Goal: Task Accomplishment & Management: Manage account settings

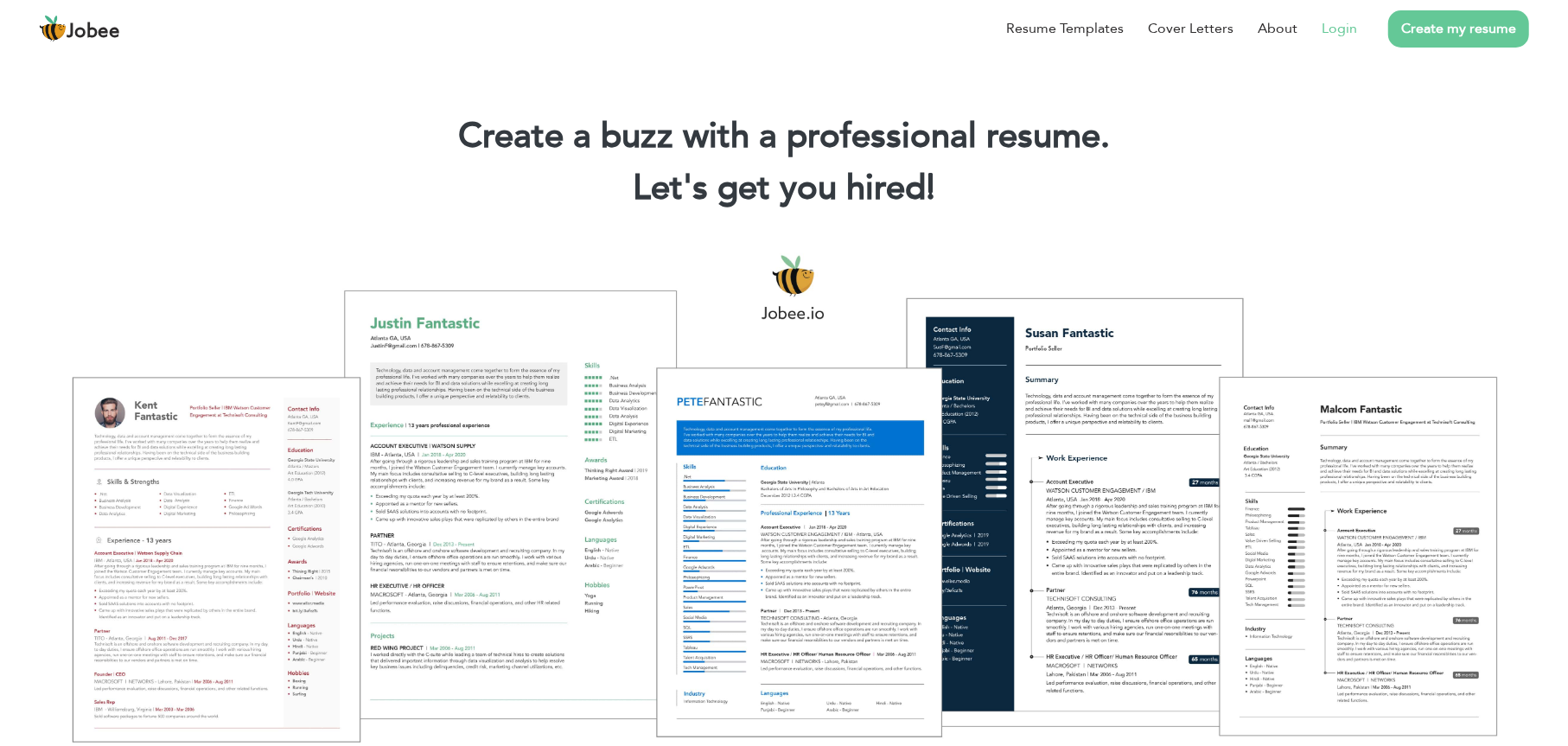
click at [1335, 31] on link "Login" at bounding box center [1339, 29] width 35 height 21
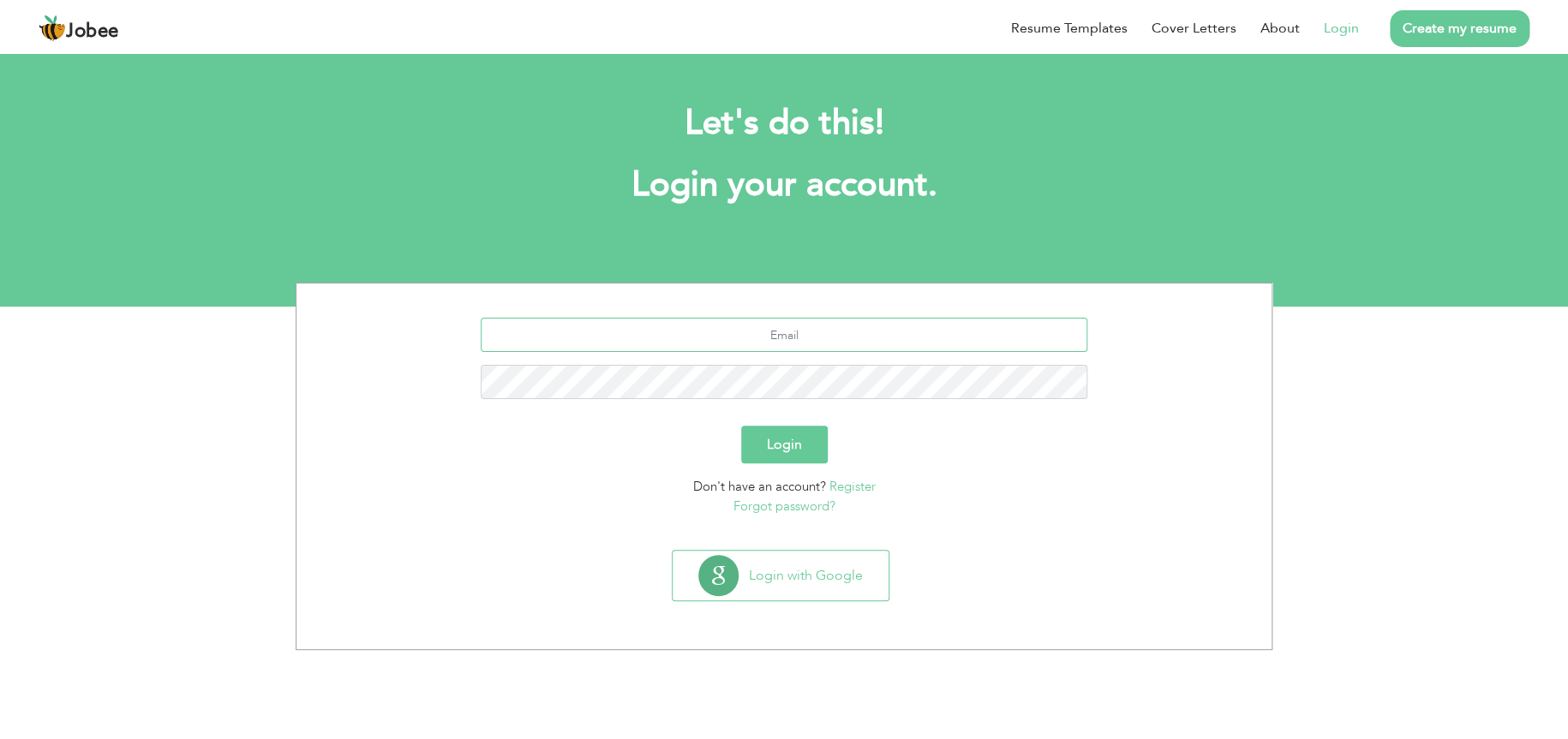
click at [892, 342] on input "text" at bounding box center [784, 334] width 607 height 34
type input "[EMAIL_ADDRESS][DOMAIN_NAME]"
click at [815, 436] on button "Login" at bounding box center [784, 444] width 87 height 38
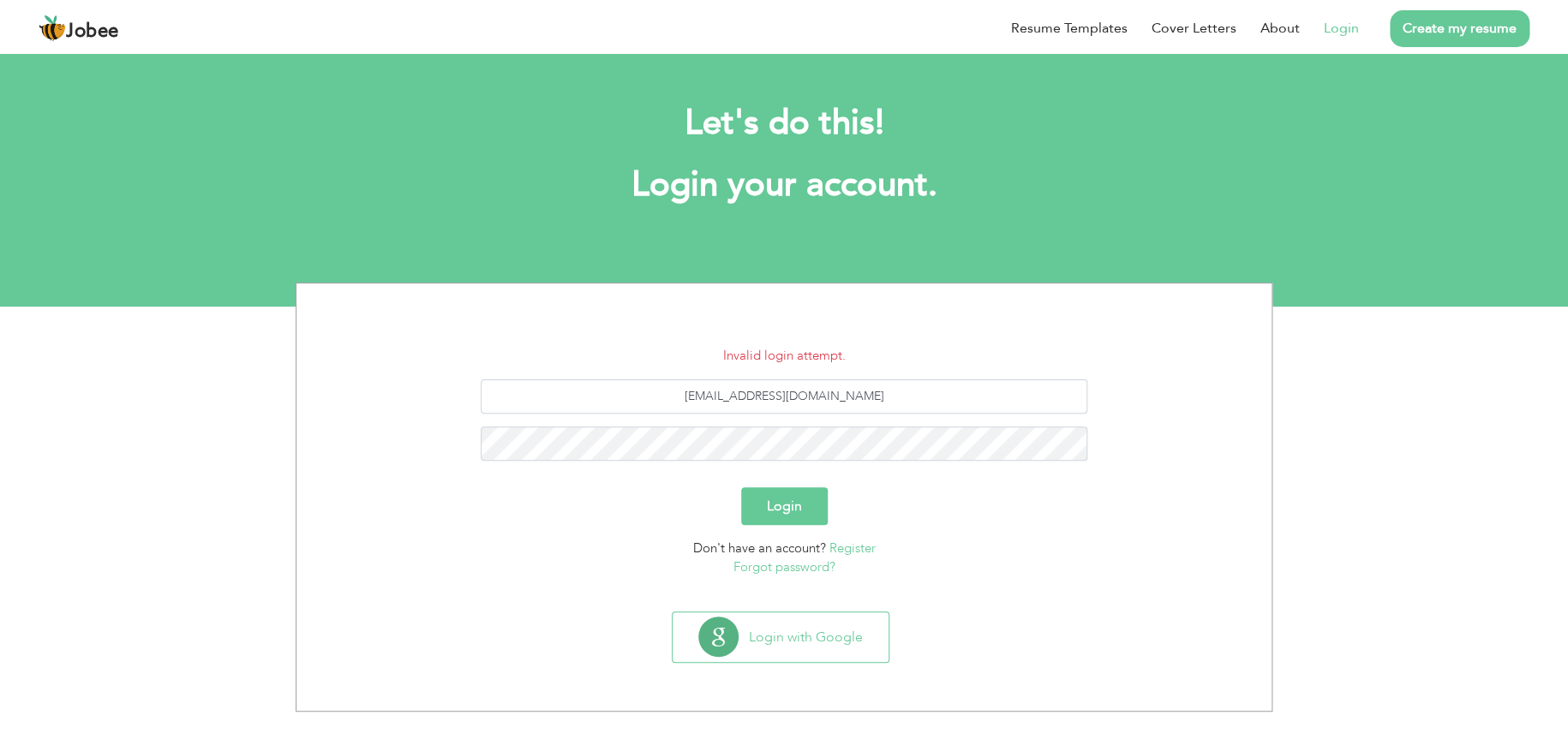
click at [816, 565] on link "Forgot password?" at bounding box center [784, 568] width 102 height 17
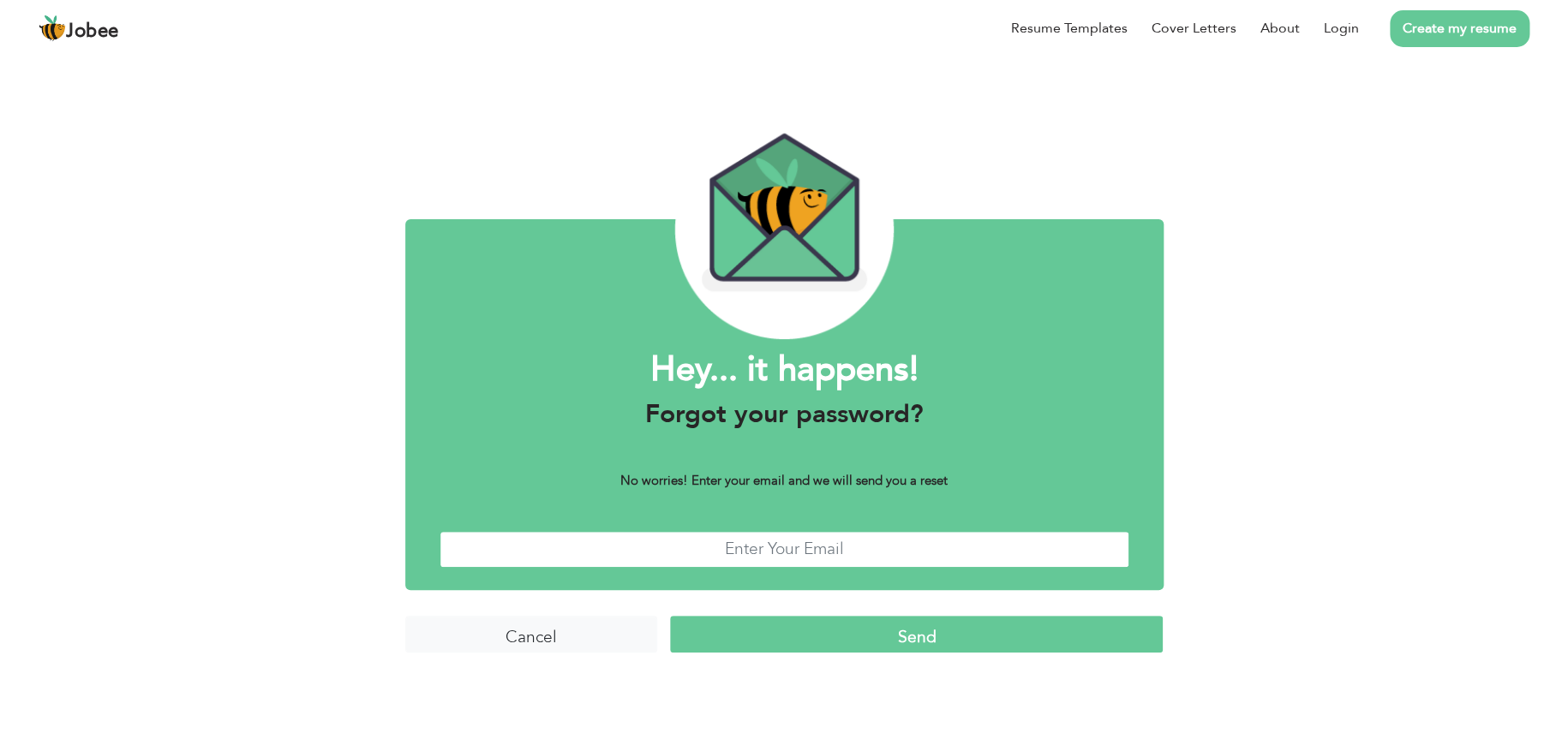
click at [880, 546] on input "text" at bounding box center [784, 549] width 690 height 37
type input "bismaaumar@gmail.com"
click at [928, 630] on input "Send" at bounding box center [916, 634] width 493 height 37
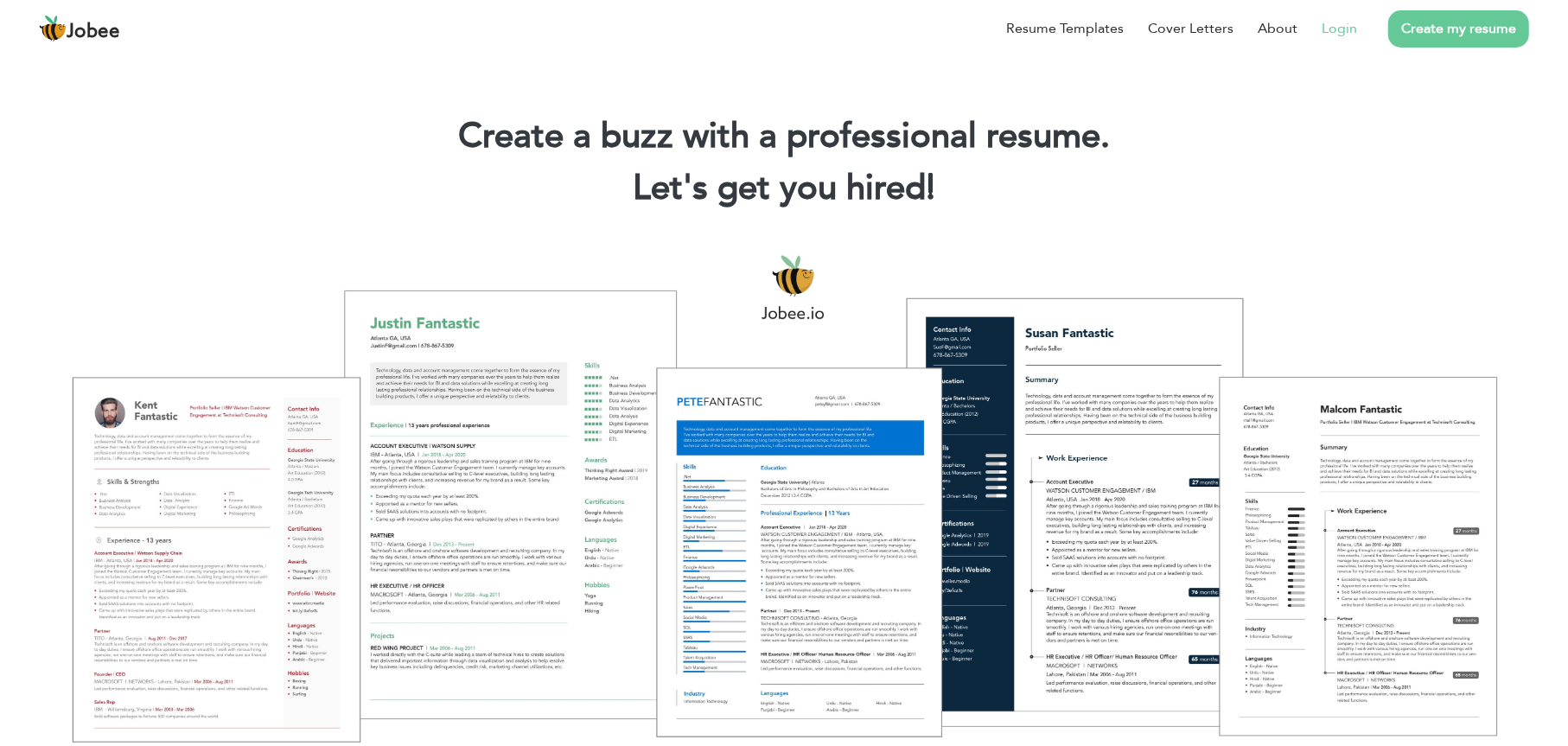
click at [1333, 21] on link "Login" at bounding box center [1339, 29] width 35 height 21
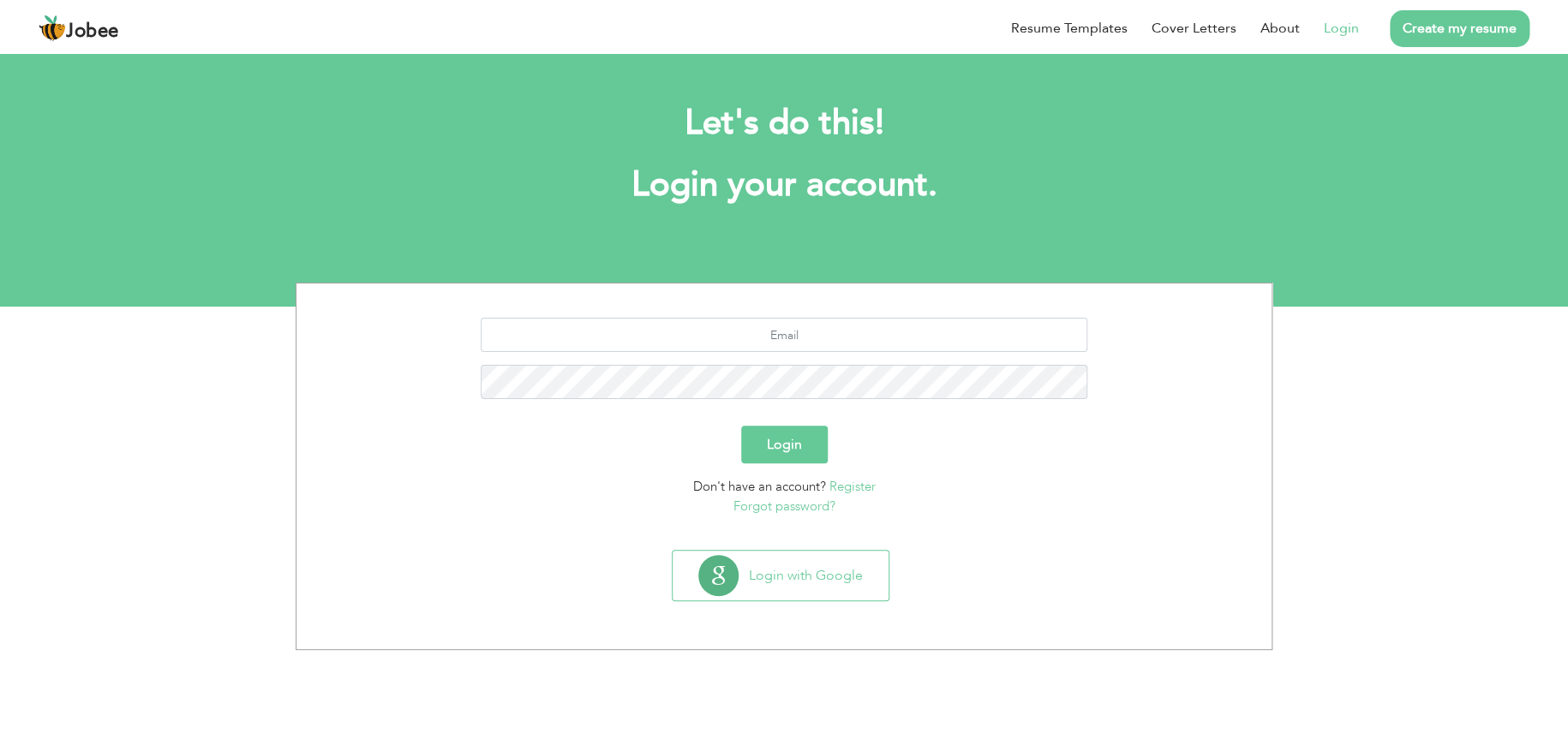
drag, startPoint x: 812, startPoint y: 354, endPoint x: 843, endPoint y: 339, distance: 34.4
click at [843, 339] on div at bounding box center [784, 365] width 949 height 94
click at [843, 339] on input "text" at bounding box center [784, 334] width 607 height 34
type input "[EMAIL_ADDRESS][DOMAIN_NAME]"
click at [808, 441] on button "Login" at bounding box center [784, 444] width 87 height 38
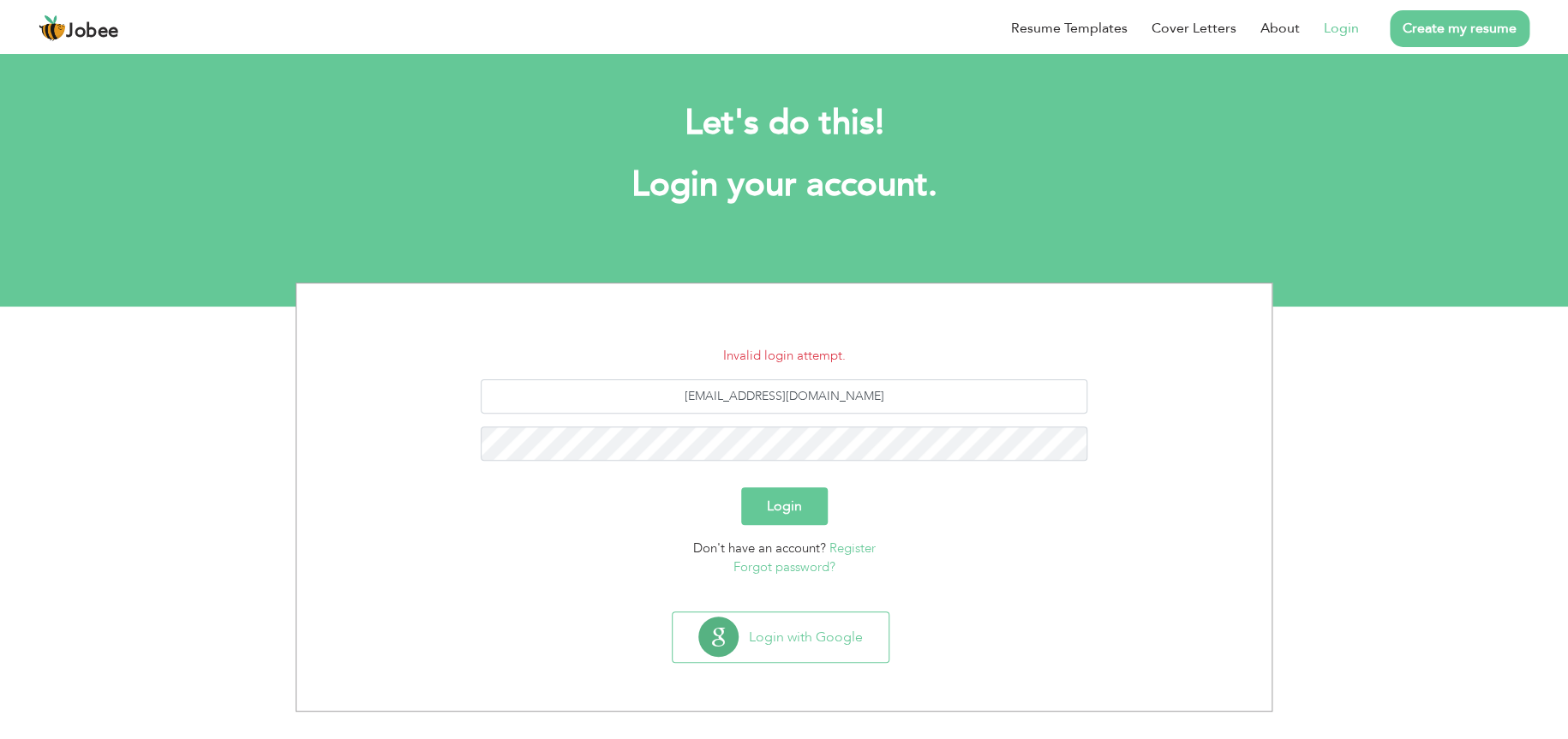
click at [793, 500] on button "Login" at bounding box center [784, 505] width 87 height 38
click at [741, 487] on button "Login" at bounding box center [784, 505] width 87 height 38
click at [783, 498] on button "Login" at bounding box center [784, 505] width 87 height 38
click at [781, 512] on button "Login" at bounding box center [784, 505] width 87 height 38
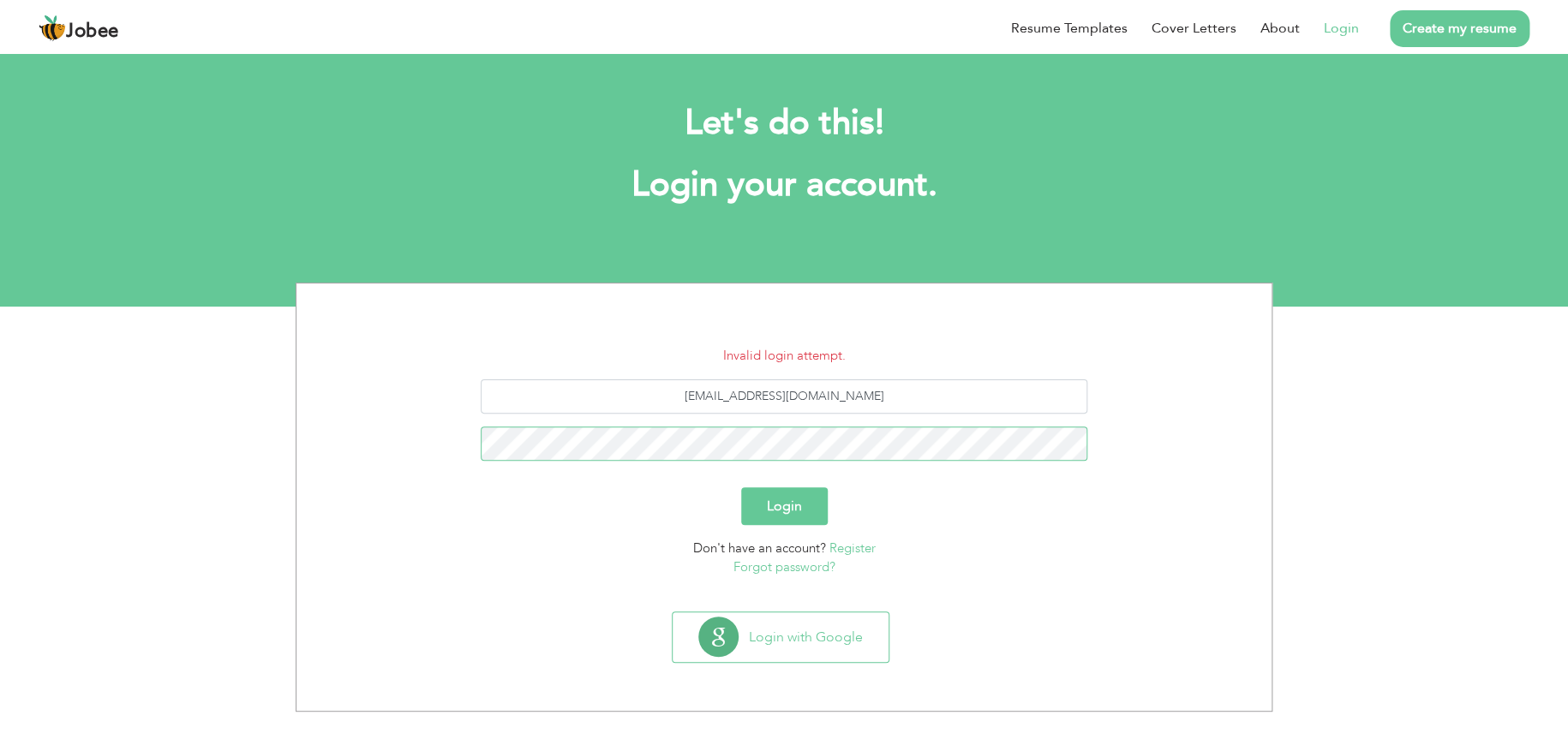
click at [741, 487] on button "Login" at bounding box center [784, 505] width 87 height 38
click at [817, 507] on button "Login" at bounding box center [784, 505] width 87 height 38
click at [803, 505] on button "Login" at bounding box center [784, 505] width 87 height 38
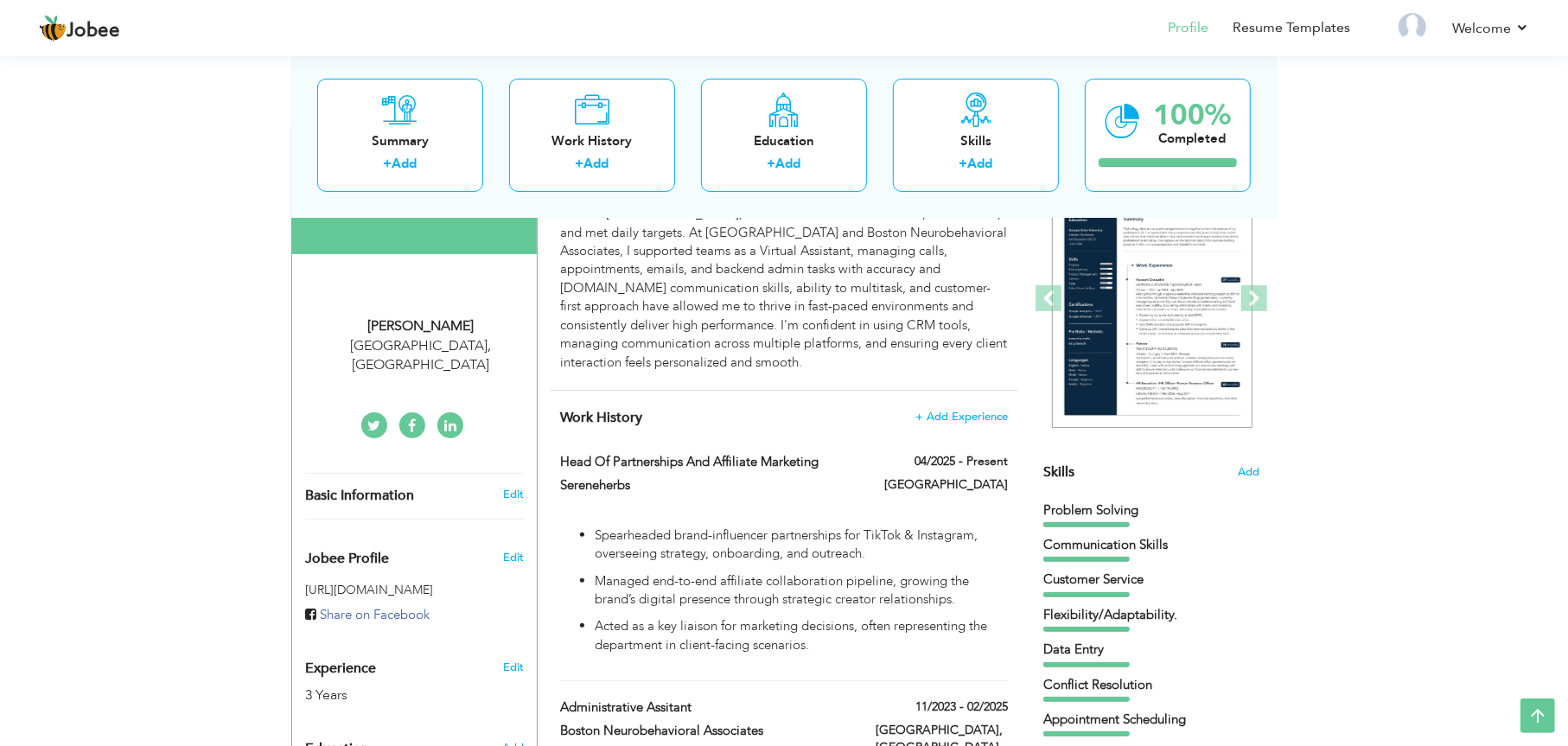
scroll to position [200, 0]
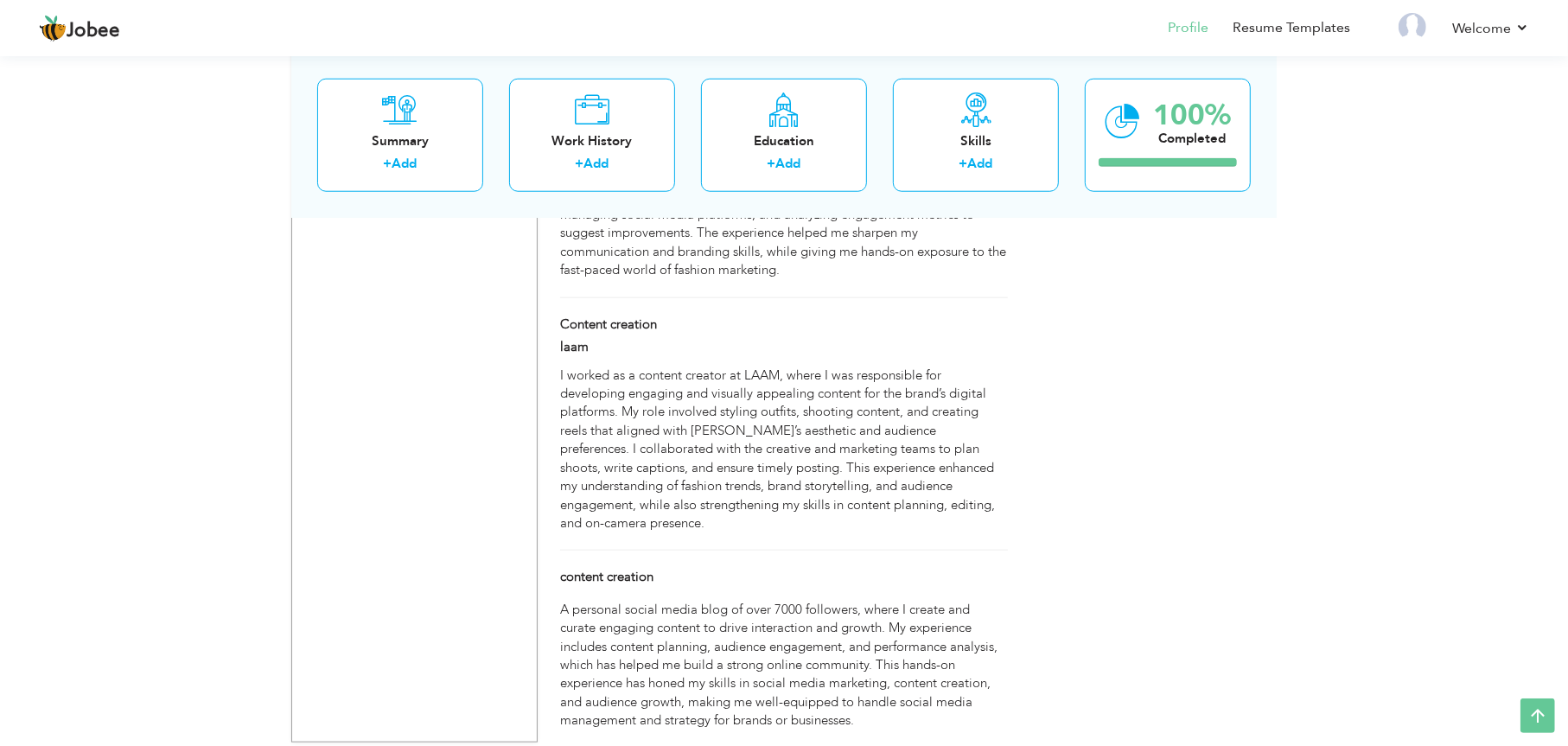
scroll to position [1394, 0]
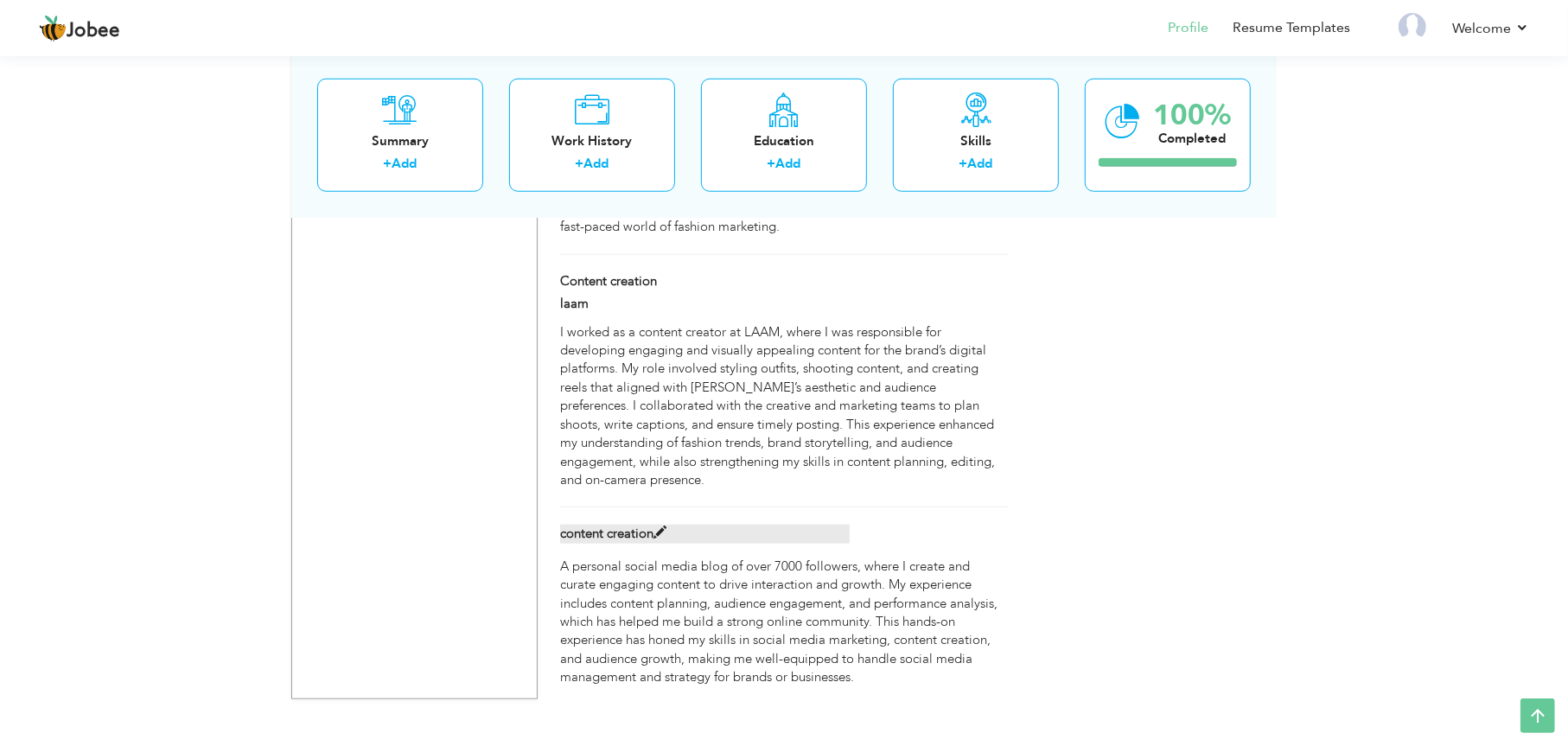
click at [661, 526] on span at bounding box center [659, 532] width 13 height 13
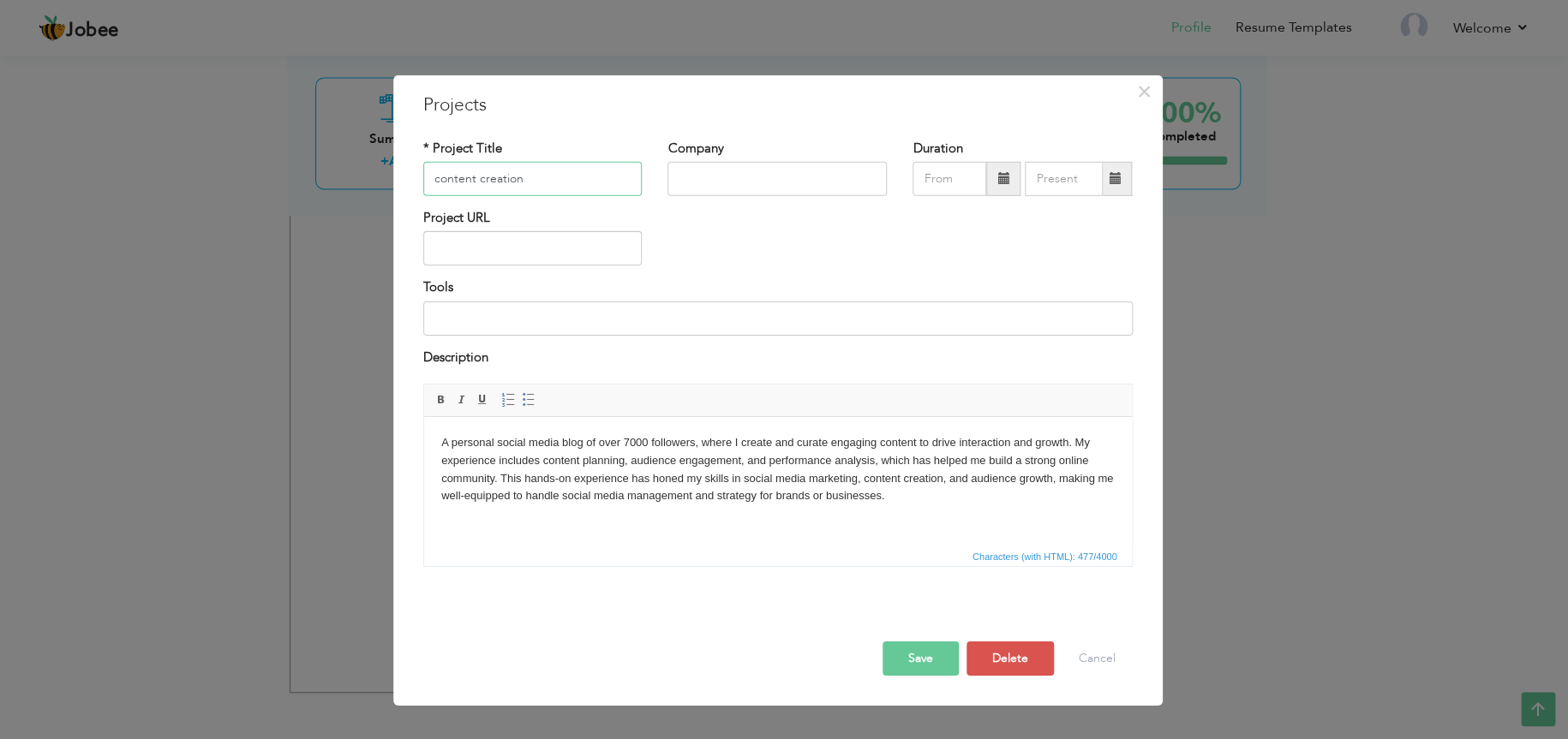
click at [439, 185] on input "content creation" at bounding box center [533, 178] width 220 height 34
type input "Content Creation"
click at [771, 181] on input "text" at bounding box center [777, 178] width 220 height 34
type input "Self-Employed"
click at [993, 178] on span at bounding box center [1003, 178] width 34 height 34
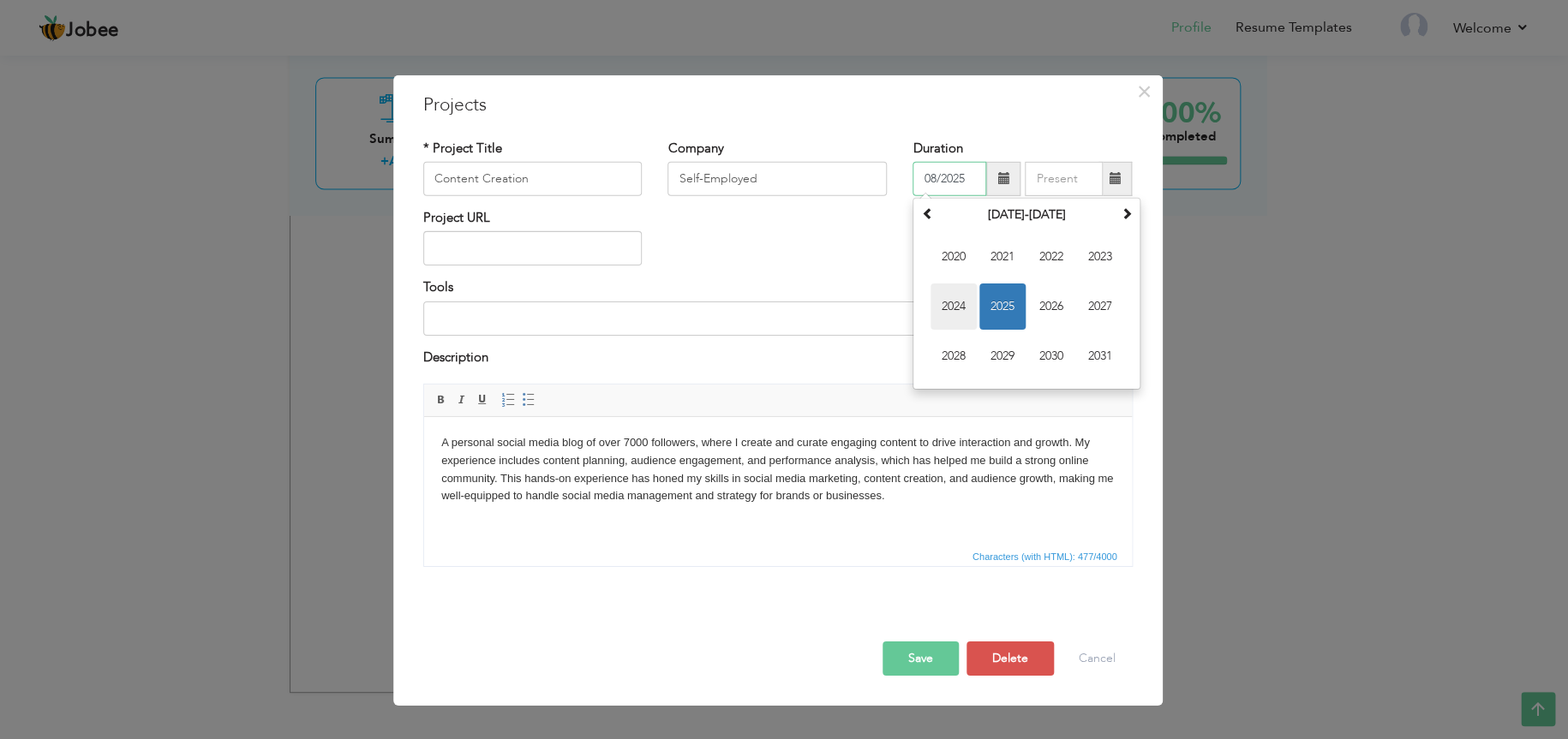
click at [960, 308] on span "2024" at bounding box center [954, 306] width 46 height 46
click at [936, 261] on span "Jan" at bounding box center [954, 256] width 46 height 46
type input "01/2024"
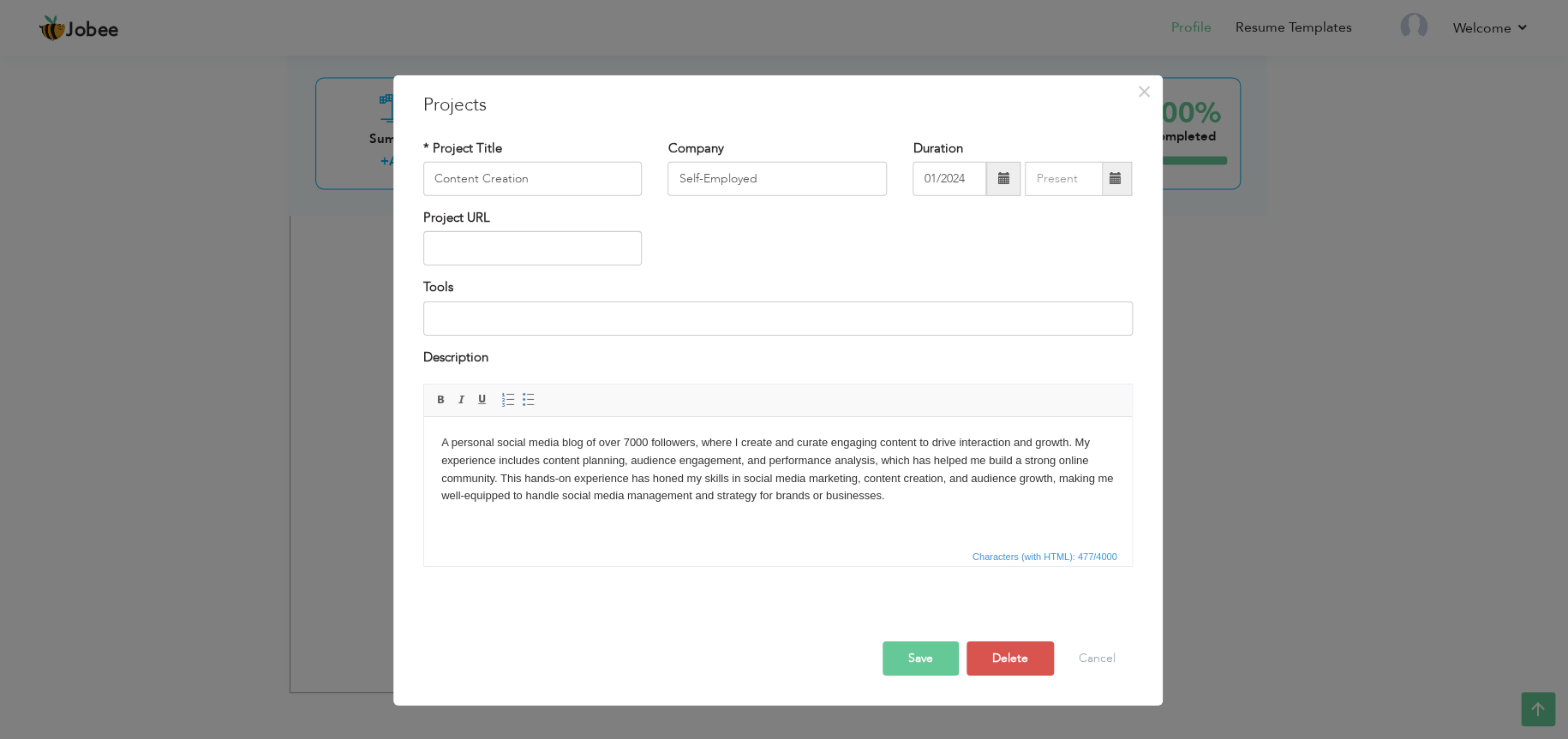
click at [932, 658] on button "Save" at bounding box center [920, 659] width 76 height 34
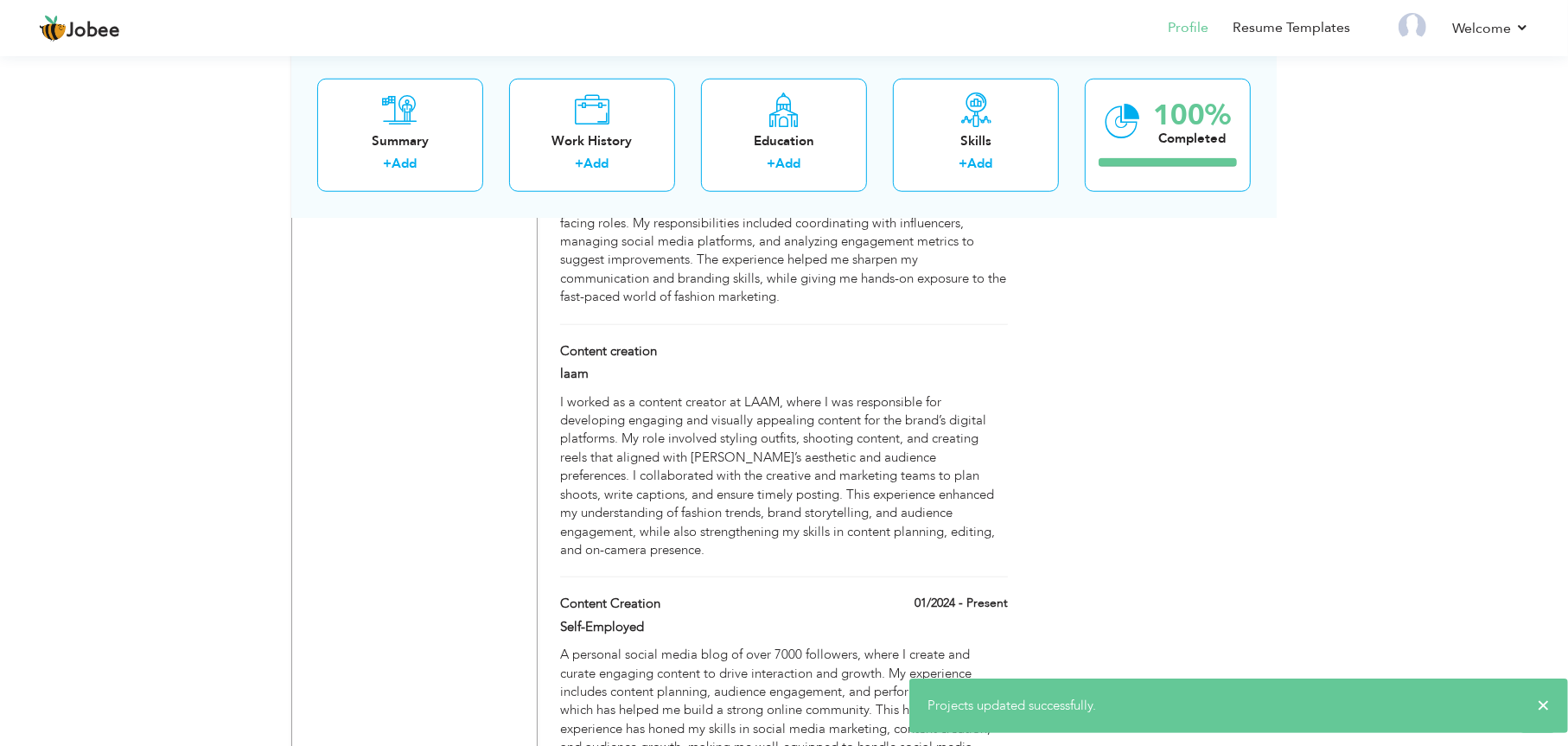
scroll to position [1322, 0]
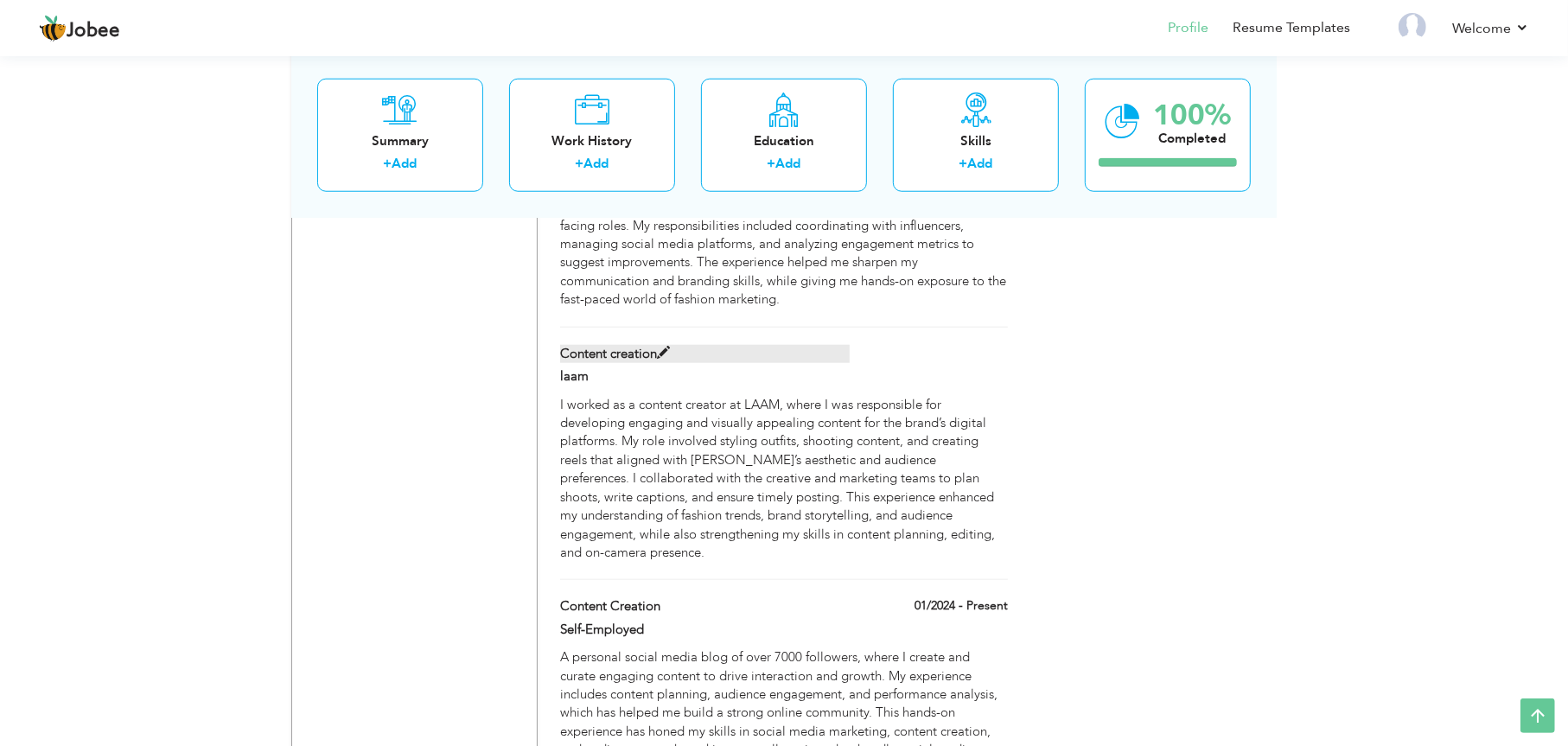
click at [659, 347] on span at bounding box center [663, 353] width 13 height 13
type input "Content creation"
type input "laam"
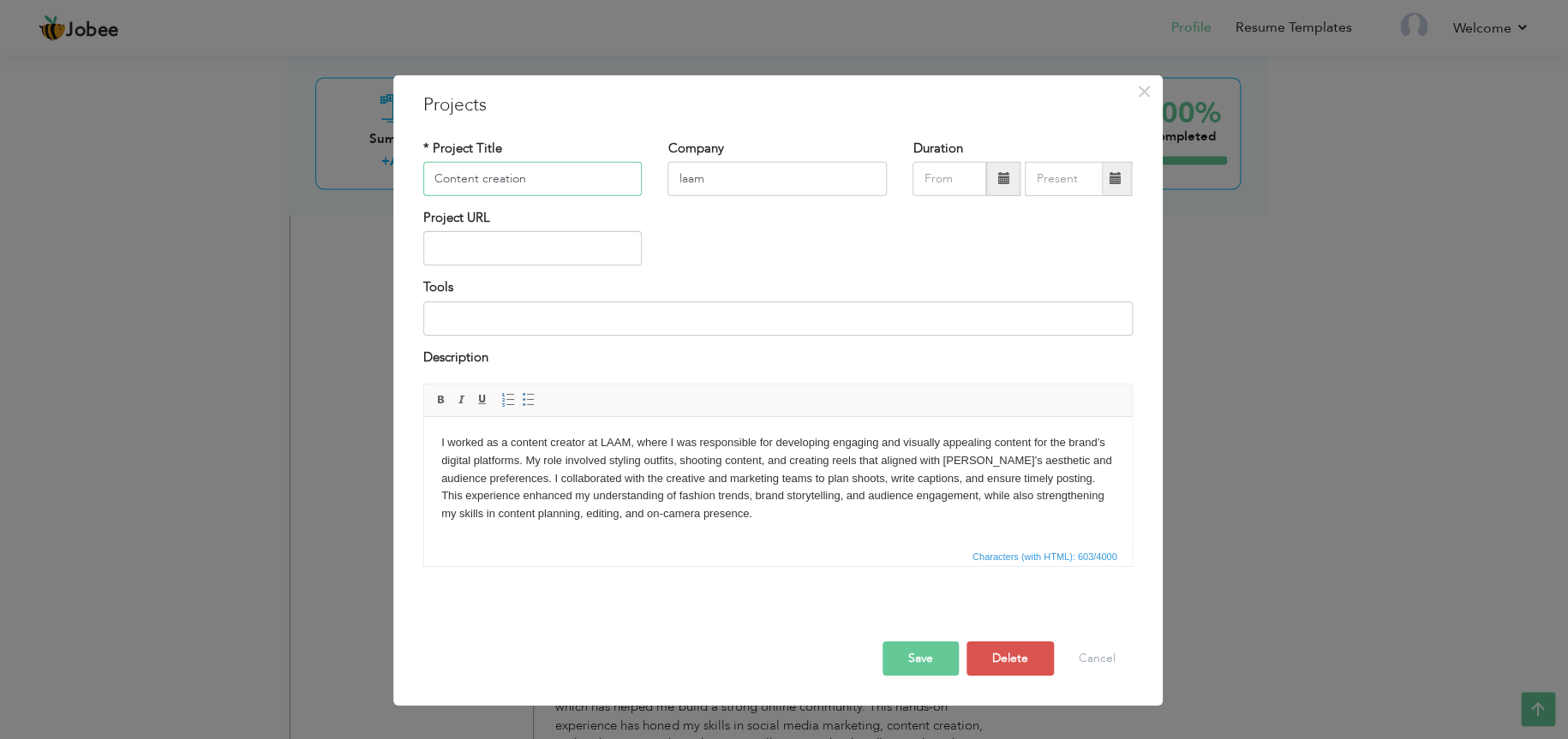
click at [485, 178] on input "Content creation" at bounding box center [533, 178] width 220 height 34
click at [917, 651] on button "Save" at bounding box center [920, 659] width 76 height 34
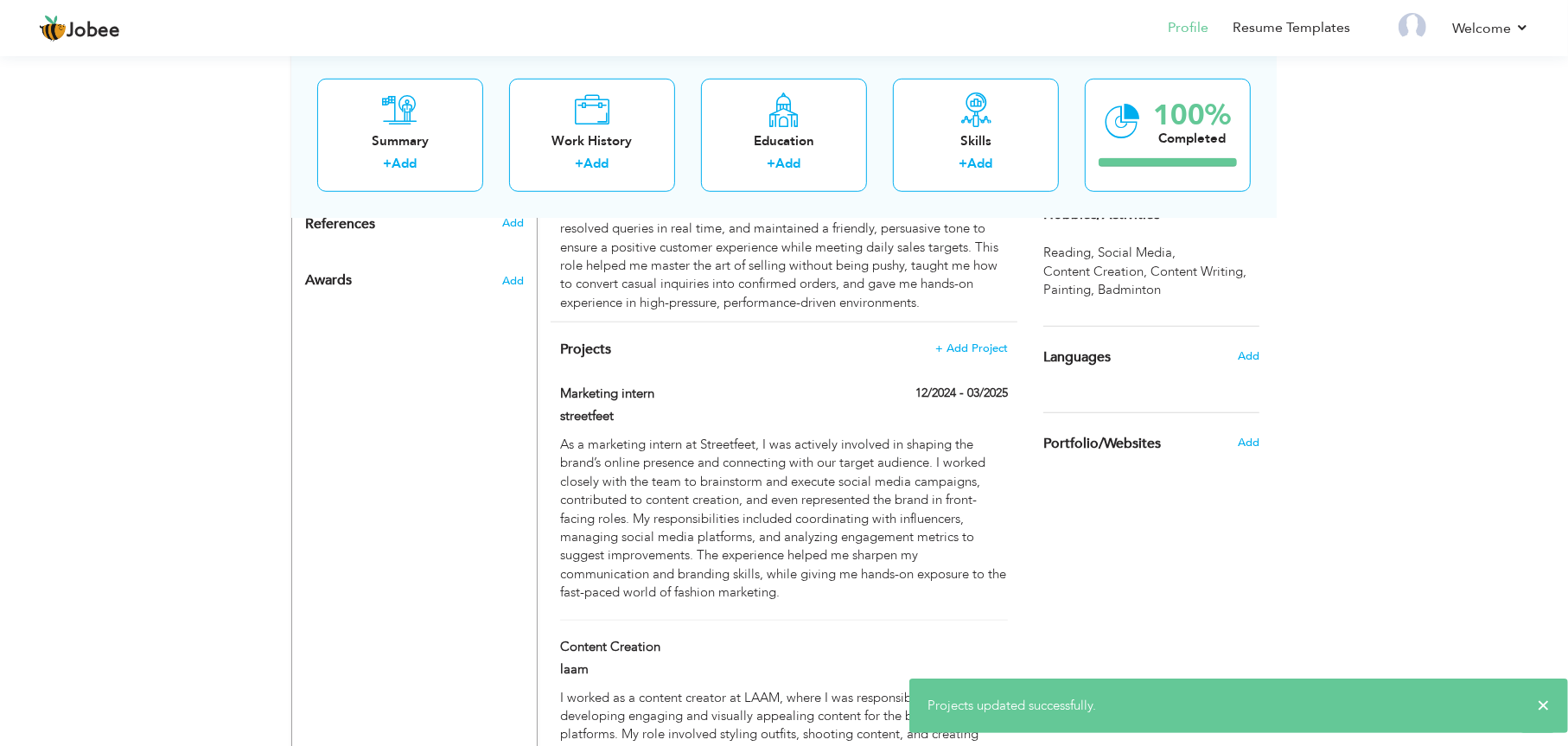
scroll to position [992, 0]
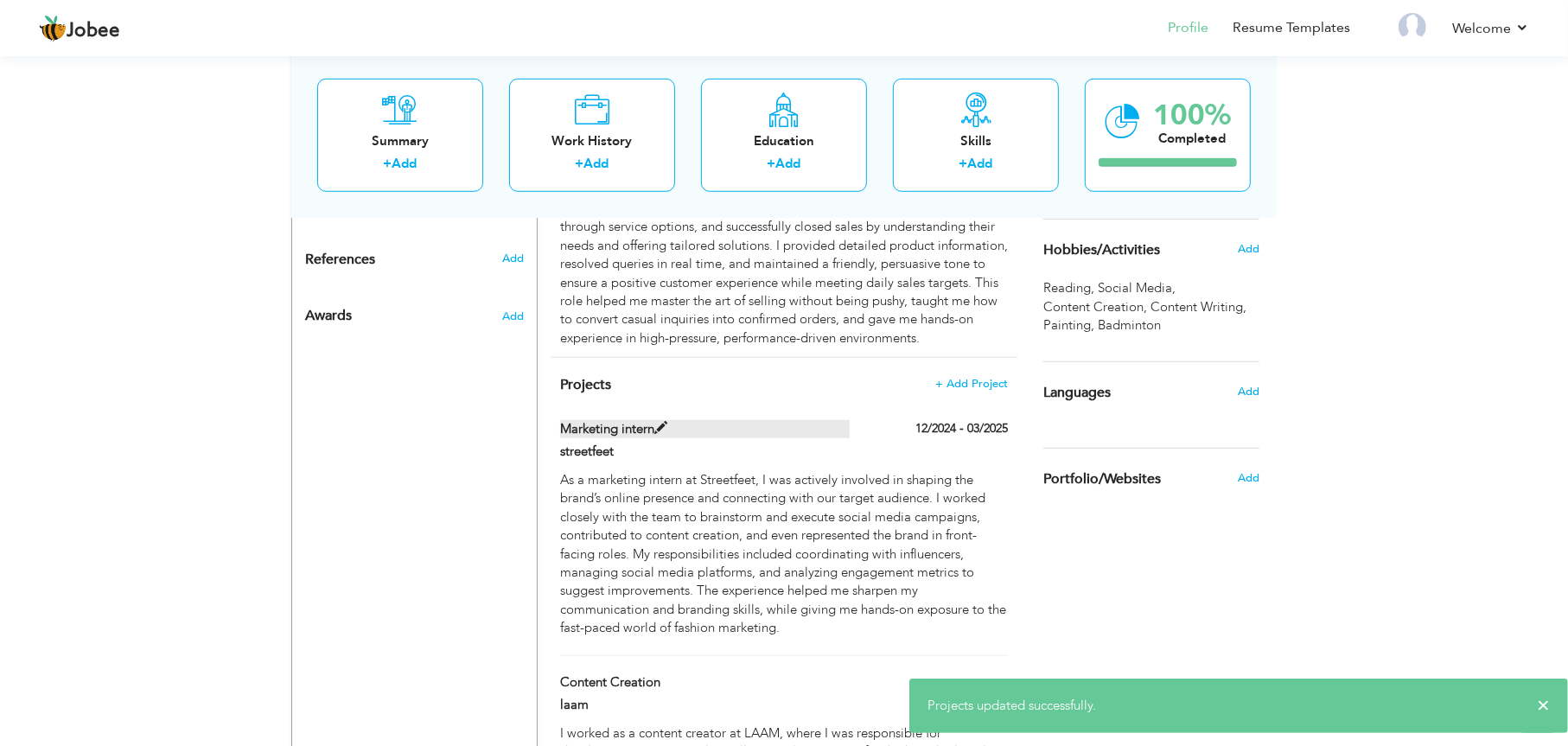
click at [656, 422] on span at bounding box center [660, 428] width 13 height 13
type input "Marketing intern"
type input "streetfeet"
type input "12/2024"
type input "03/2025"
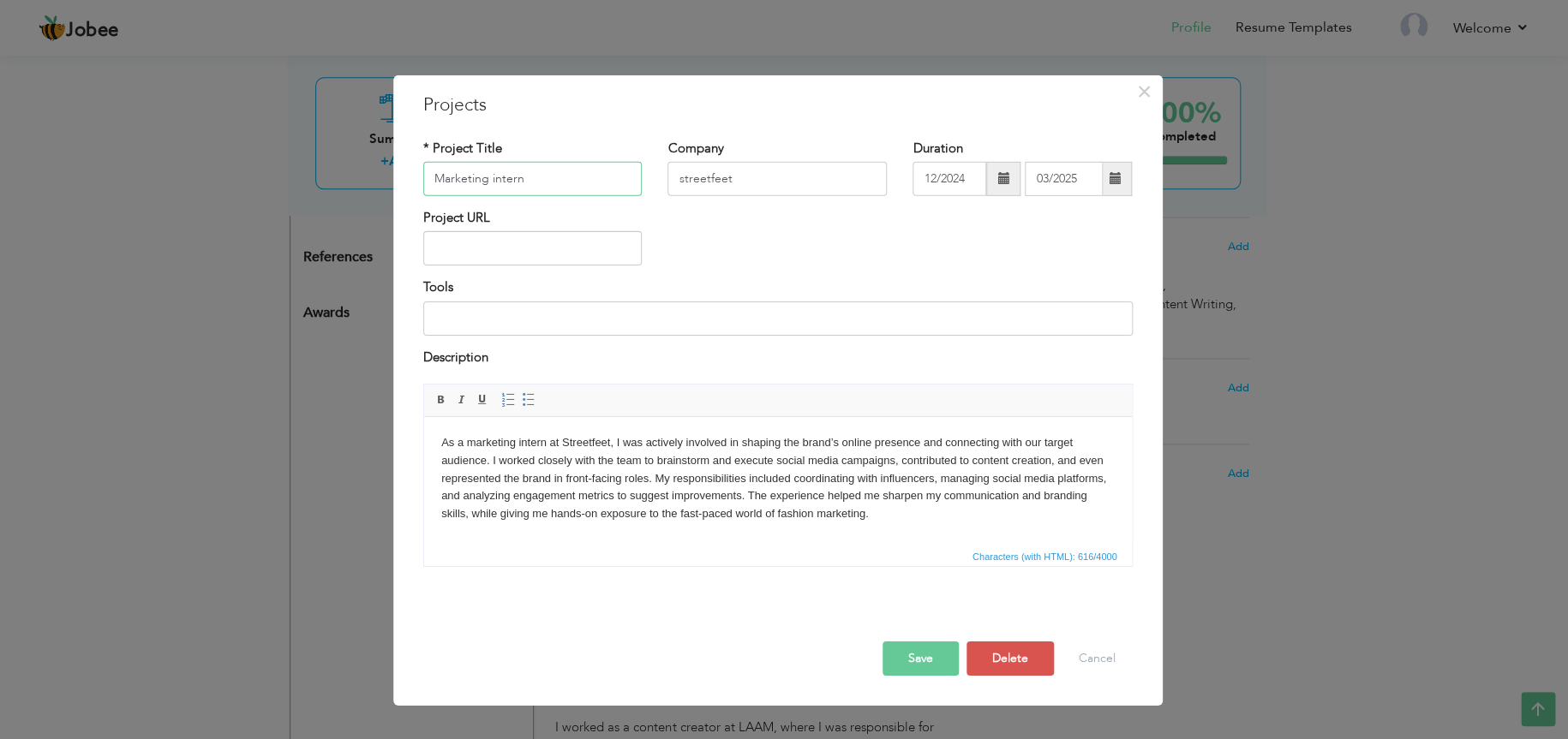
click at [496, 176] on input "Marketing intern" at bounding box center [533, 178] width 220 height 34
type input "Marketing Associate"
click at [922, 650] on button "Save" at bounding box center [920, 659] width 76 height 34
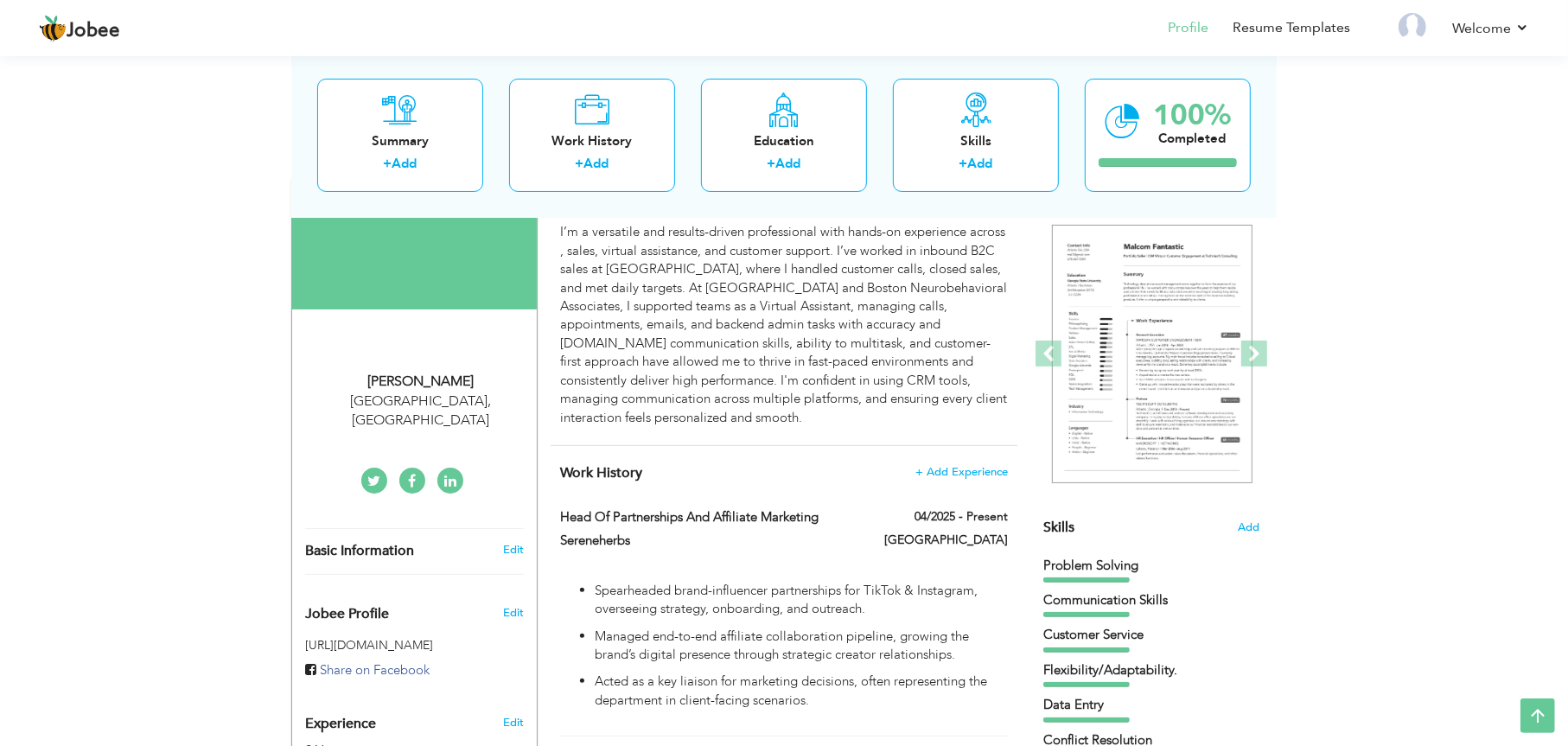
scroll to position [136, 0]
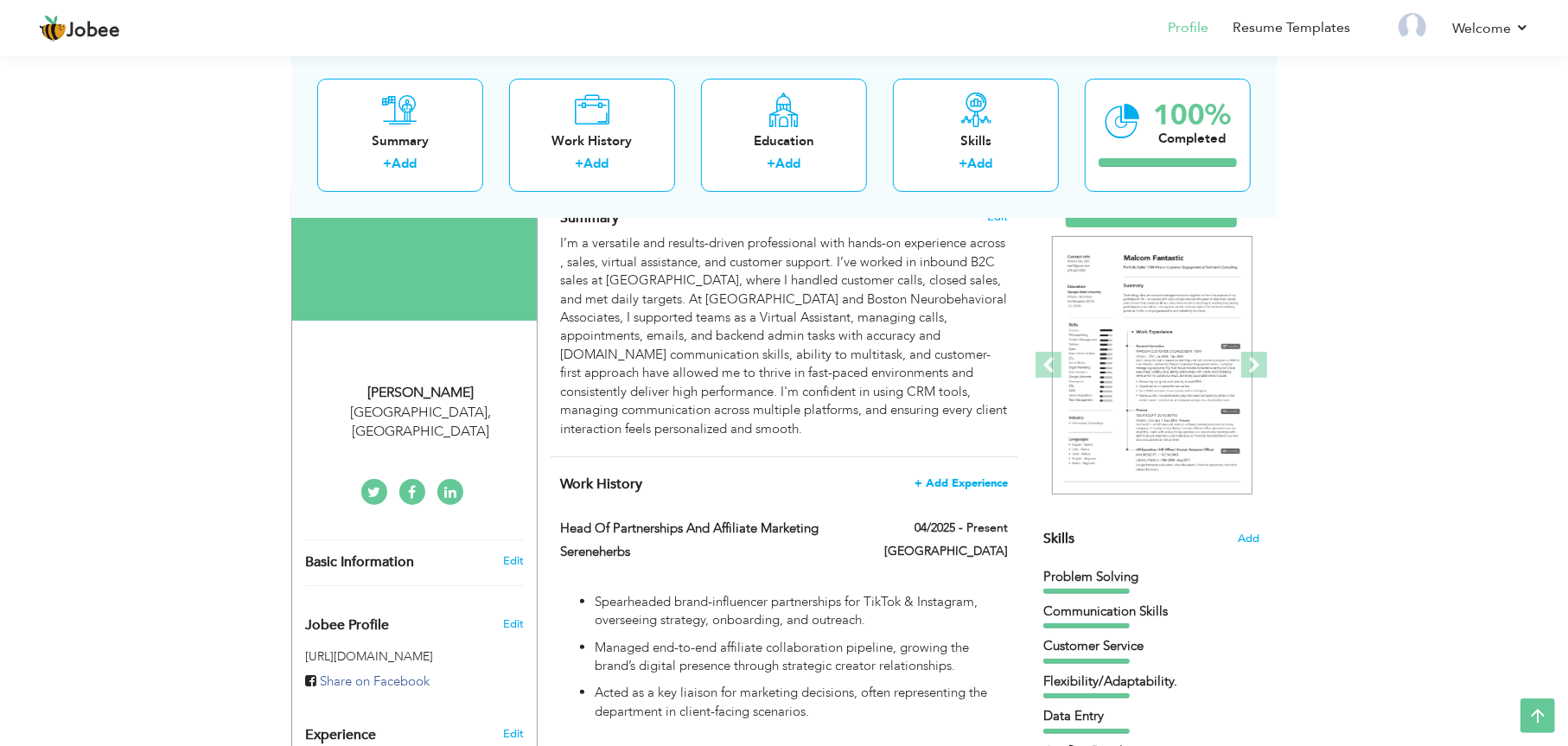
click at [979, 478] on span "+ Add Experience" at bounding box center [961, 484] width 94 height 12
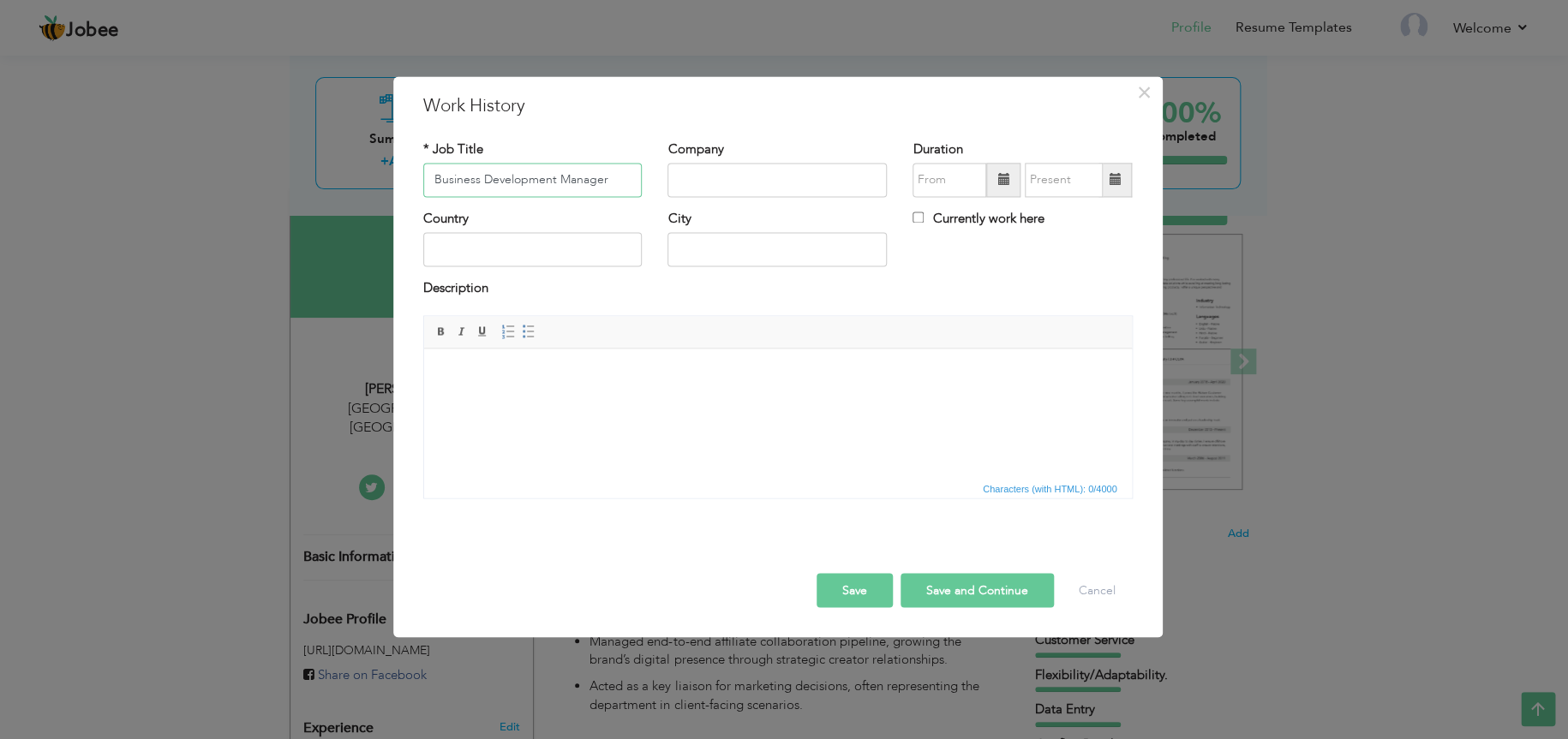
type input "Business Development Manager"
type input "J"
type input "The Journal Post"
click at [598, 246] on input "text" at bounding box center [533, 249] width 220 height 34
type input "Pakistan"
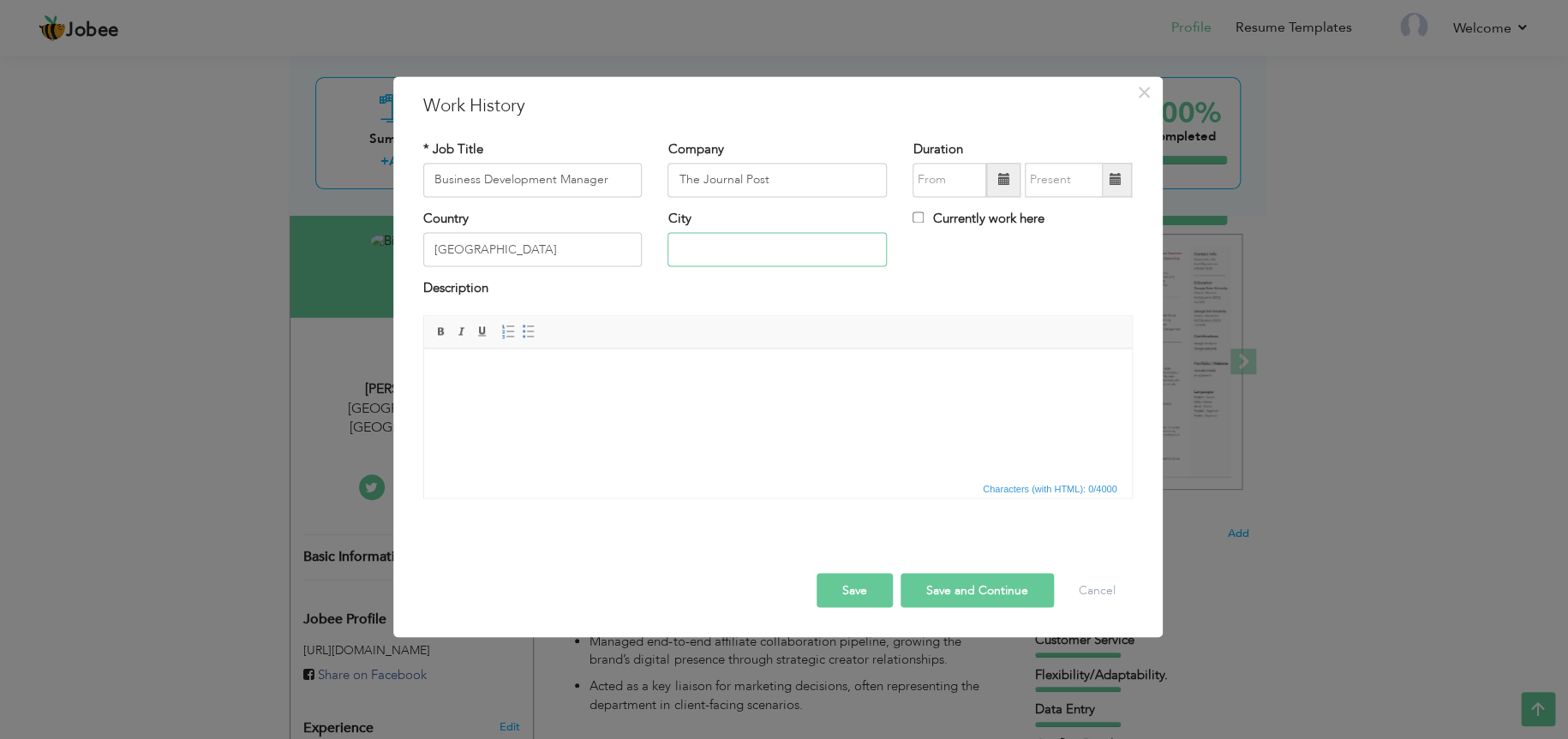
type input "Lahore"
click at [998, 179] on span at bounding box center [1004, 180] width 12 height 12
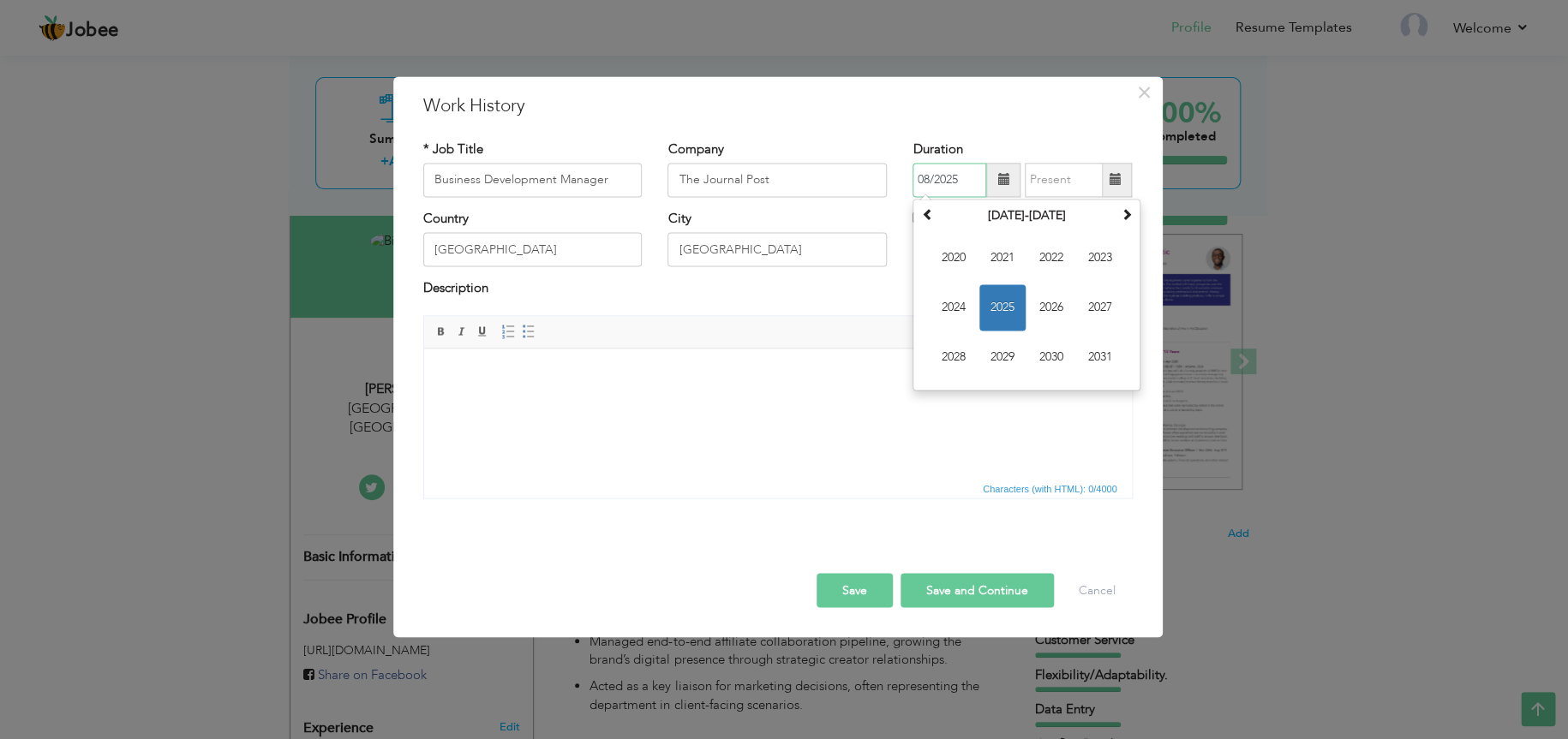
click at [1004, 311] on span "2025" at bounding box center [1002, 307] width 46 height 46
click at [990, 303] on span "Jun" at bounding box center [1002, 307] width 46 height 46
type input "06/2025"
click at [922, 218] on input "Currently work here" at bounding box center [918, 217] width 11 height 11
checkbox input "true"
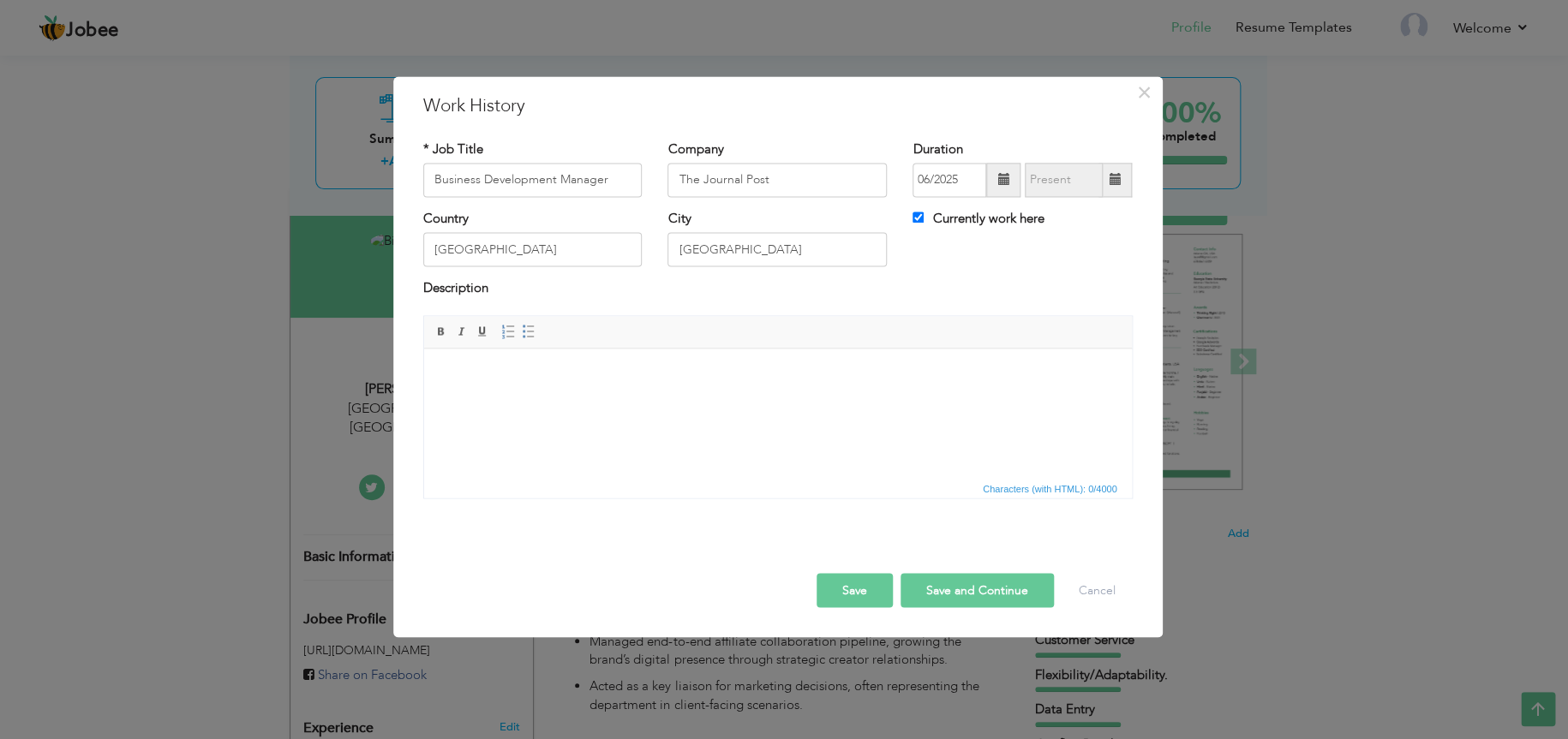
click at [787, 401] on html at bounding box center [777, 375] width 708 height 52
click at [853, 588] on button "Save" at bounding box center [854, 589] width 76 height 34
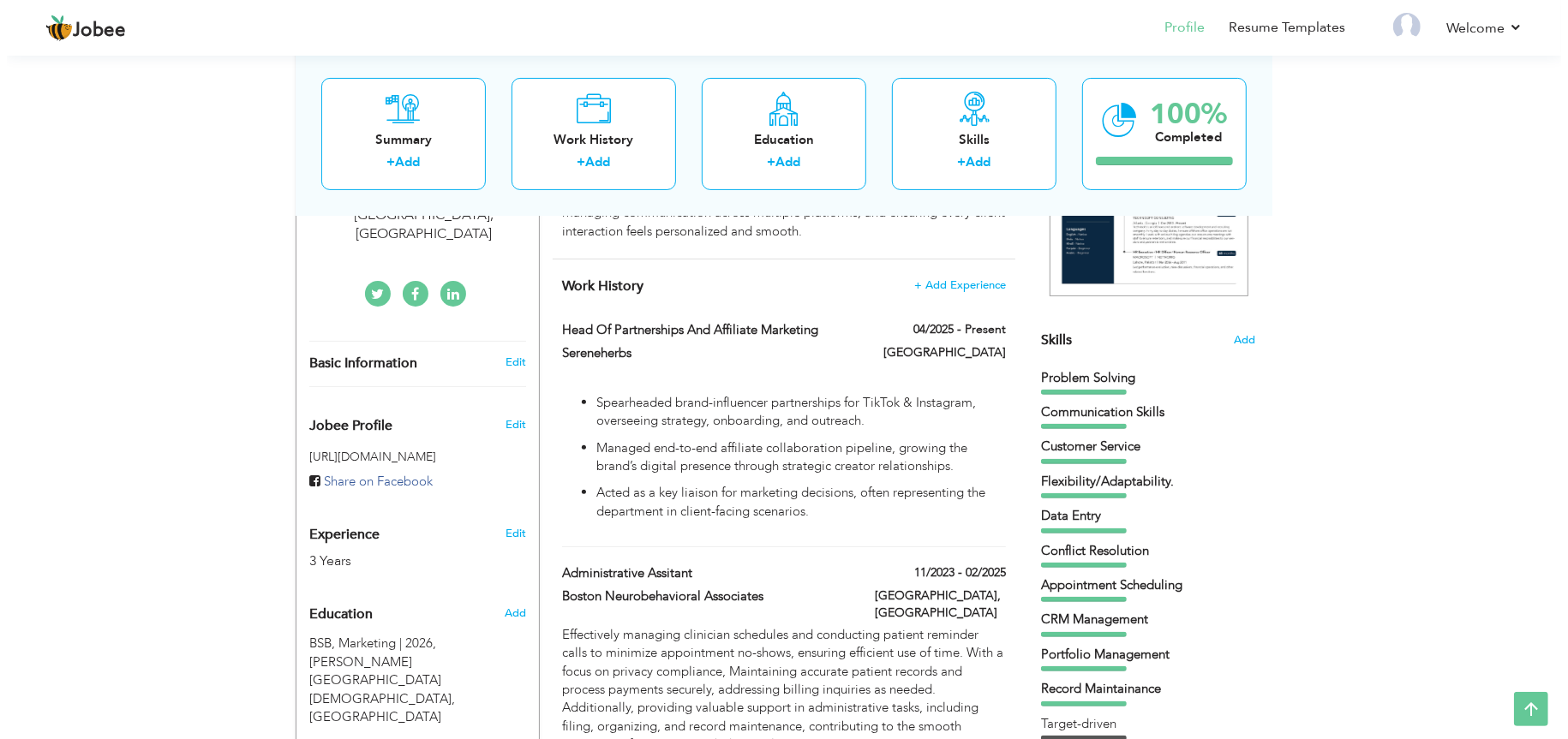
scroll to position [325, 0]
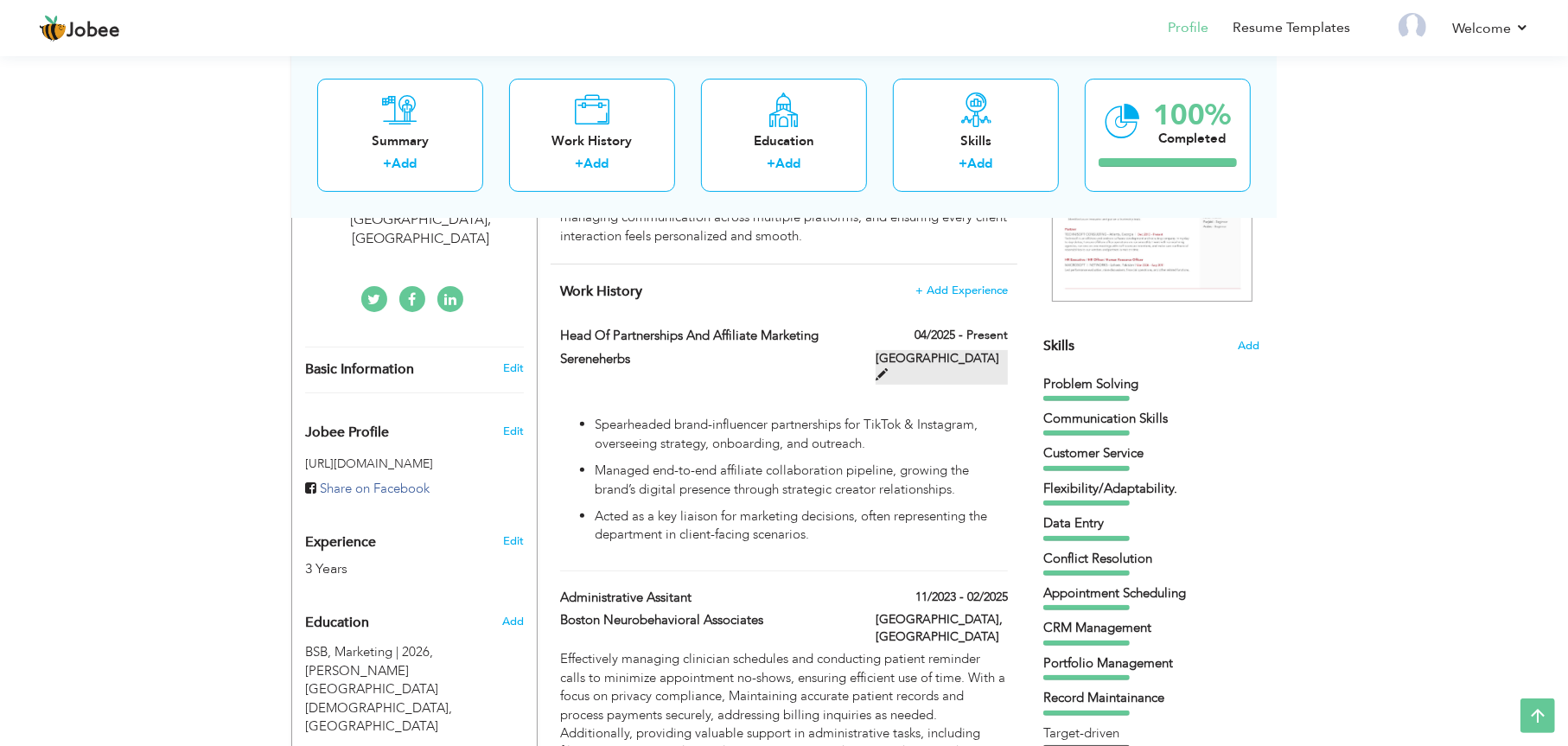
click at [888, 368] on span at bounding box center [882, 374] width 12 height 12
type input "Head of Partnerships and Affiliate Marketing"
type input "Sereneherbs"
type input "04/2025"
type input "USA"
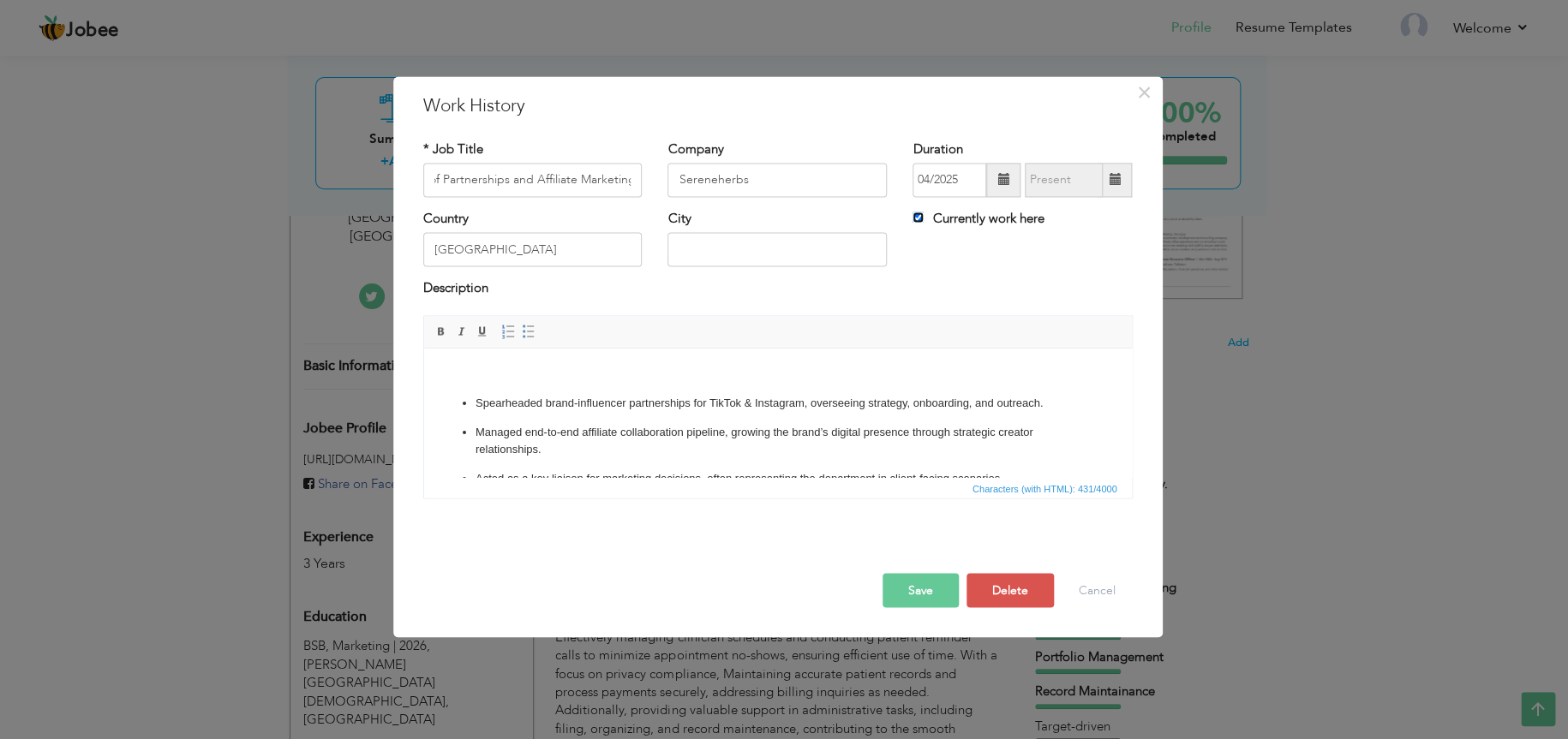
scroll to position [0, 0]
click at [917, 222] on input "Currently work here" at bounding box center [918, 217] width 11 height 11
checkbox input "false"
click at [1120, 186] on span at bounding box center [1115, 180] width 12 height 12
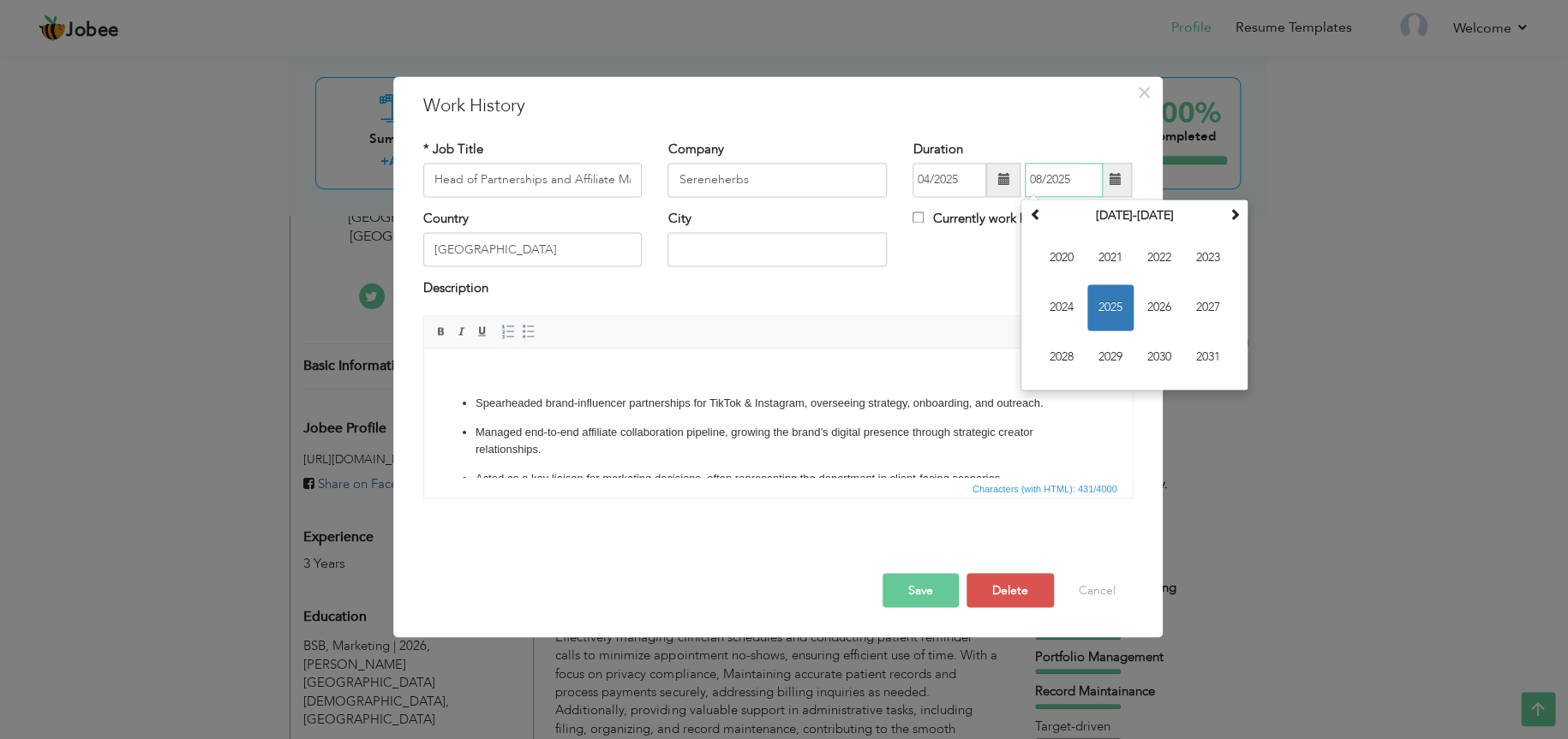
click at [1122, 303] on span "2025" at bounding box center [1110, 307] width 46 height 46
click at [1062, 299] on span "May" at bounding box center [1061, 307] width 46 height 46
type input "05/2025"
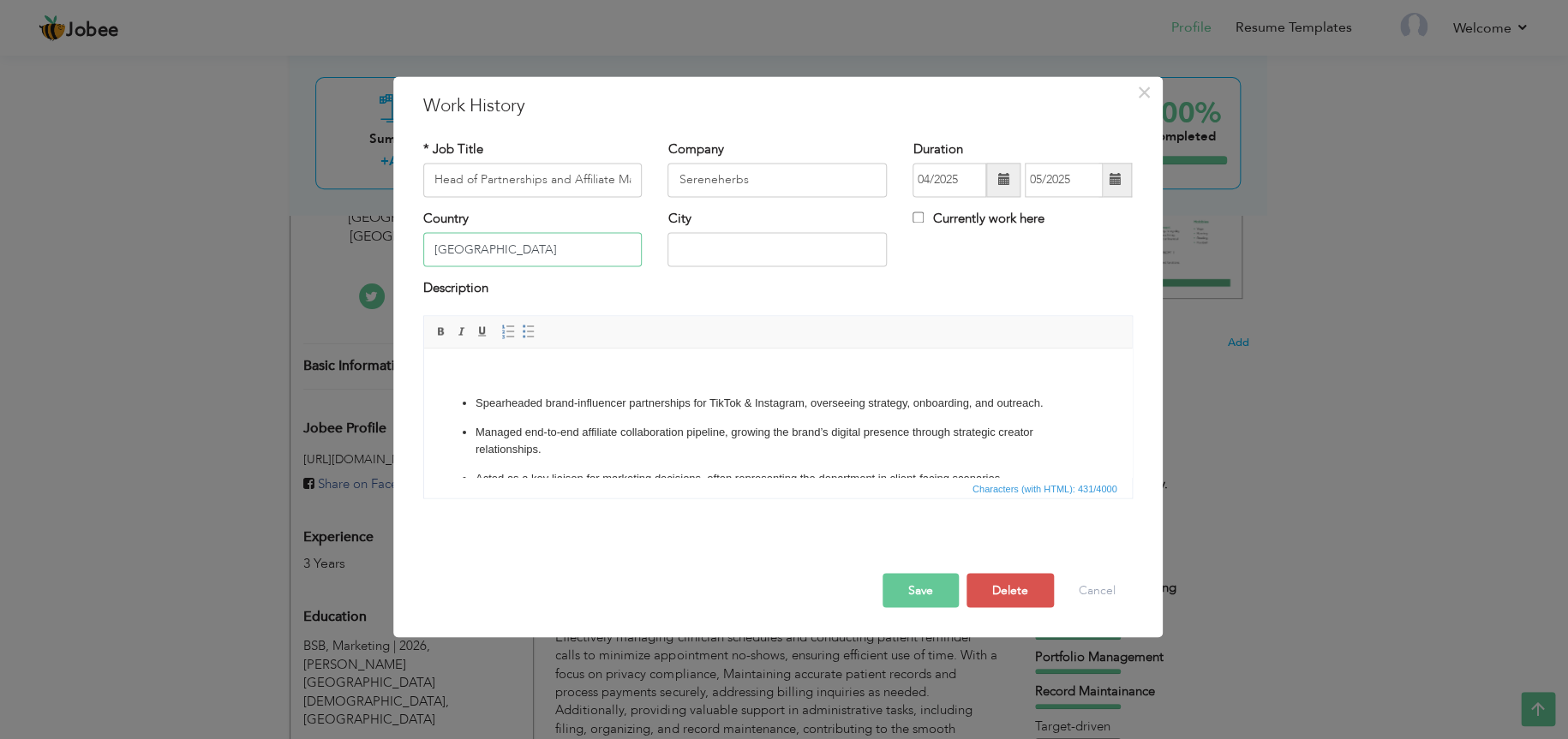
click at [528, 264] on input "USA" at bounding box center [533, 249] width 220 height 34
type input "Pakistan"
type input "Lahore"
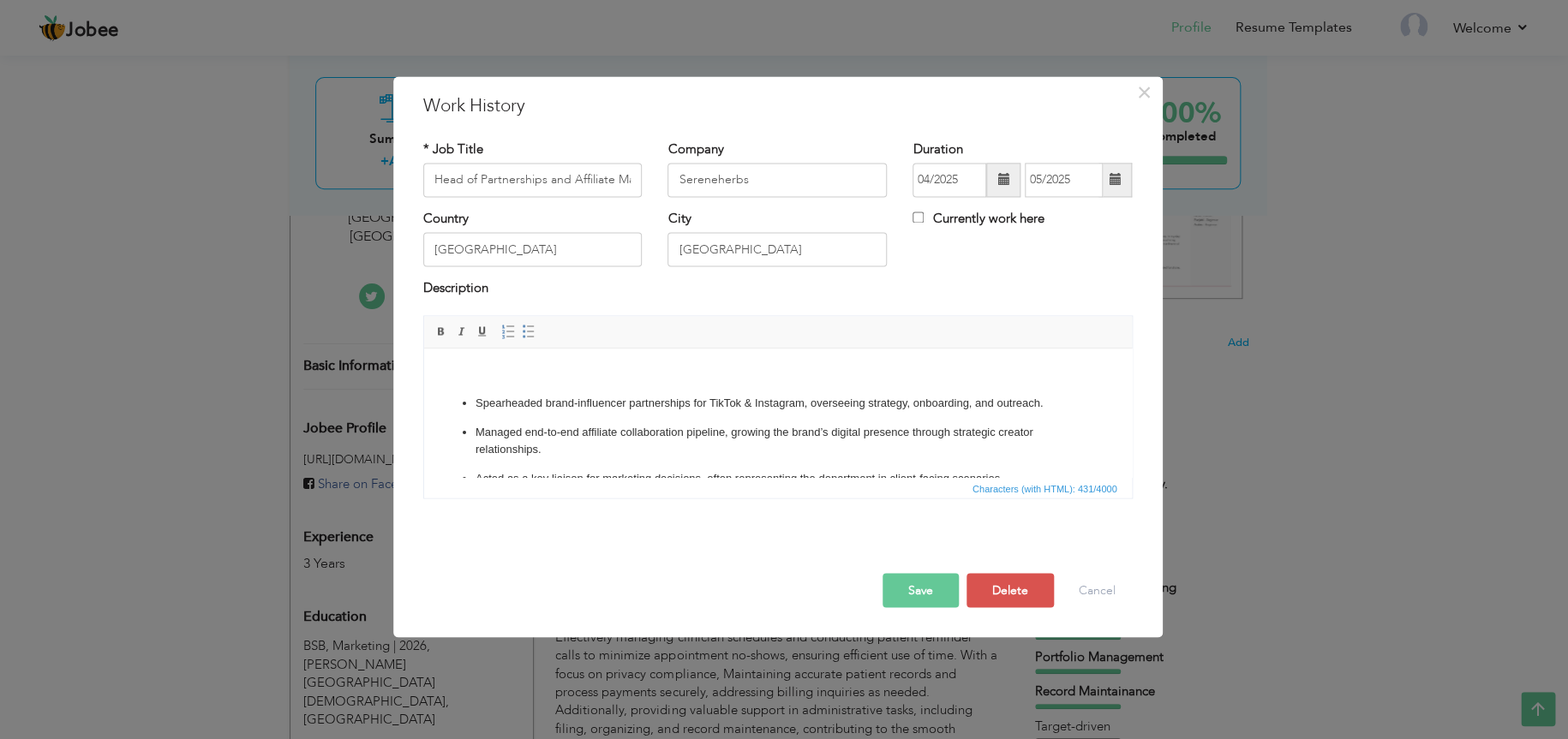
click at [928, 585] on button "Save" at bounding box center [920, 589] width 76 height 34
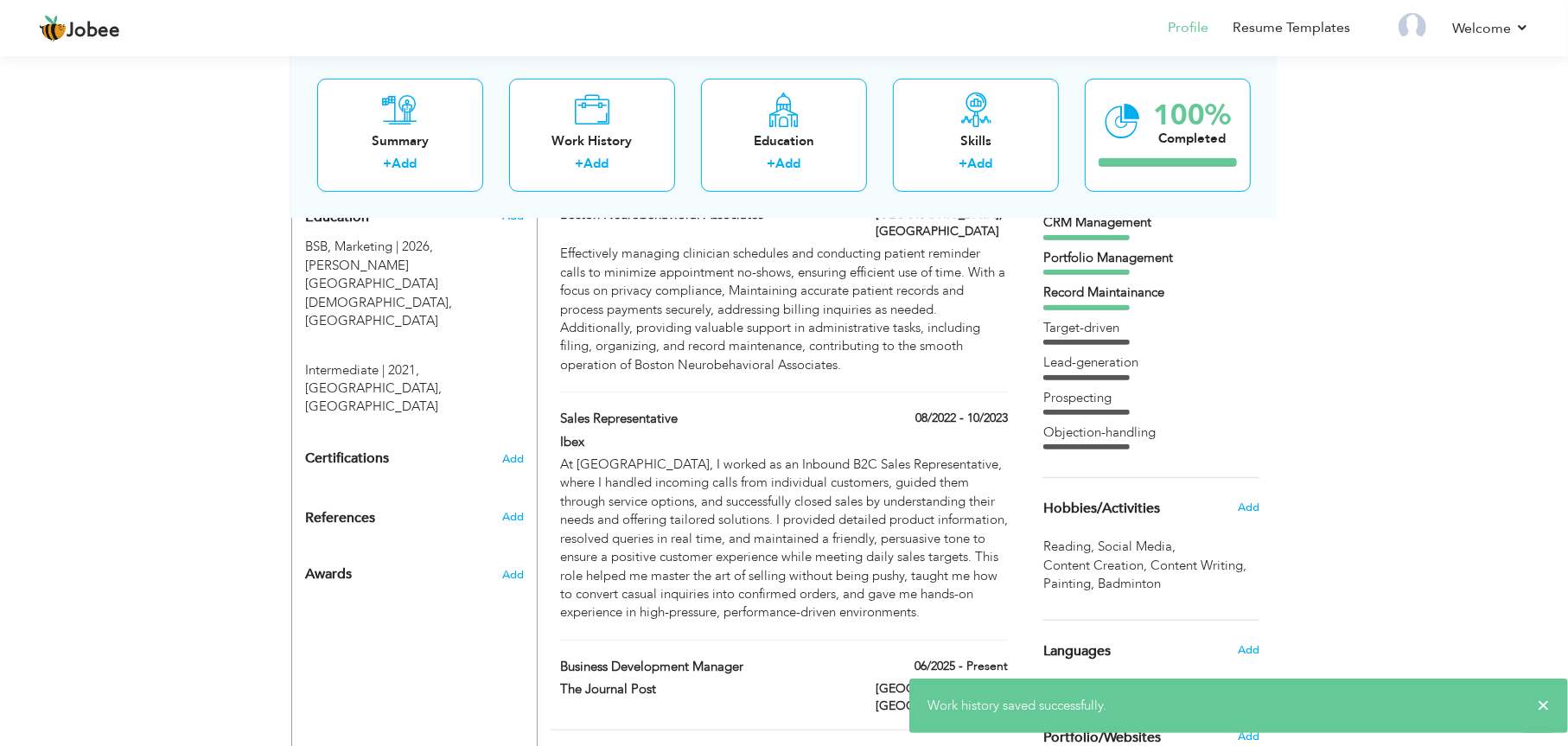
scroll to position [737, 0]
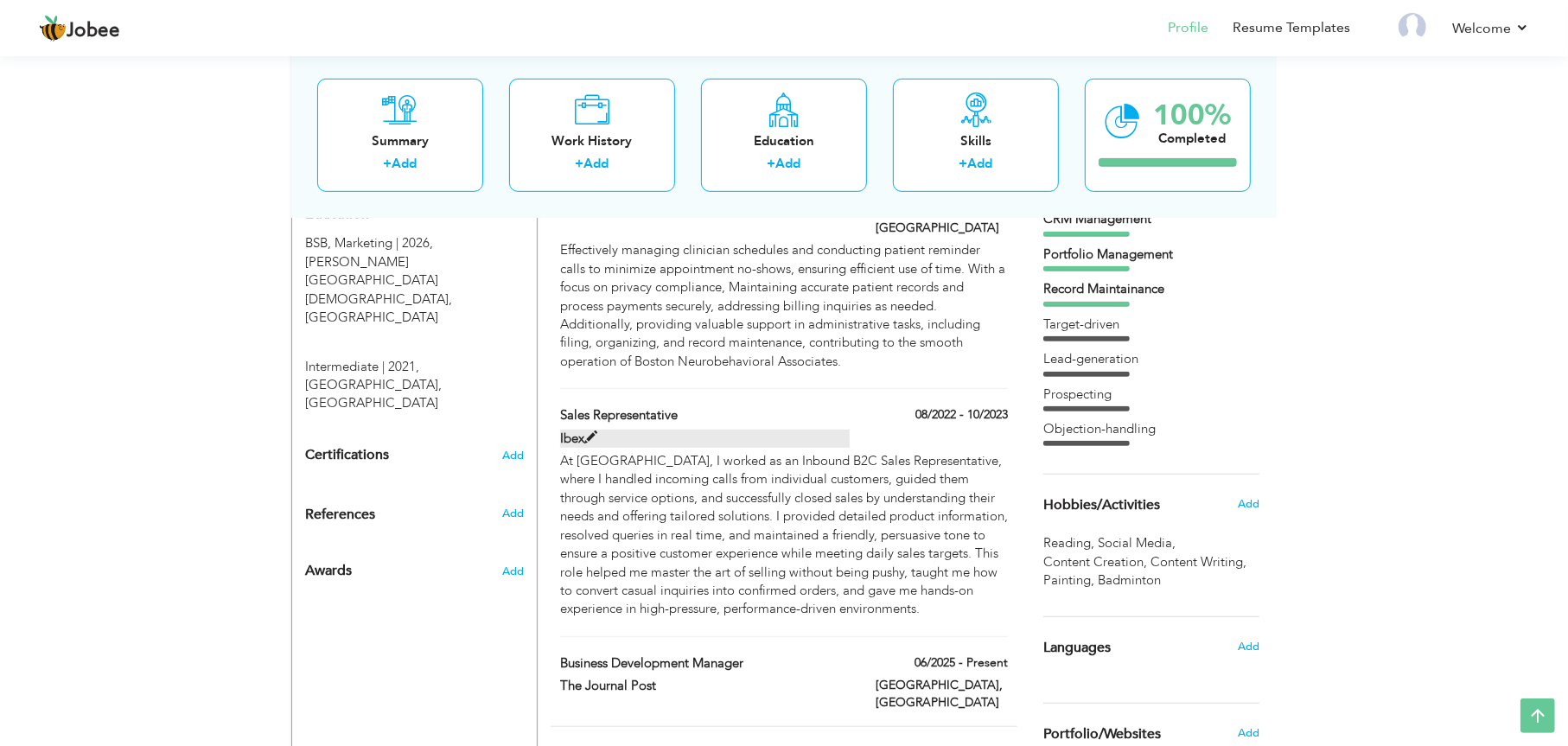
click at [584, 432] on span at bounding box center [590, 438] width 13 height 13
type input "Sales representative"
type input "Ibex"
type input "08/2022"
type input "10/2023"
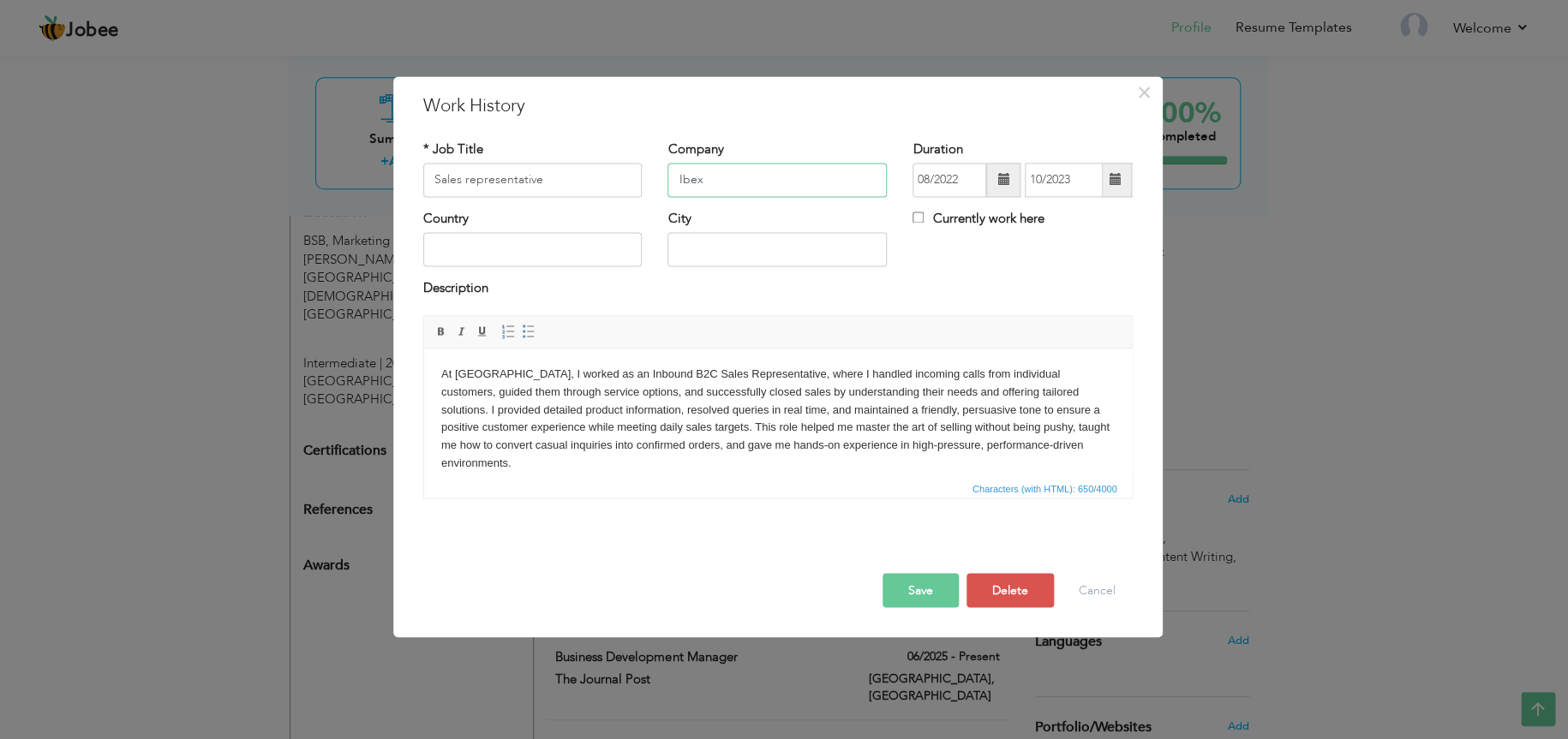
click at [720, 178] on input "Ibex" at bounding box center [777, 179] width 220 height 34
type input "i"
type input "Ibex"
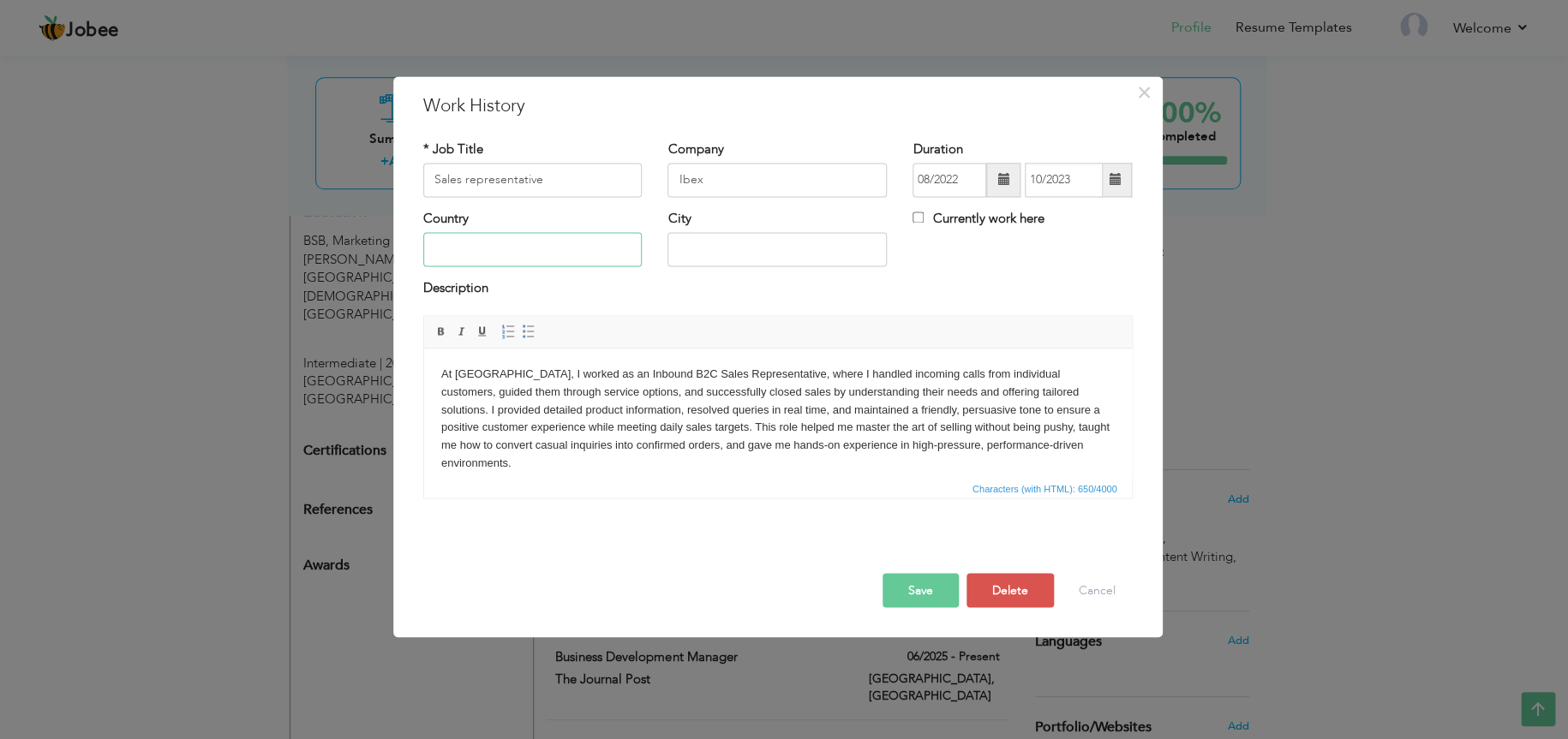
click at [578, 248] on input "text" at bounding box center [533, 249] width 220 height 34
type input "Lahore"
type input "Pakistan"
click at [562, 181] on input "Sales representative" at bounding box center [533, 179] width 220 height 34
type input "IB Sales Representative"
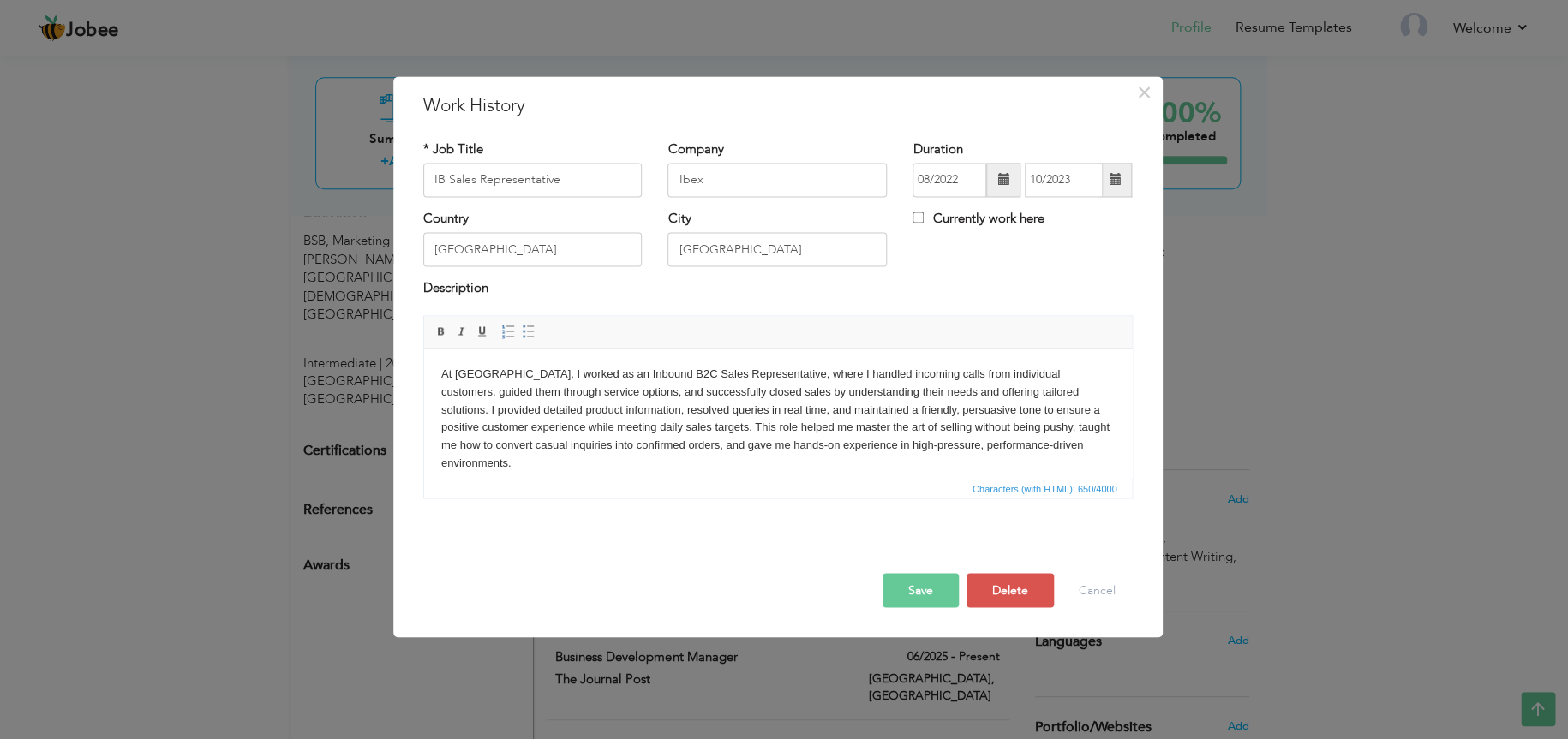
click at [928, 590] on button "Save" at bounding box center [920, 589] width 76 height 34
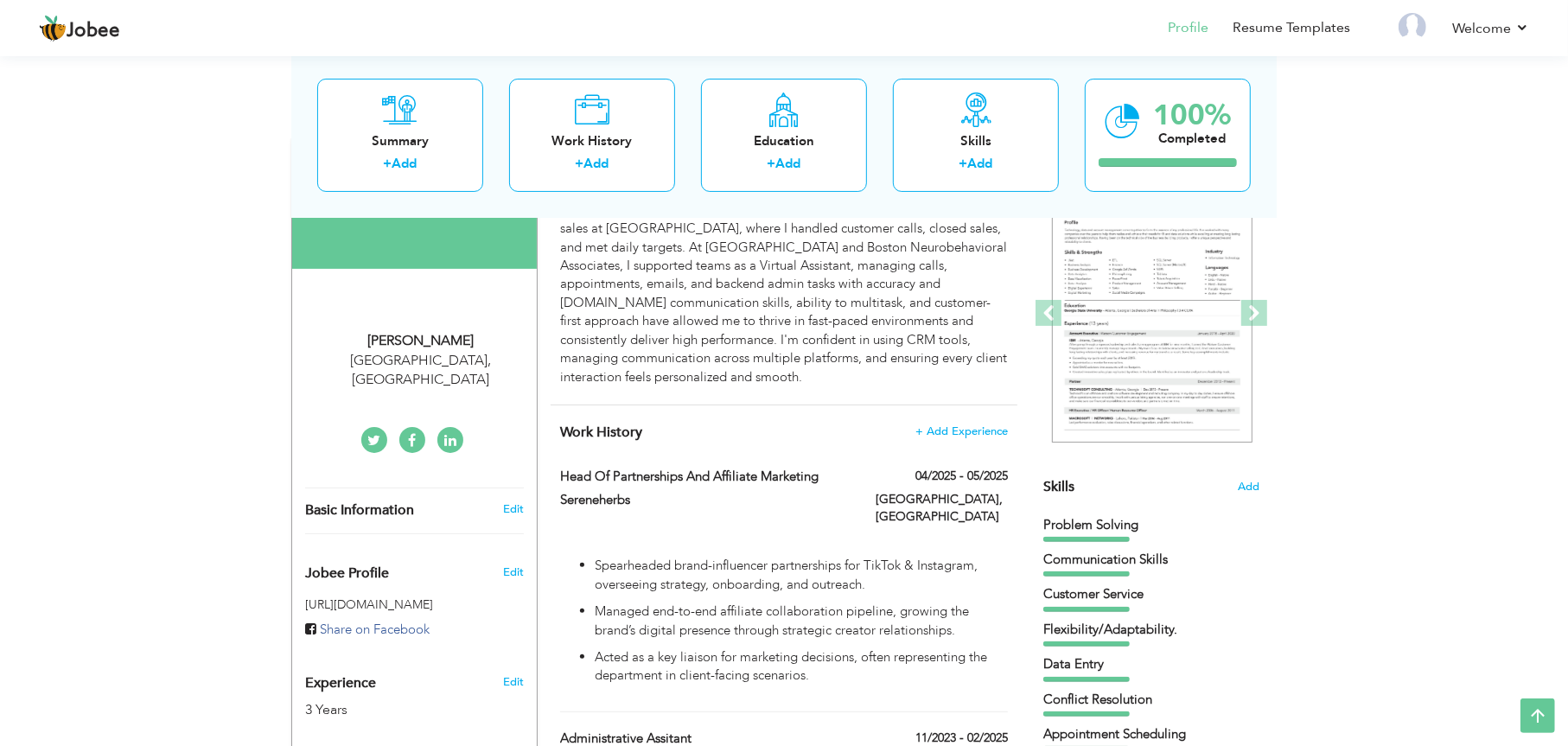
scroll to position [0, 0]
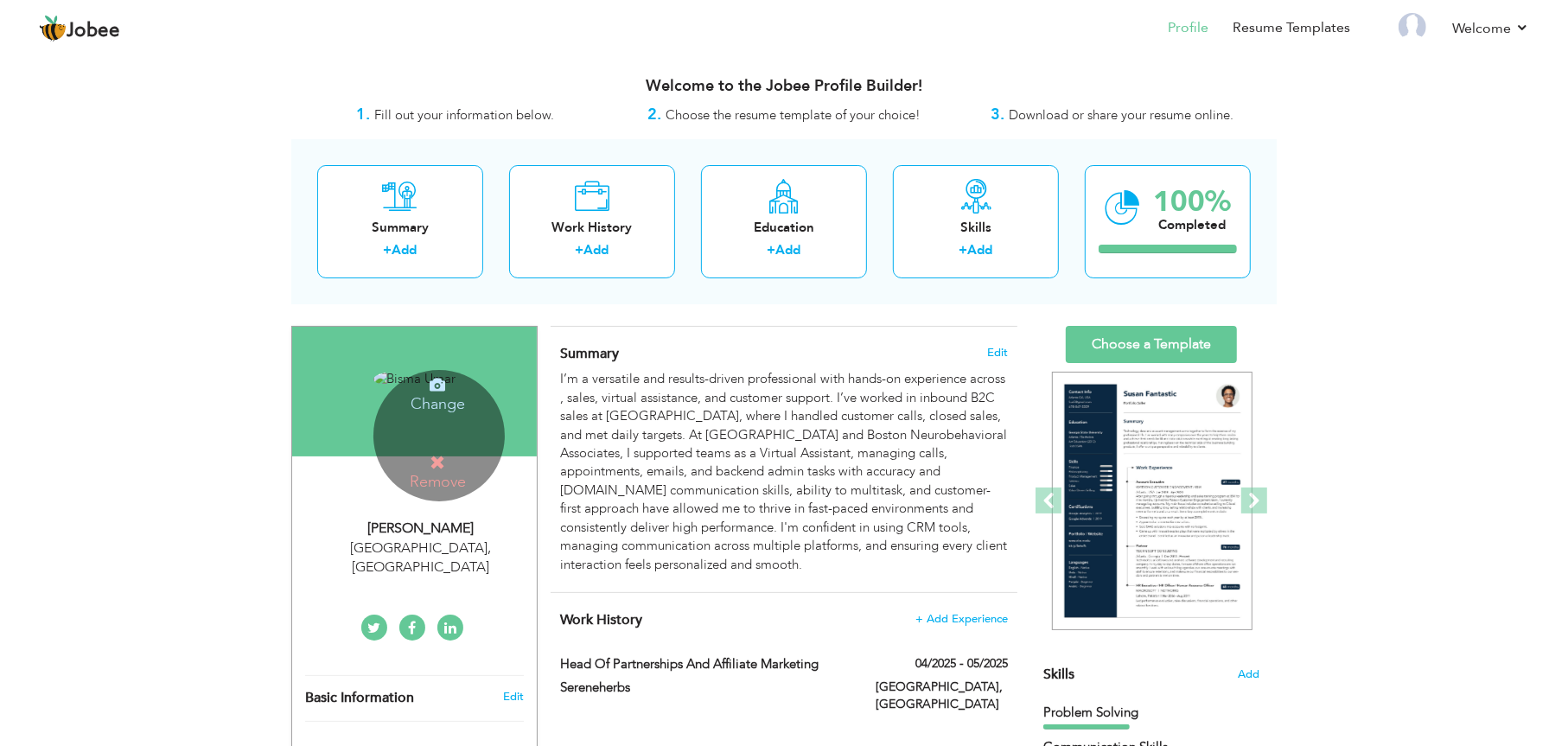
click at [418, 384] on h4 "Change" at bounding box center [438, 392] width 124 height 41
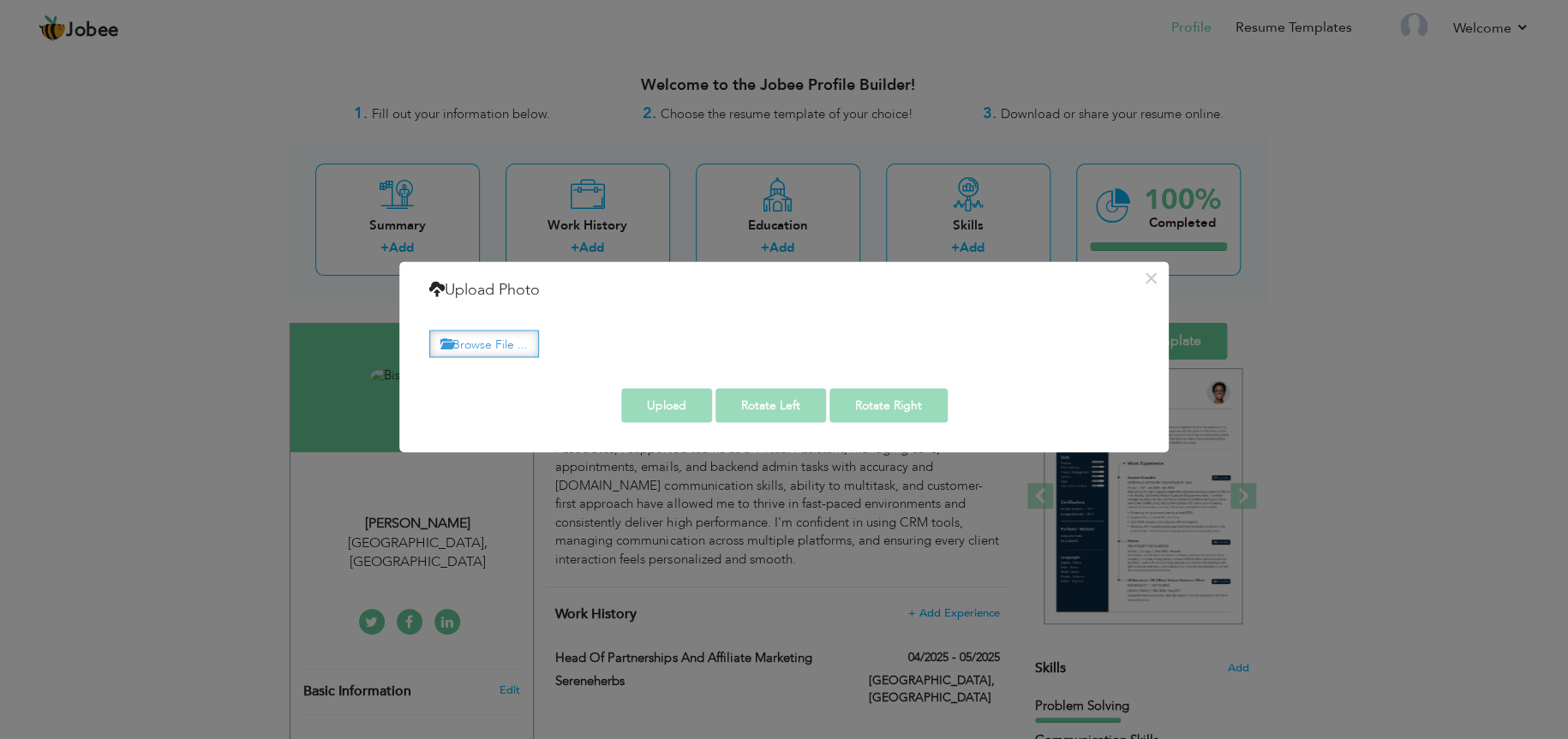
click at [515, 352] on label "Browse File ..." at bounding box center [484, 344] width 109 height 26
click at [0, 0] on input "Browse File ..." at bounding box center [0, 0] width 0 height 0
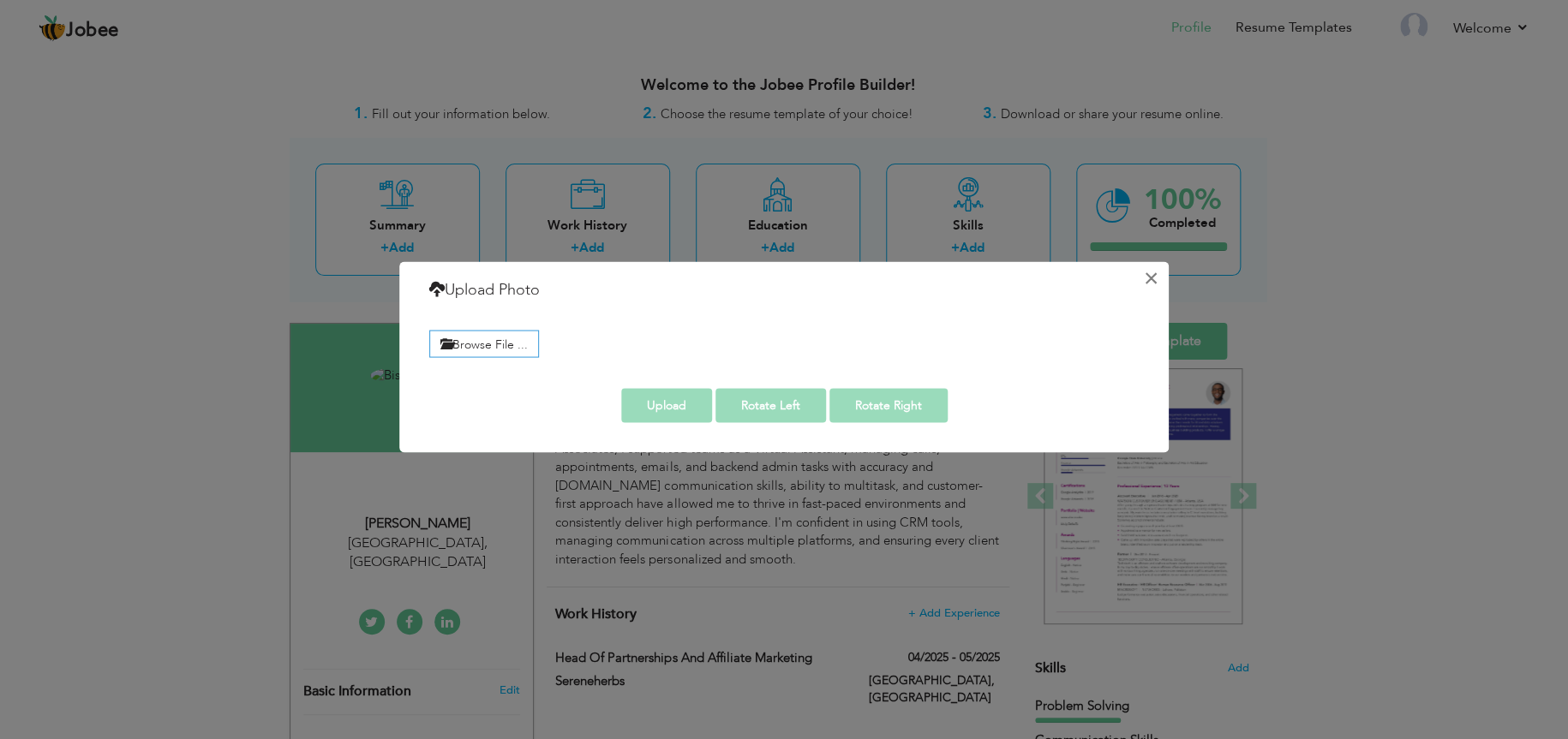
click at [1148, 269] on button "×" at bounding box center [1151, 277] width 27 height 27
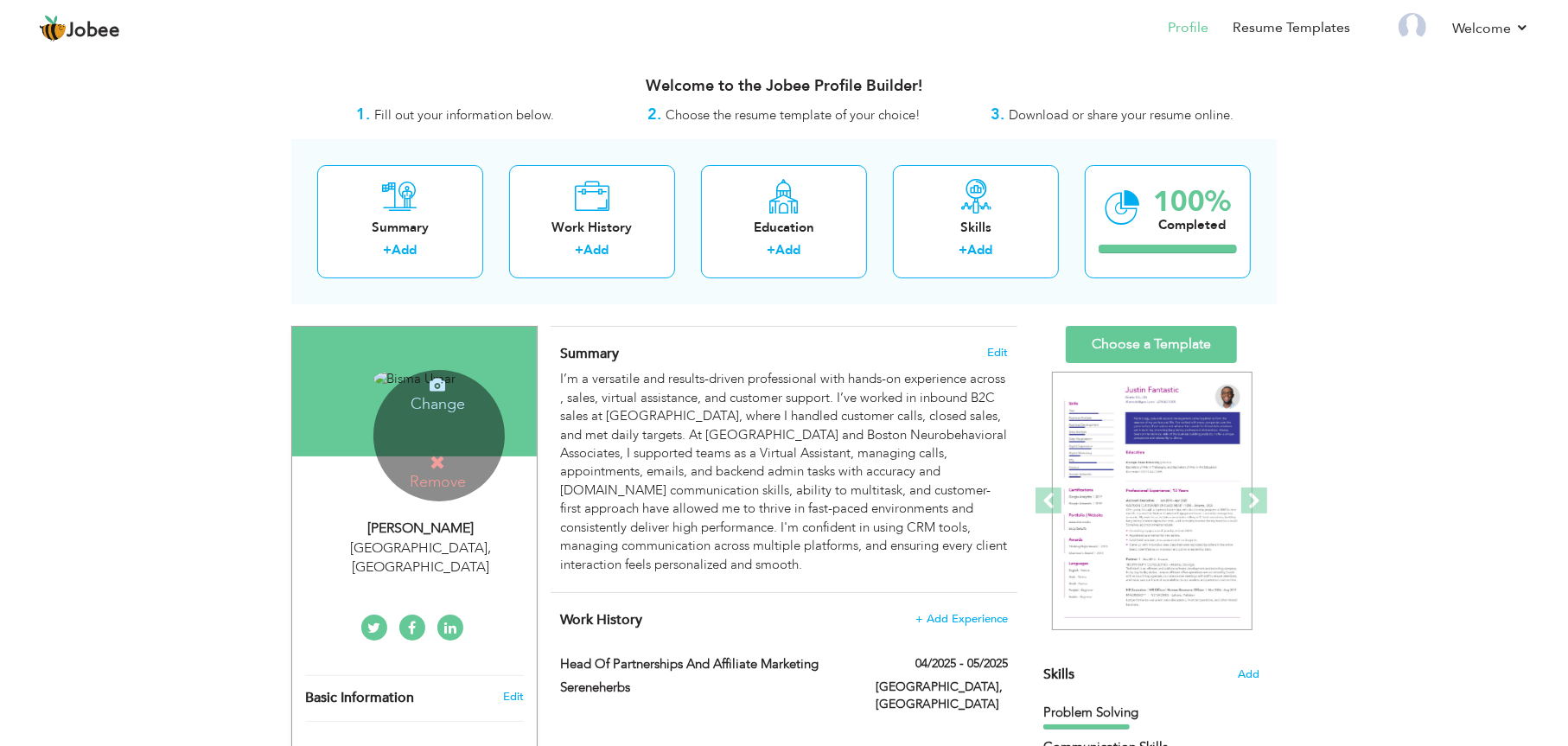
click at [441, 465] on icon at bounding box center [438, 463] width 16 height 16
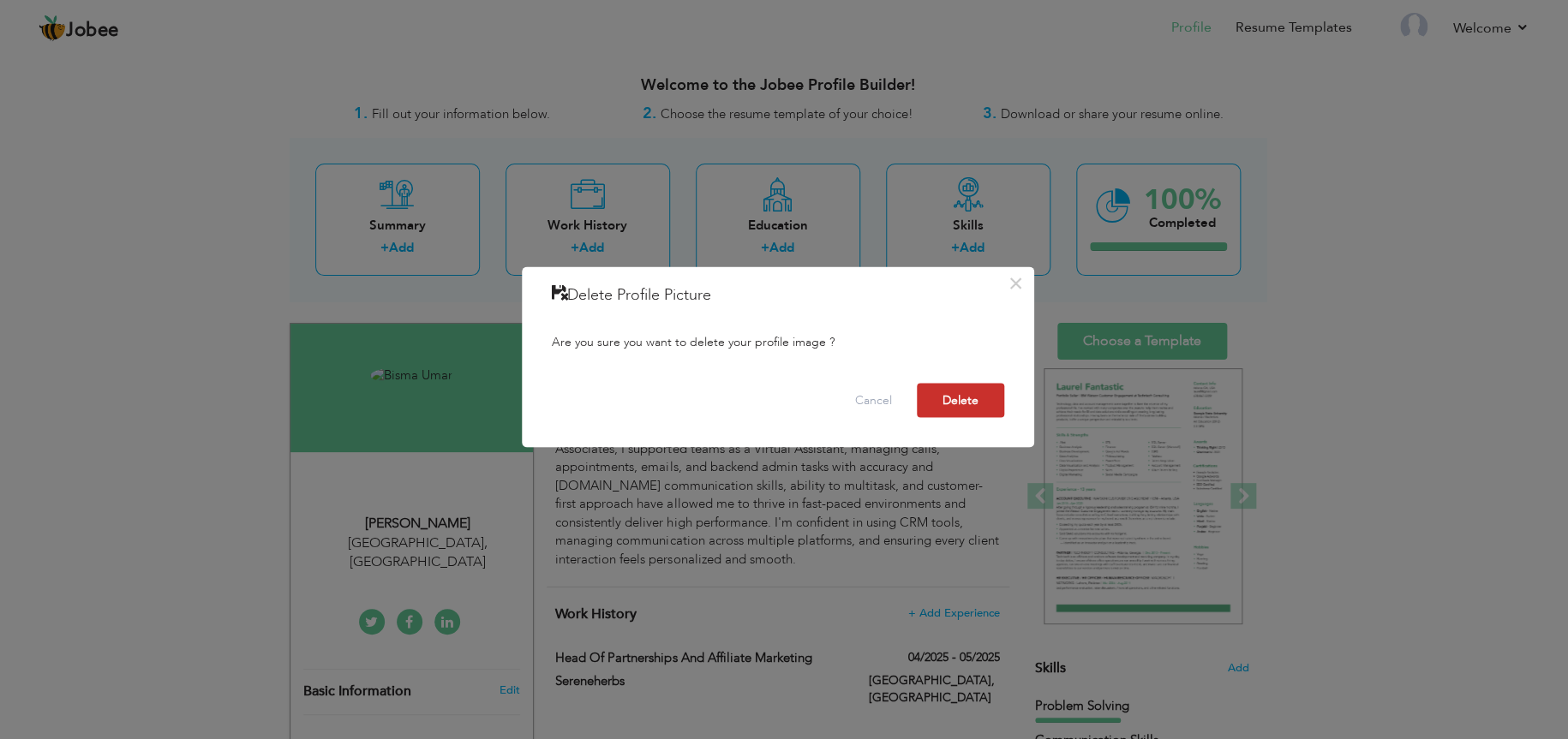
click at [952, 390] on button "Delete" at bounding box center [961, 400] width 88 height 34
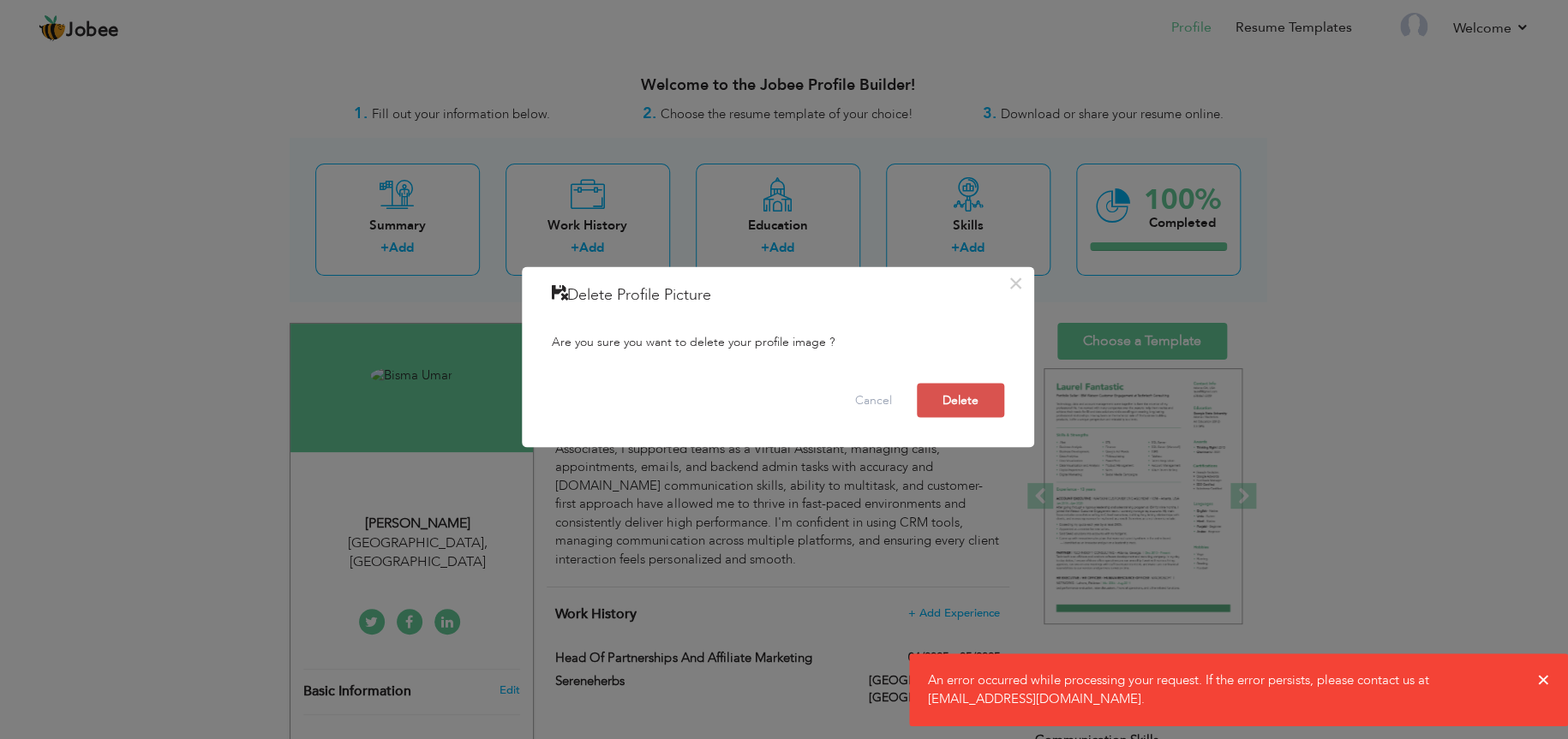
click at [1544, 678] on div "× Delete Profile Picture Are you sure you want to delete your profile image ? C…" at bounding box center [784, 369] width 1568 height 739
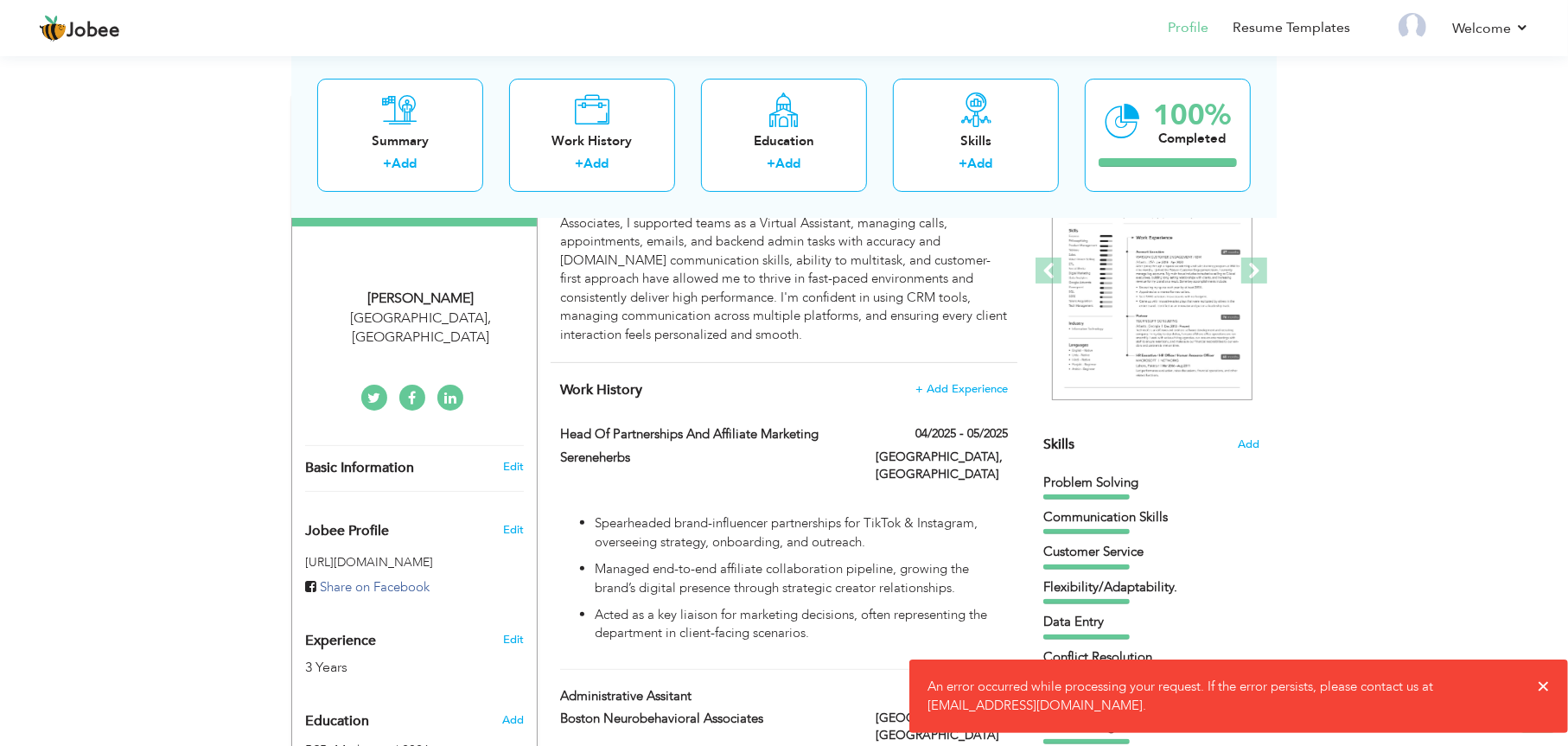
scroll to position [234, 0]
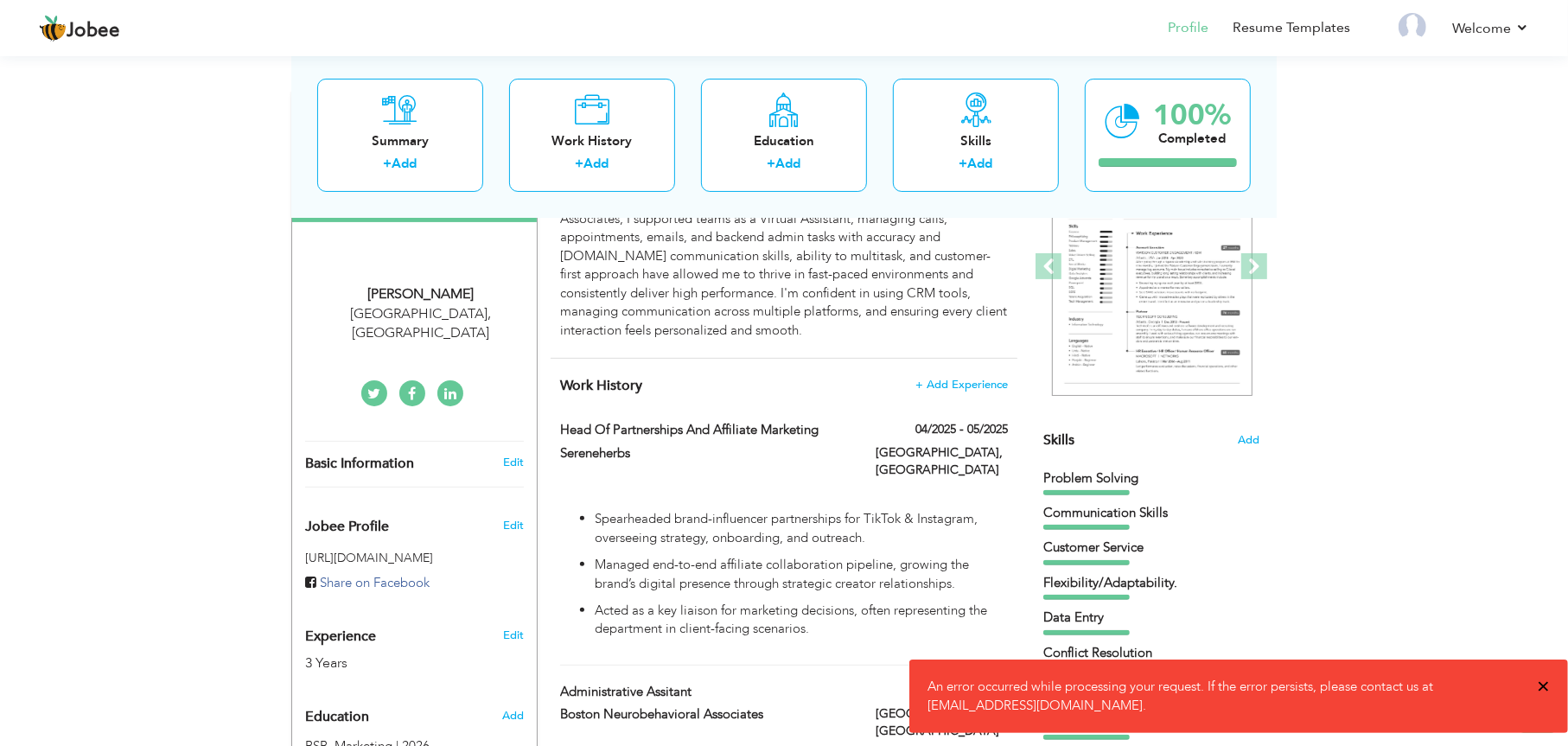
click at [1548, 691] on span "×" at bounding box center [1542, 687] width 13 height 18
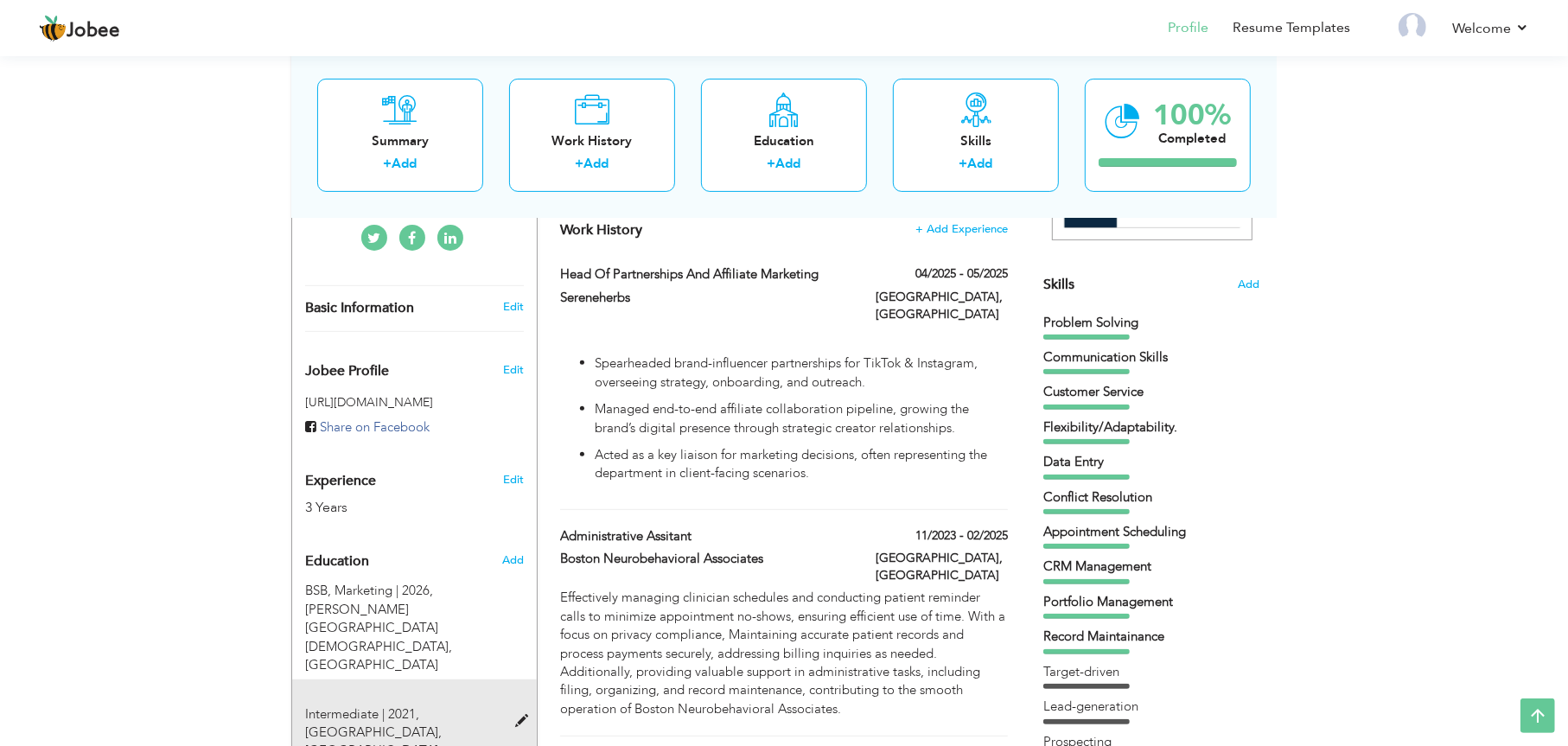
scroll to position [388, 0]
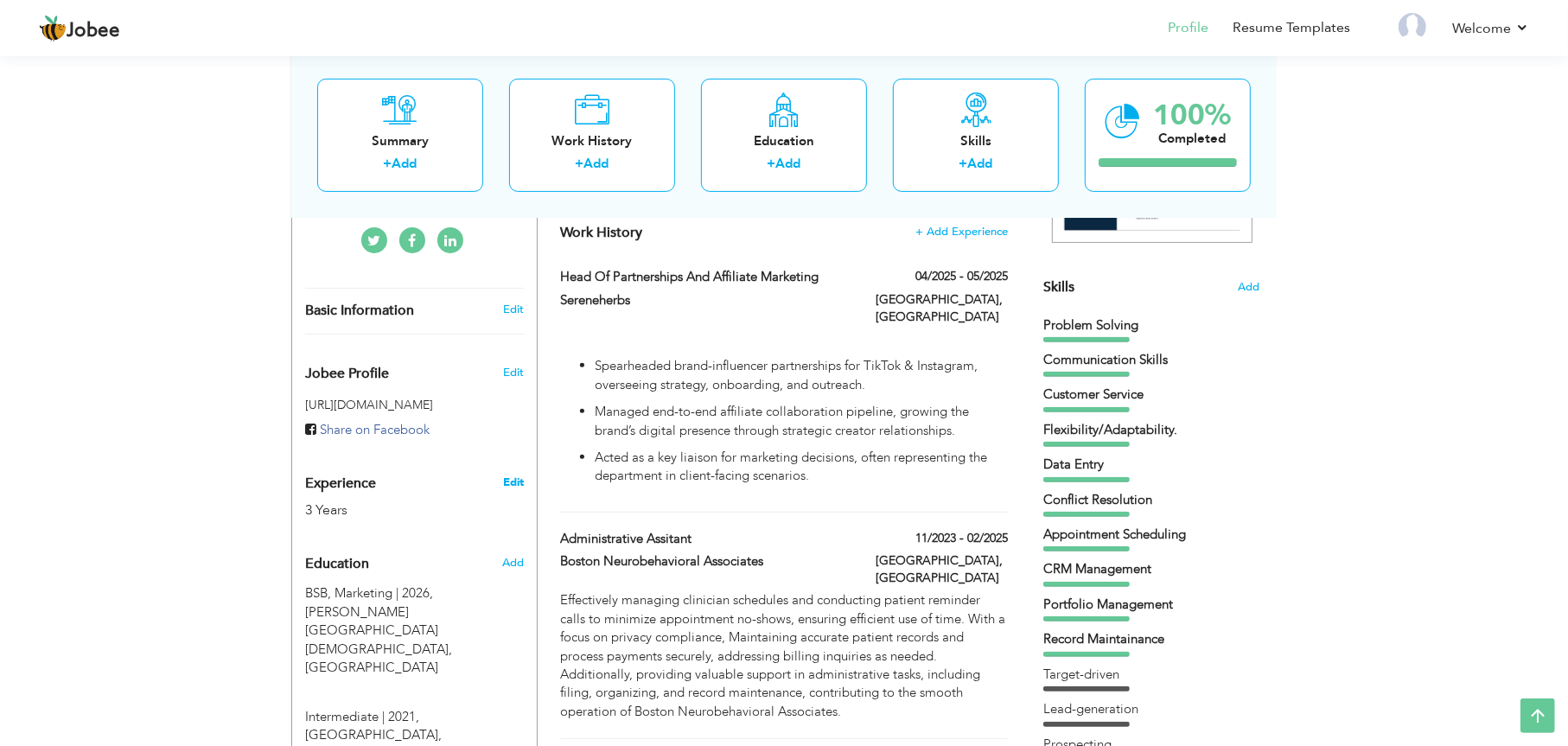
click at [514, 475] on link "Edit" at bounding box center [514, 483] width 21 height 16
type input "Bisma"
type input "Umar"
type input "+923035061238"
select select "number:166"
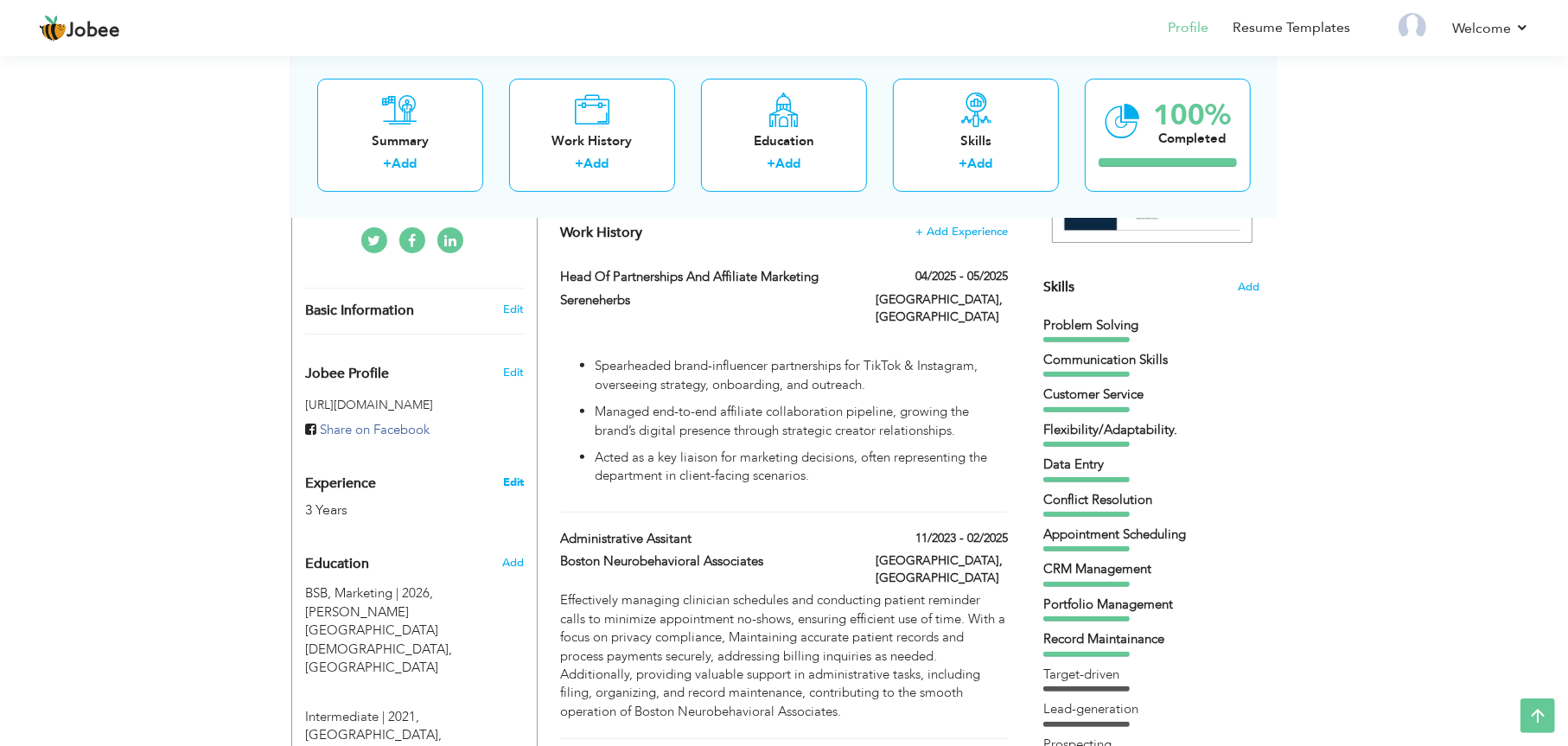
type input "Lahore"
select select "number:5"
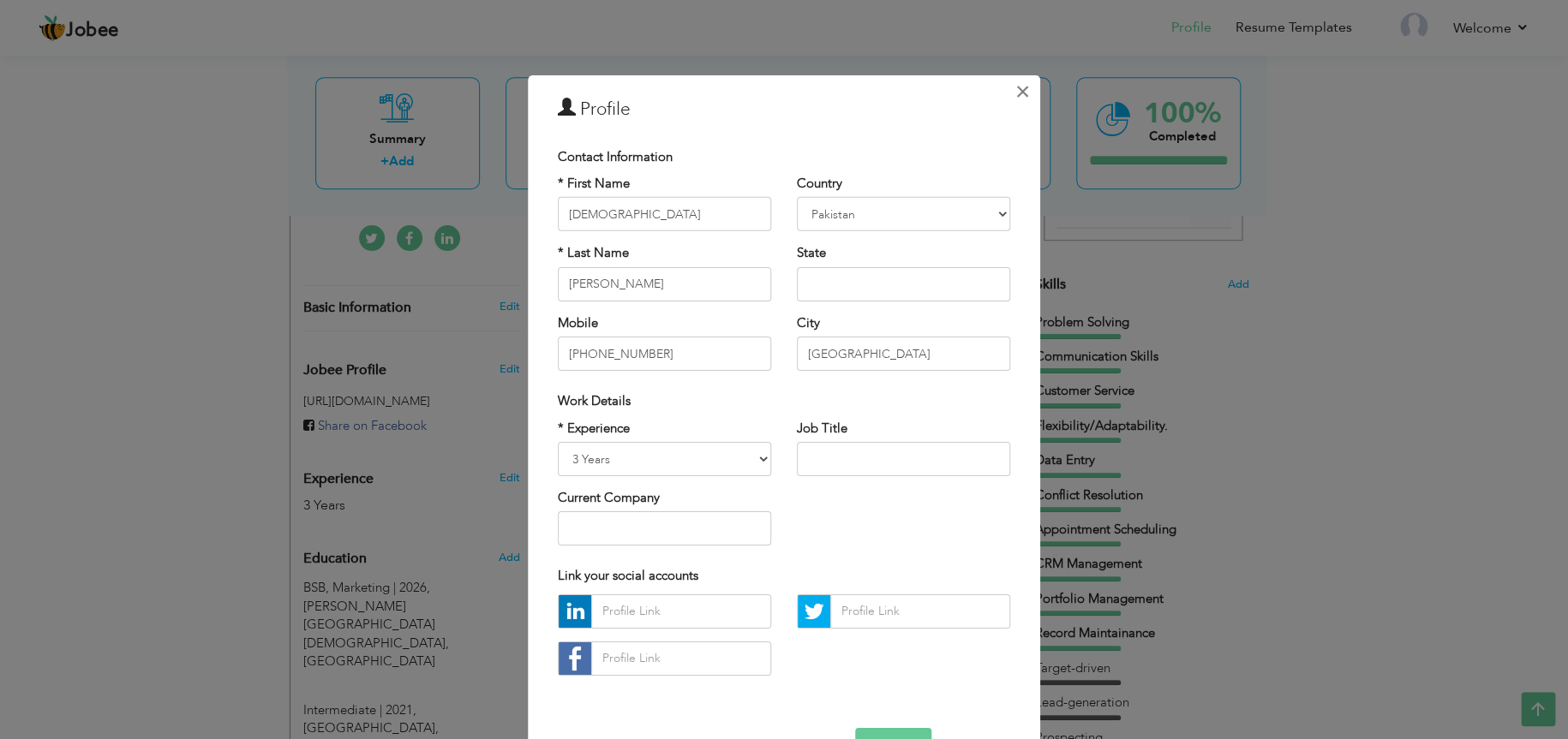
click at [1016, 87] on span "×" at bounding box center [1023, 90] width 15 height 31
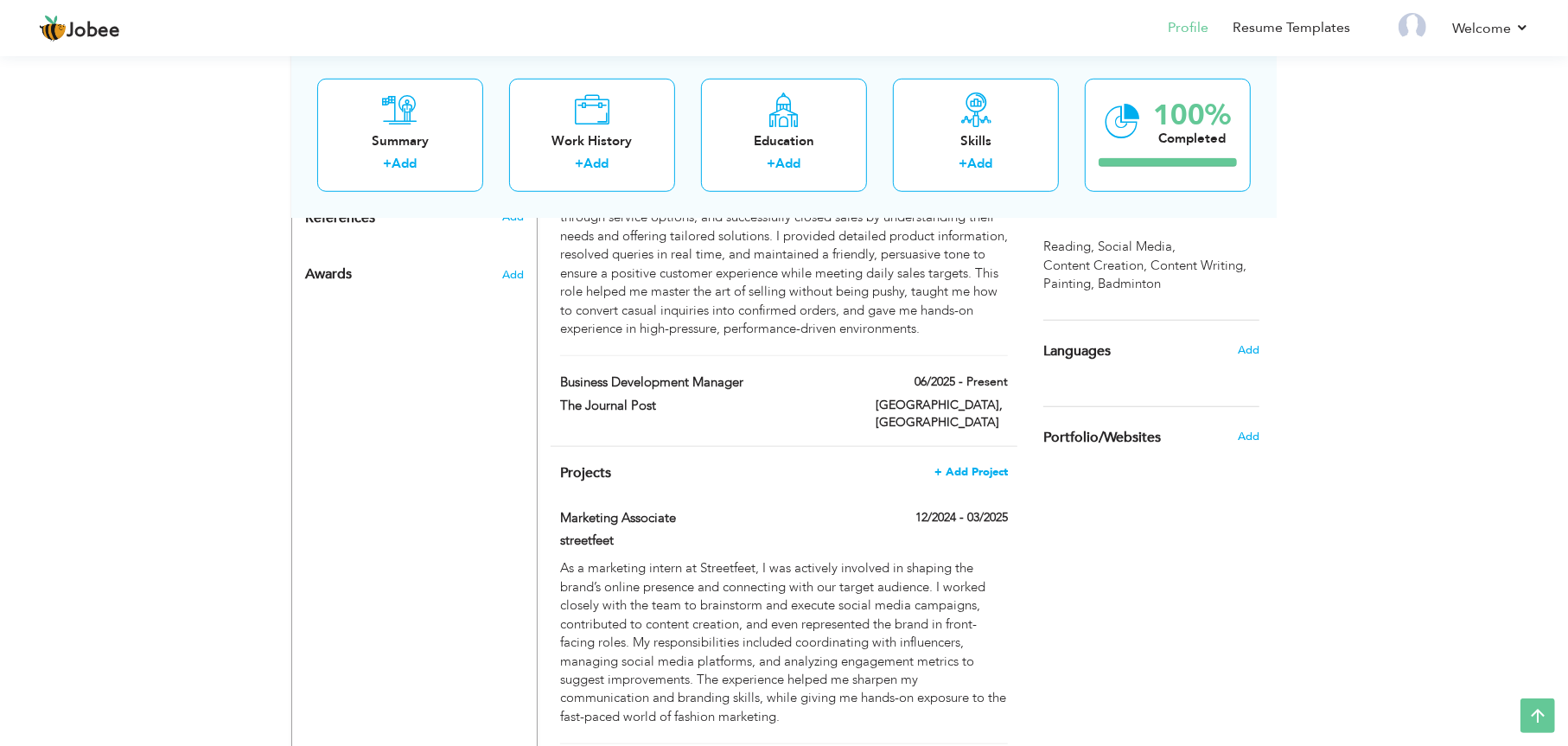
scroll to position [1021, 0]
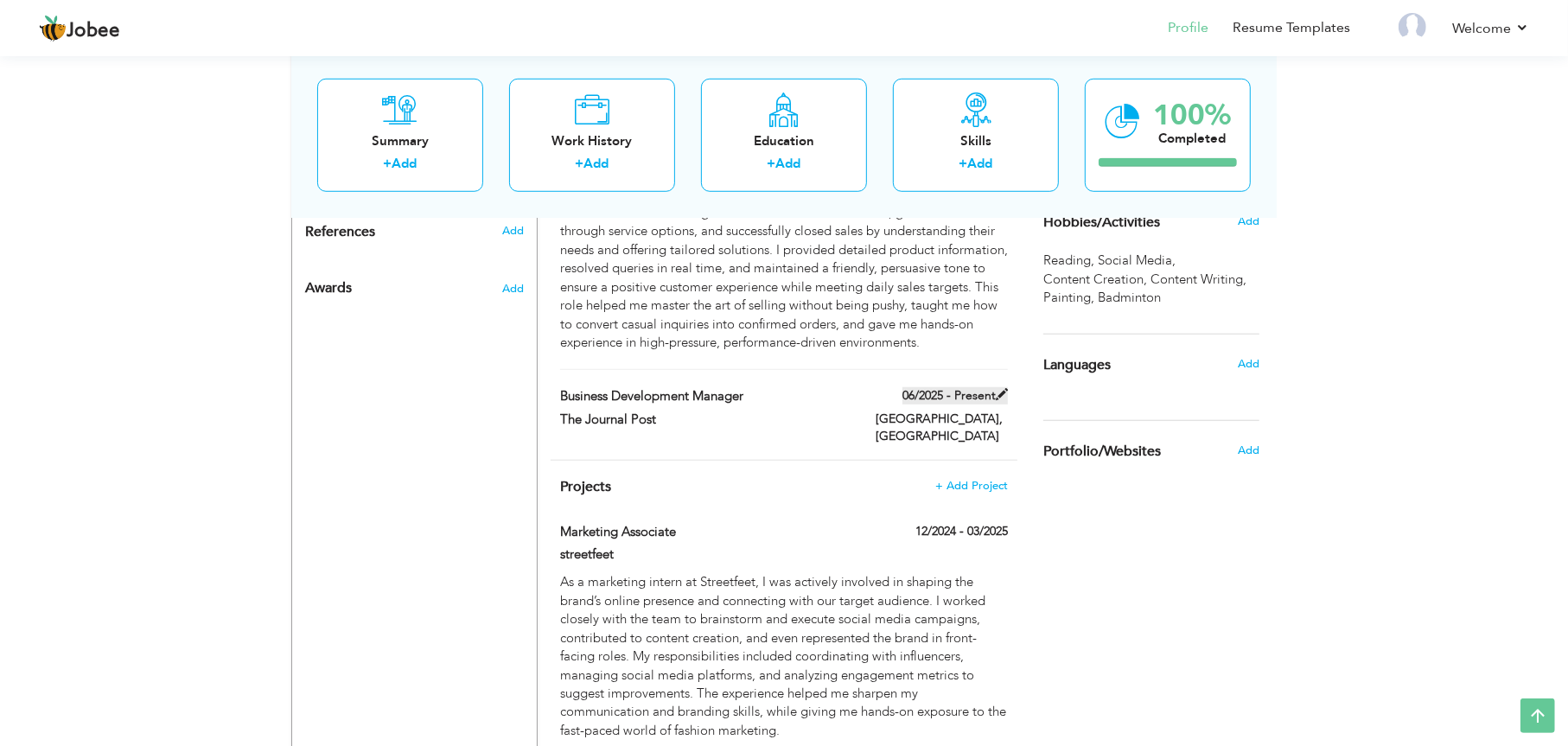
click at [1000, 388] on span at bounding box center [1002, 395] width 12 height 12
type input "Business Development Manager"
type input "The Journal Post"
type input "06/2025"
type input "Pakistan"
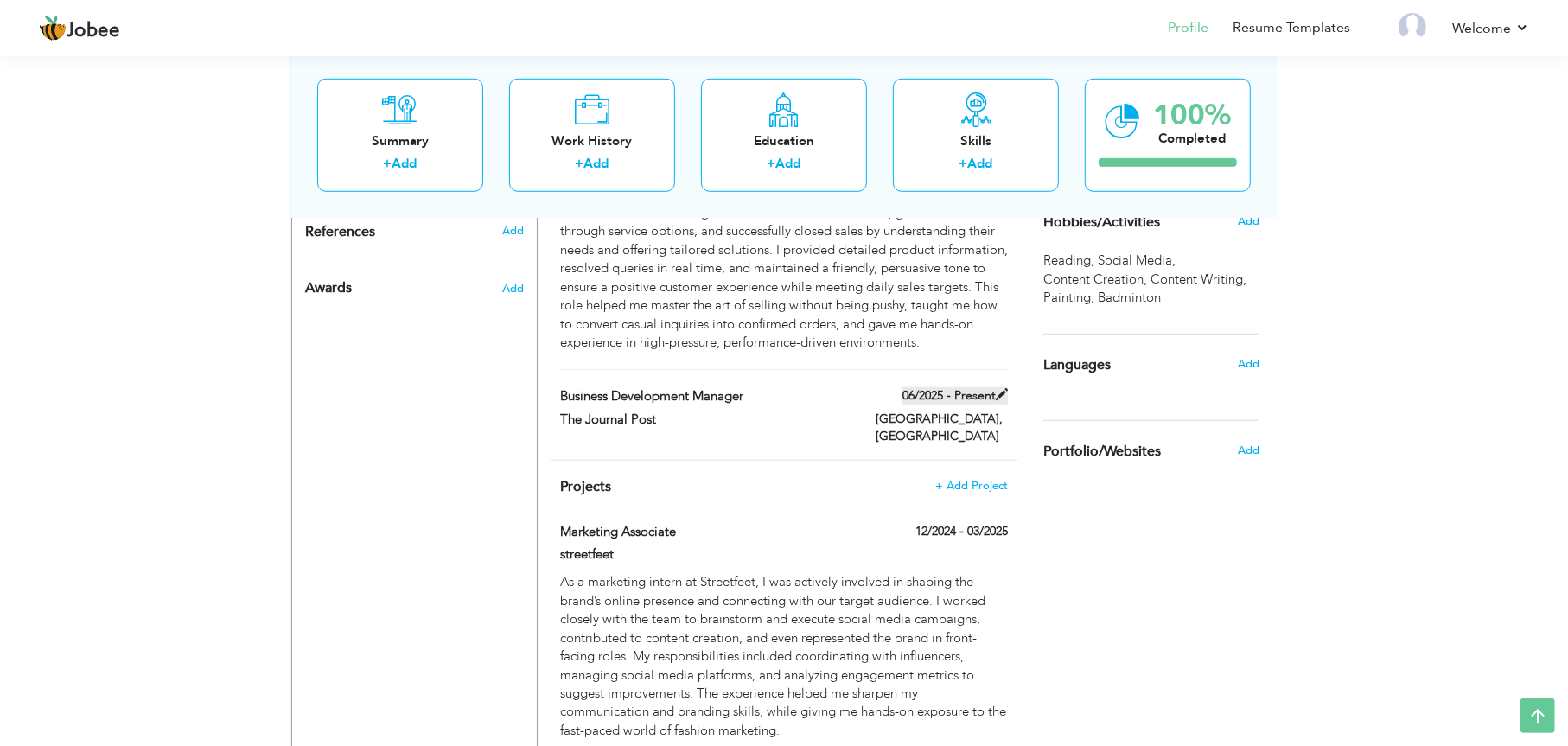
type input "Lahore"
checkbox input "true"
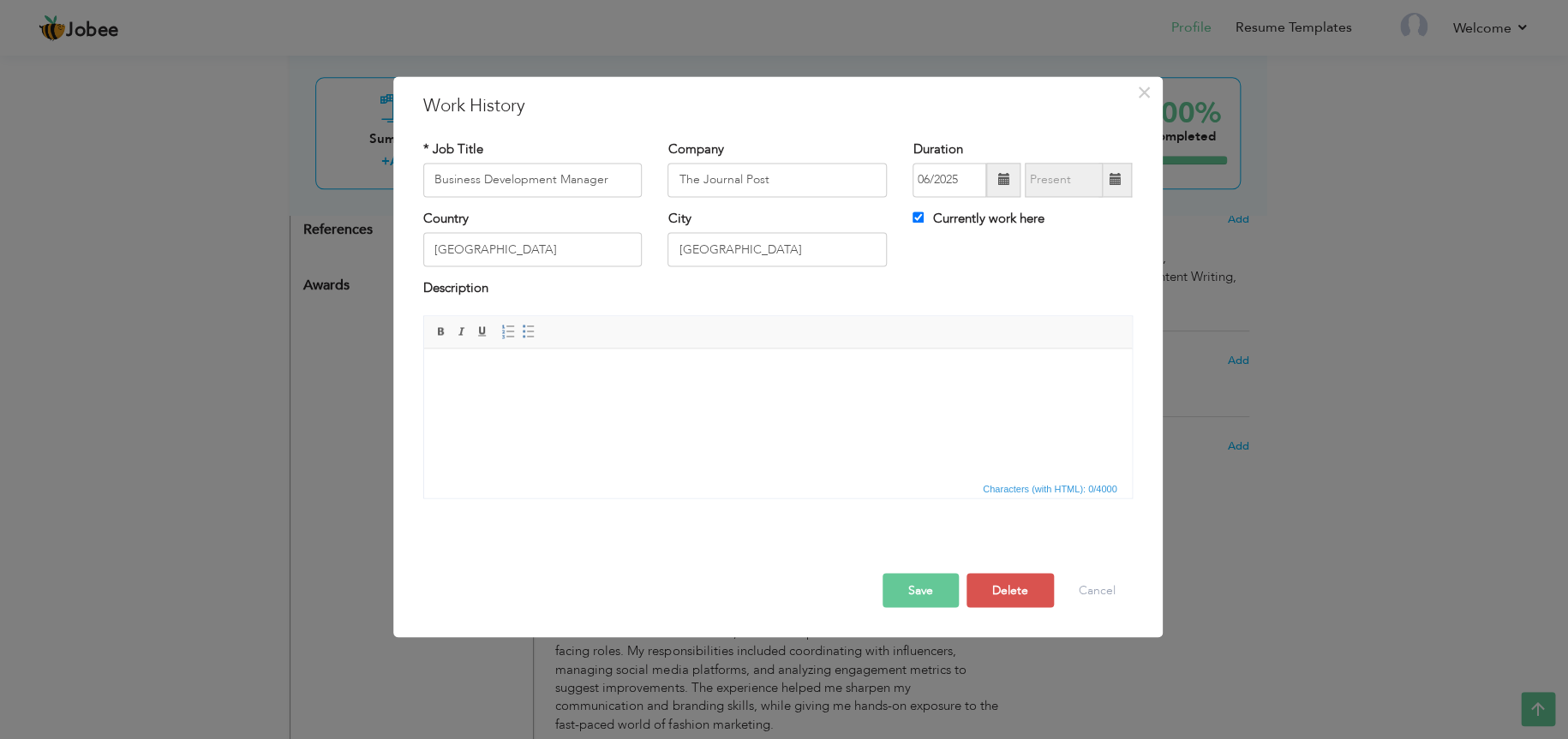
click at [653, 387] on html at bounding box center [777, 375] width 708 height 52
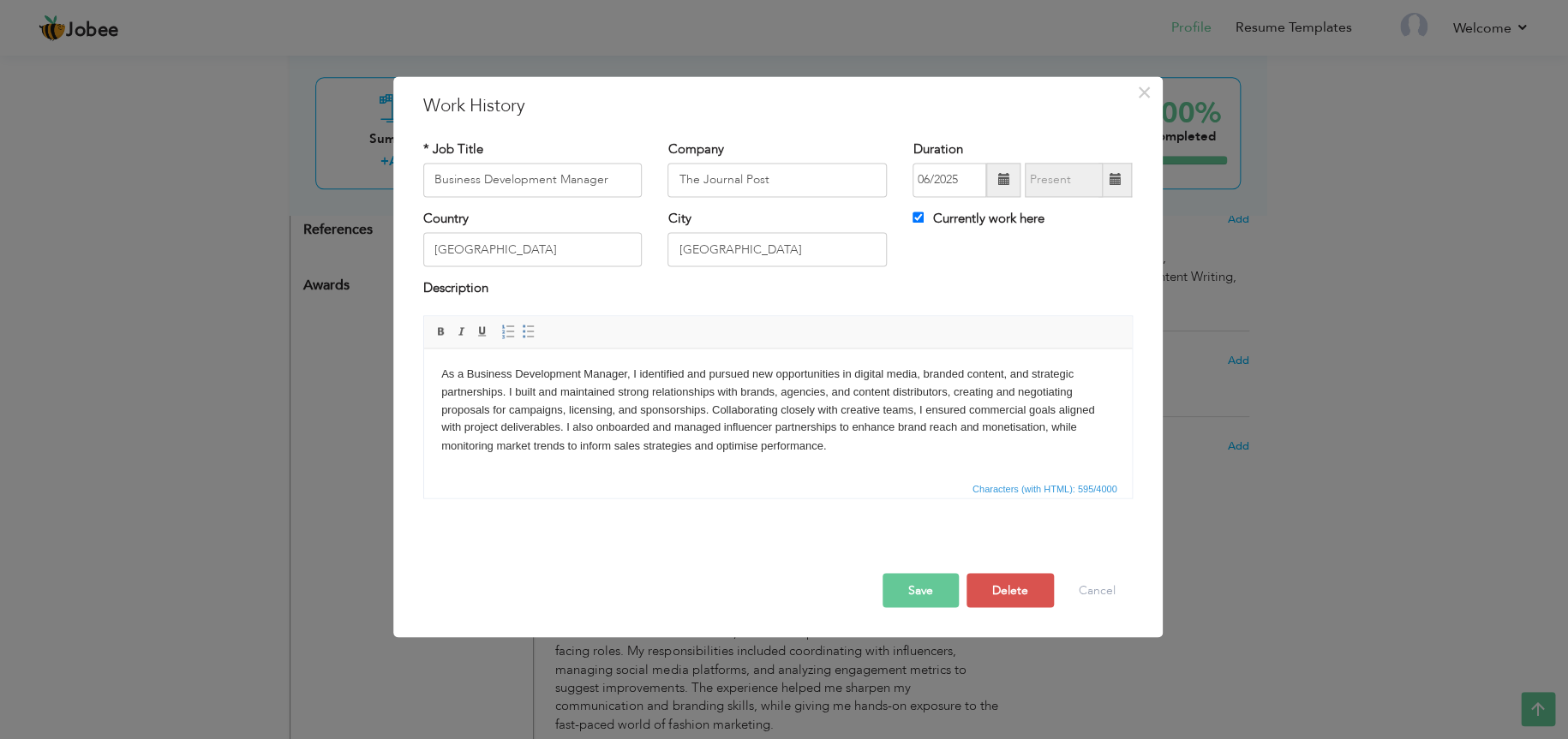
click at [624, 373] on body "As a Business Development Manager, I identified and pursued new opportunities i…" at bounding box center [777, 410] width 674 height 89
click at [910, 598] on button "Save" at bounding box center [920, 589] width 76 height 34
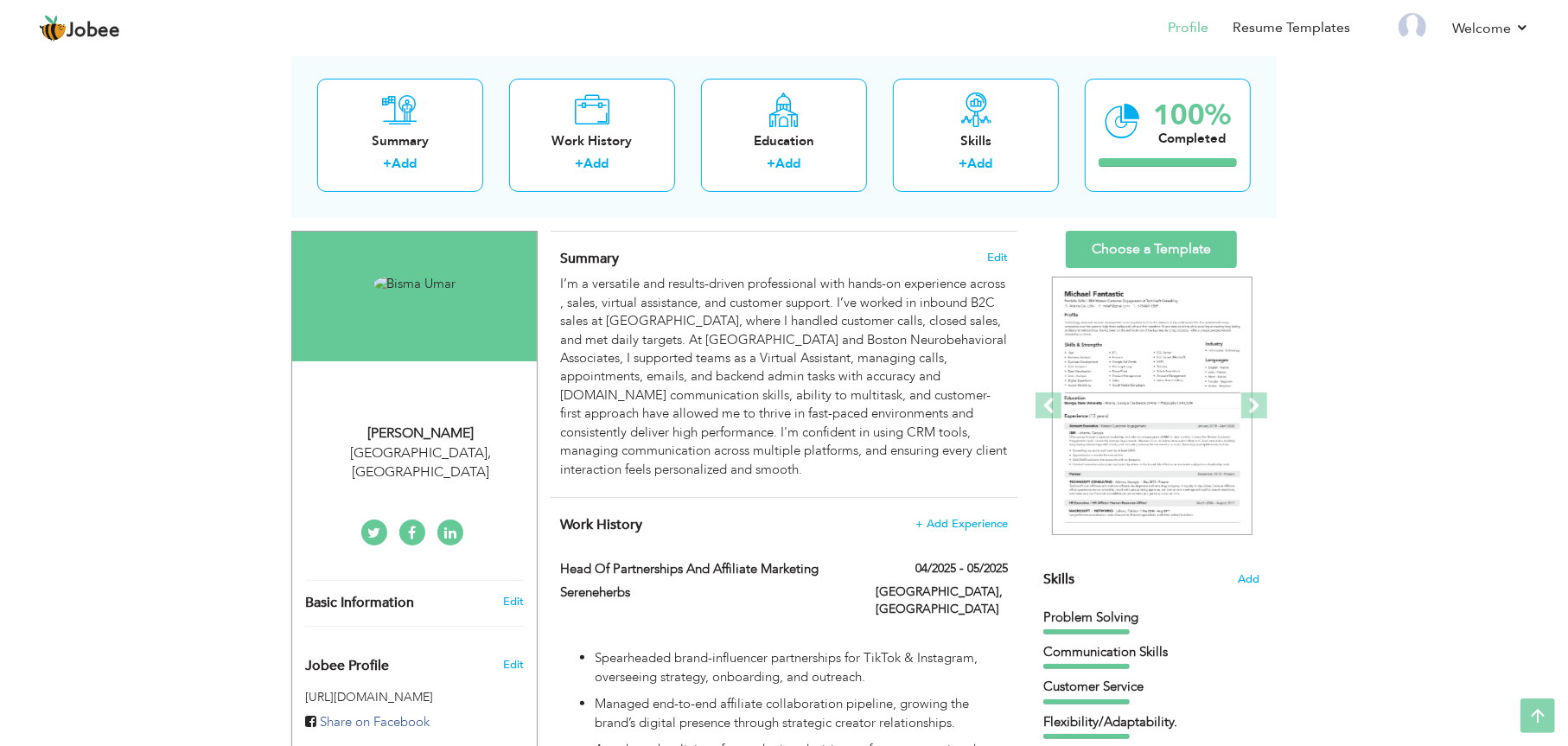
scroll to position [0, 0]
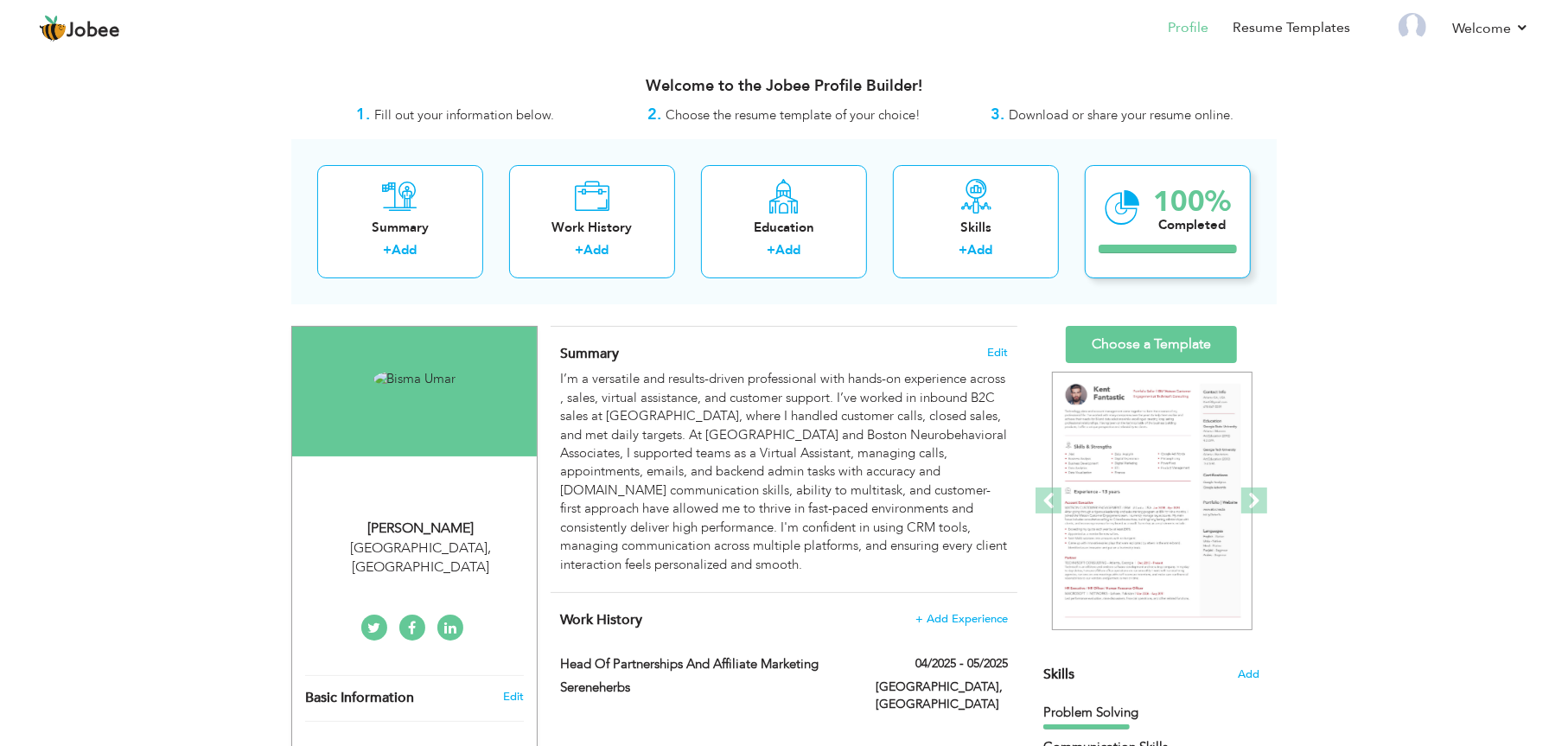
click at [1161, 221] on div "Completed" at bounding box center [1192, 225] width 78 height 19
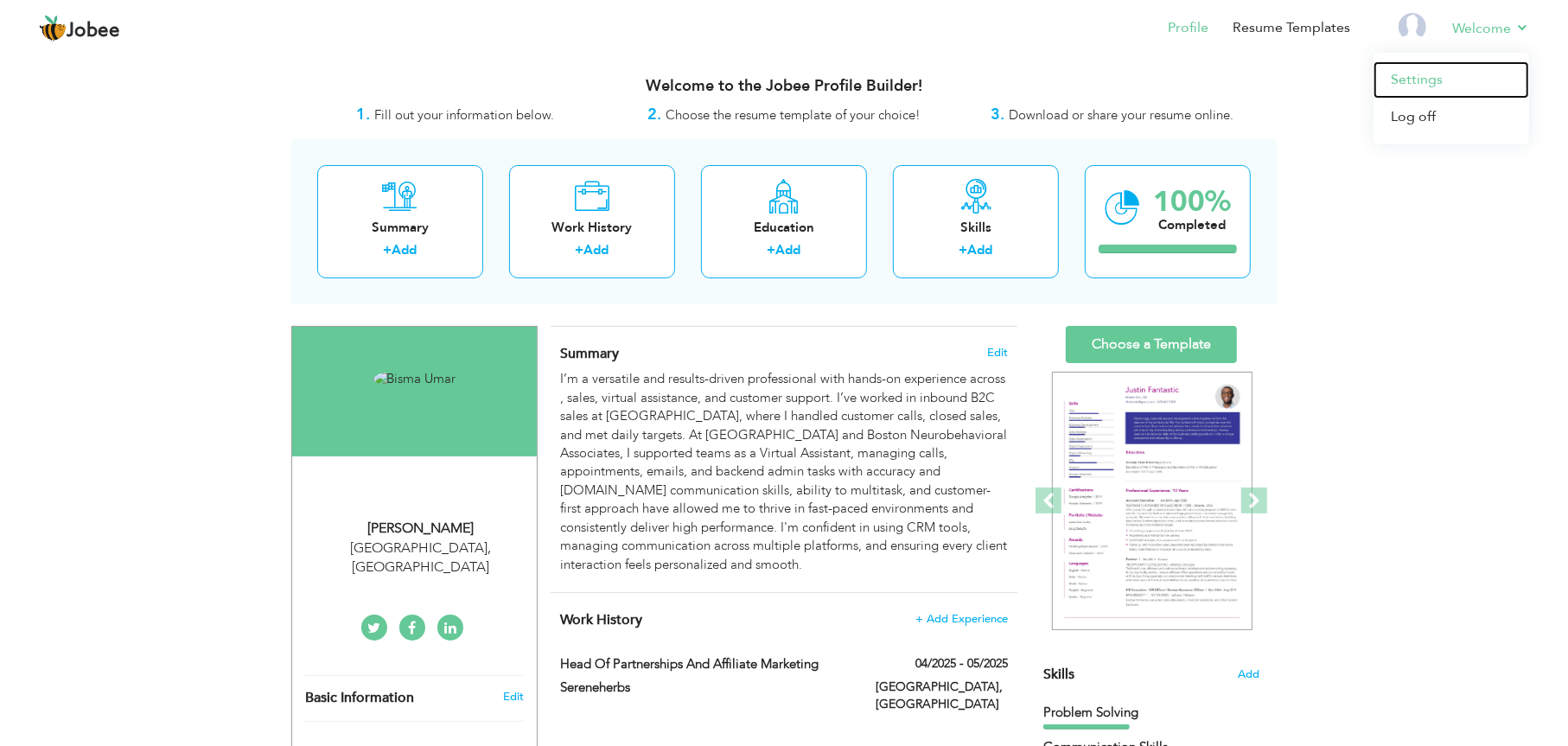
click at [1417, 72] on link "Settings" at bounding box center [1451, 80] width 155 height 37
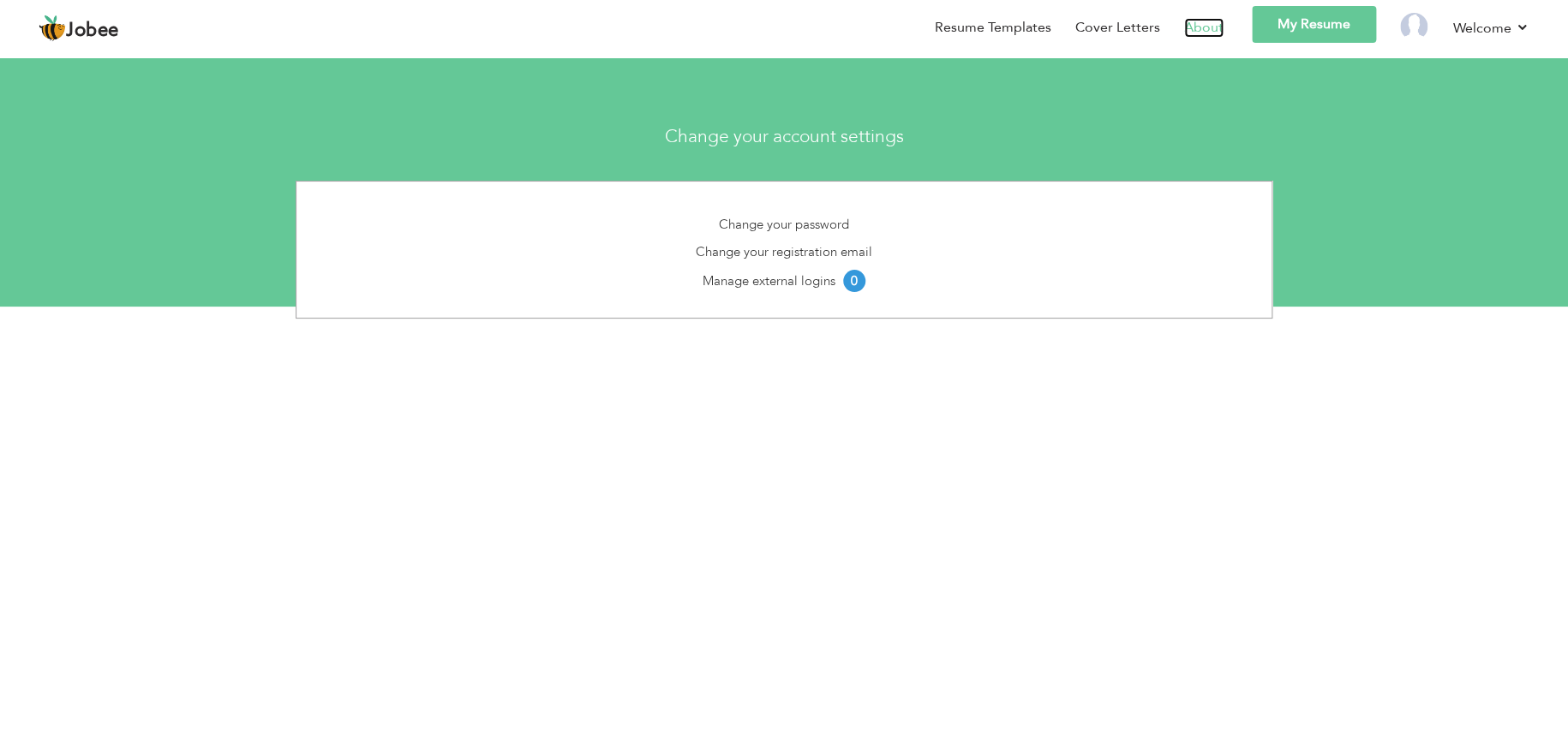
click at [1191, 27] on link "About" at bounding box center [1204, 28] width 39 height 20
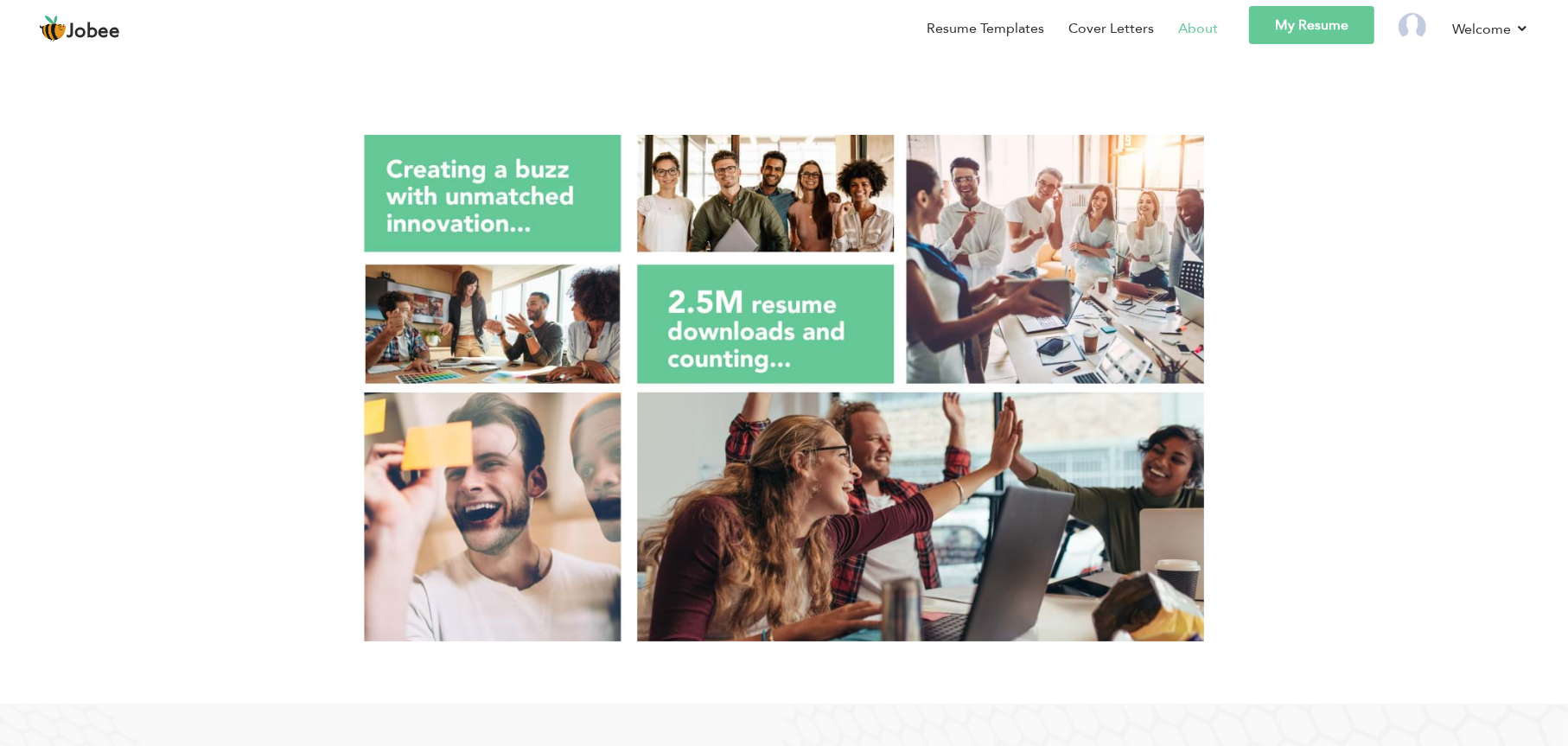
click at [98, 32] on span "Jobee" at bounding box center [93, 32] width 54 height 19
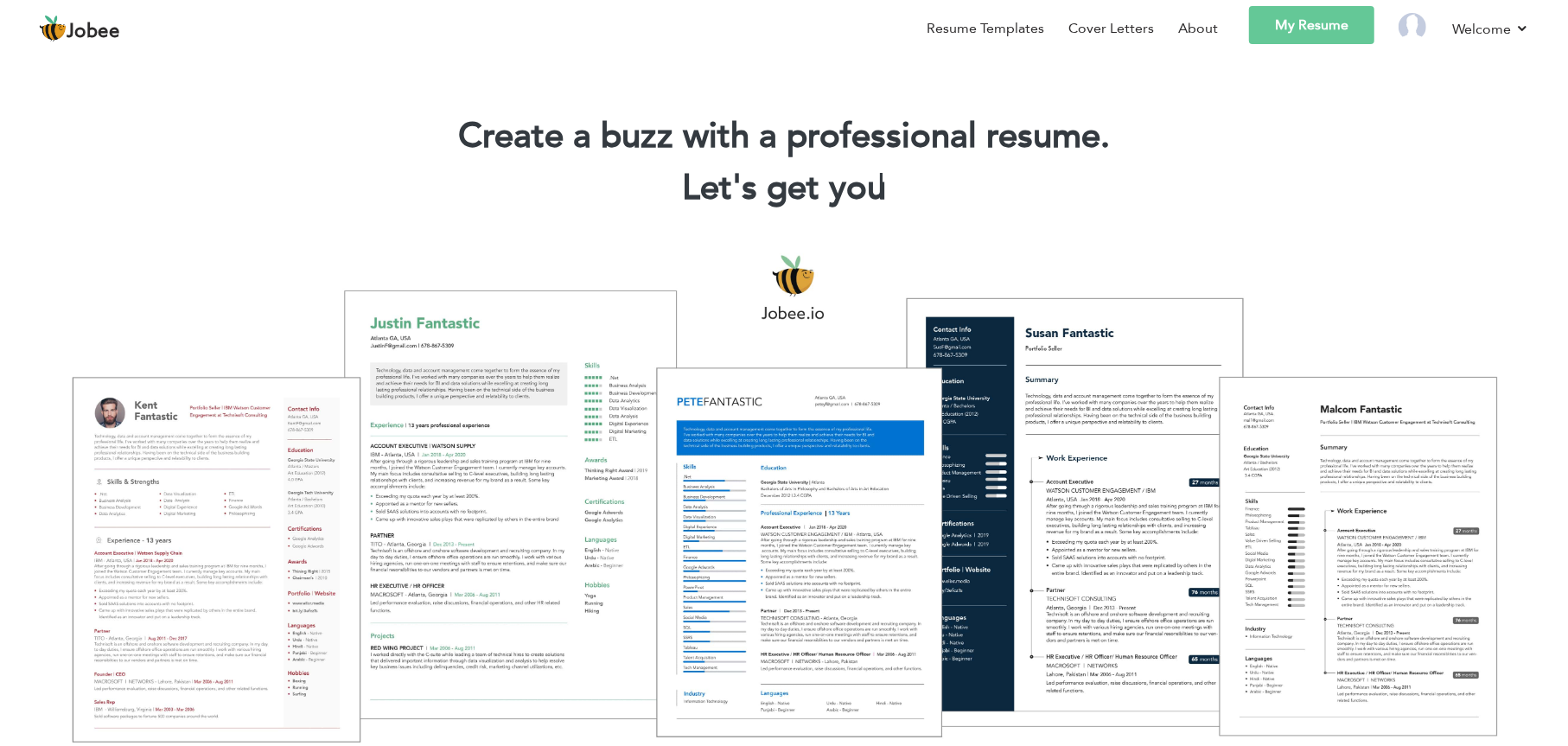
click at [1293, 21] on link "My Resume" at bounding box center [1311, 25] width 125 height 38
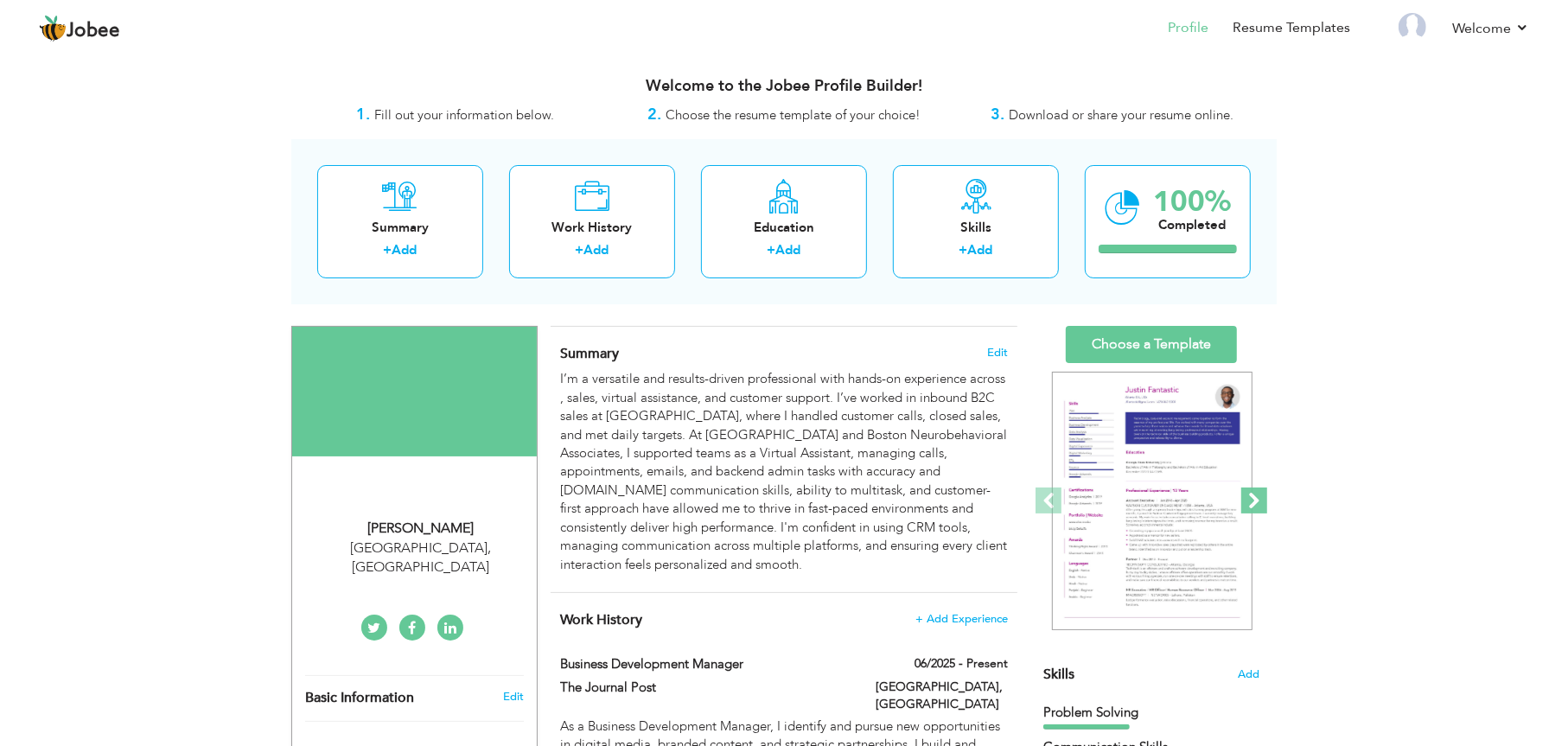
click at [1257, 514] on span at bounding box center [1253, 500] width 26 height 26
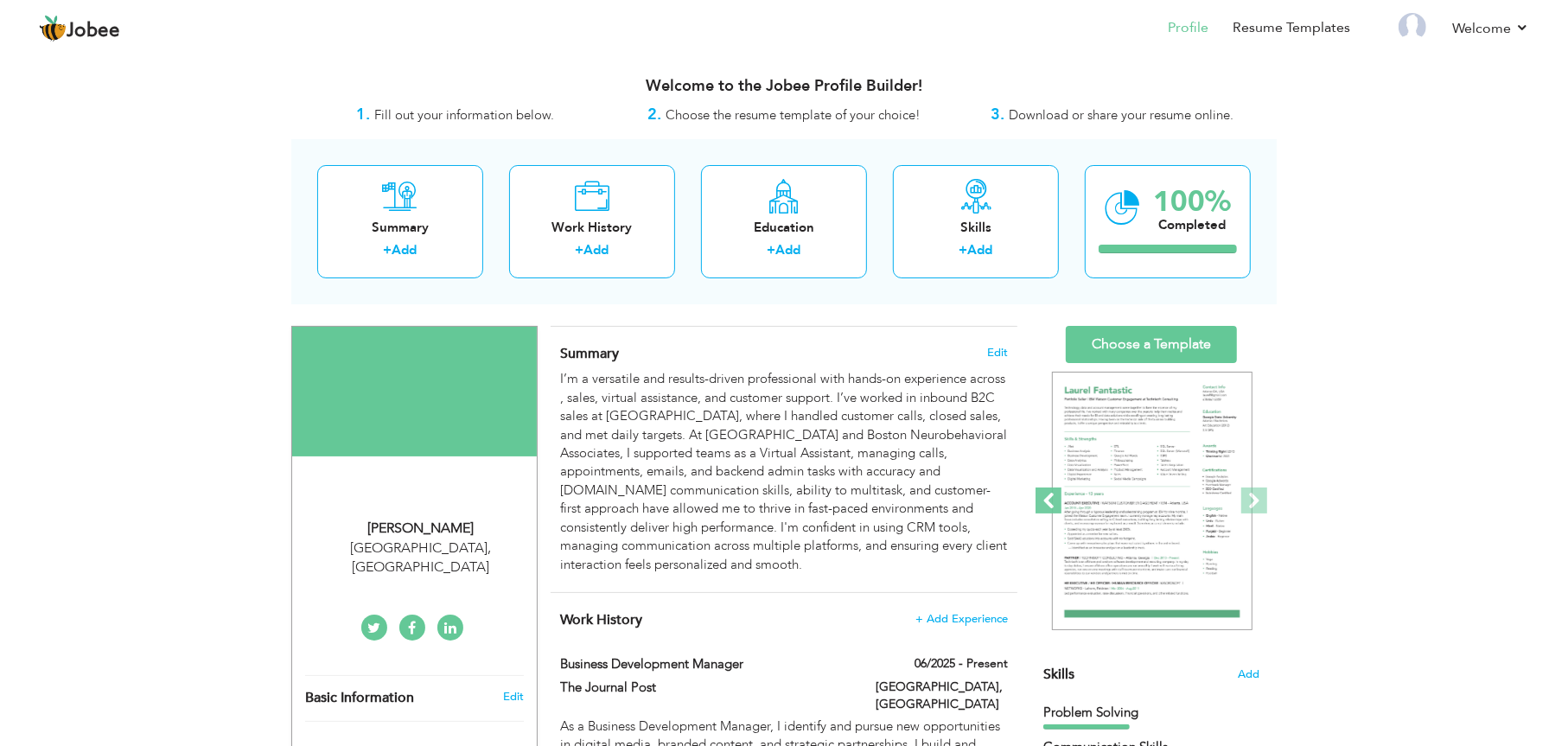
click at [1048, 514] on span at bounding box center [1047, 500] width 26 height 26
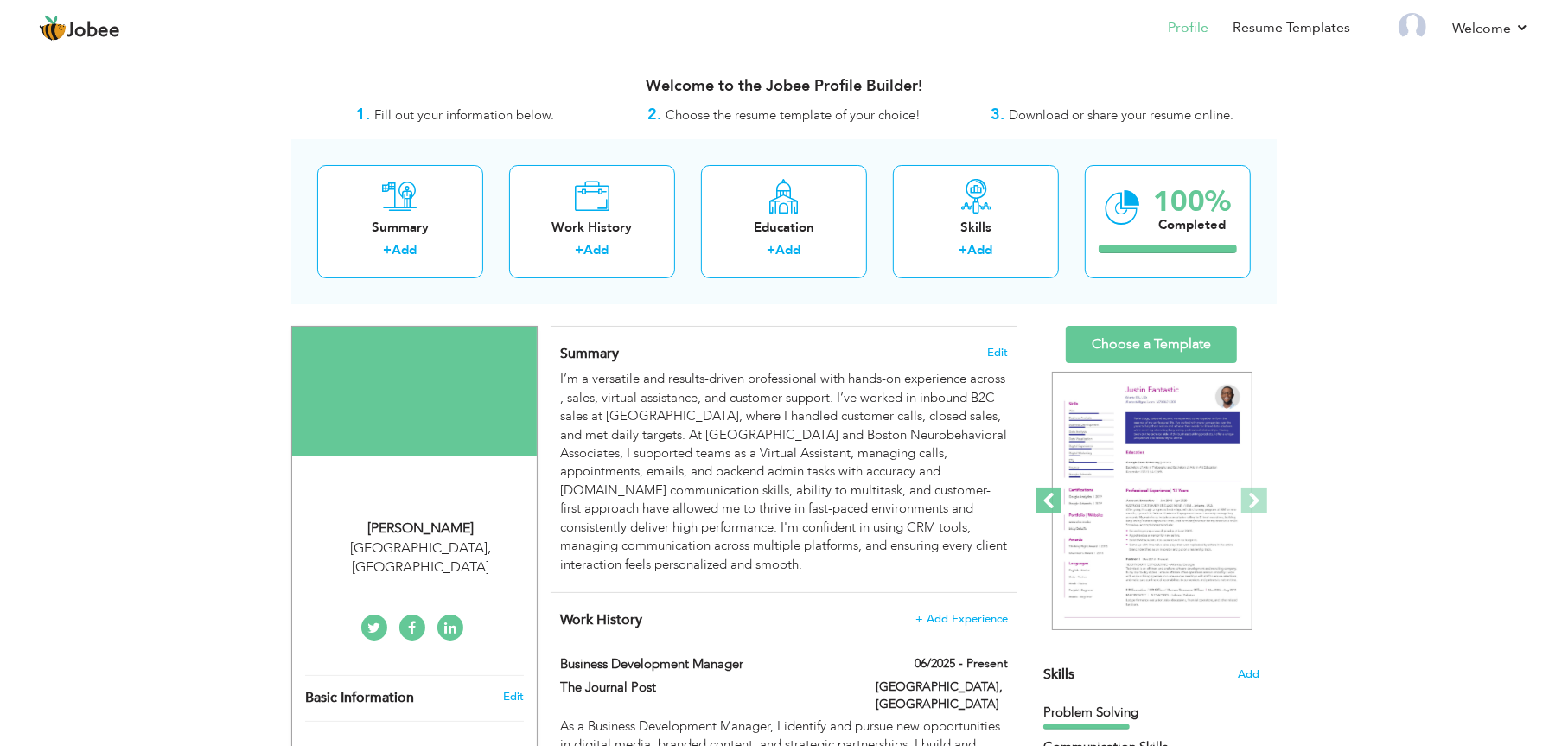
click at [1048, 514] on span at bounding box center [1047, 500] width 26 height 26
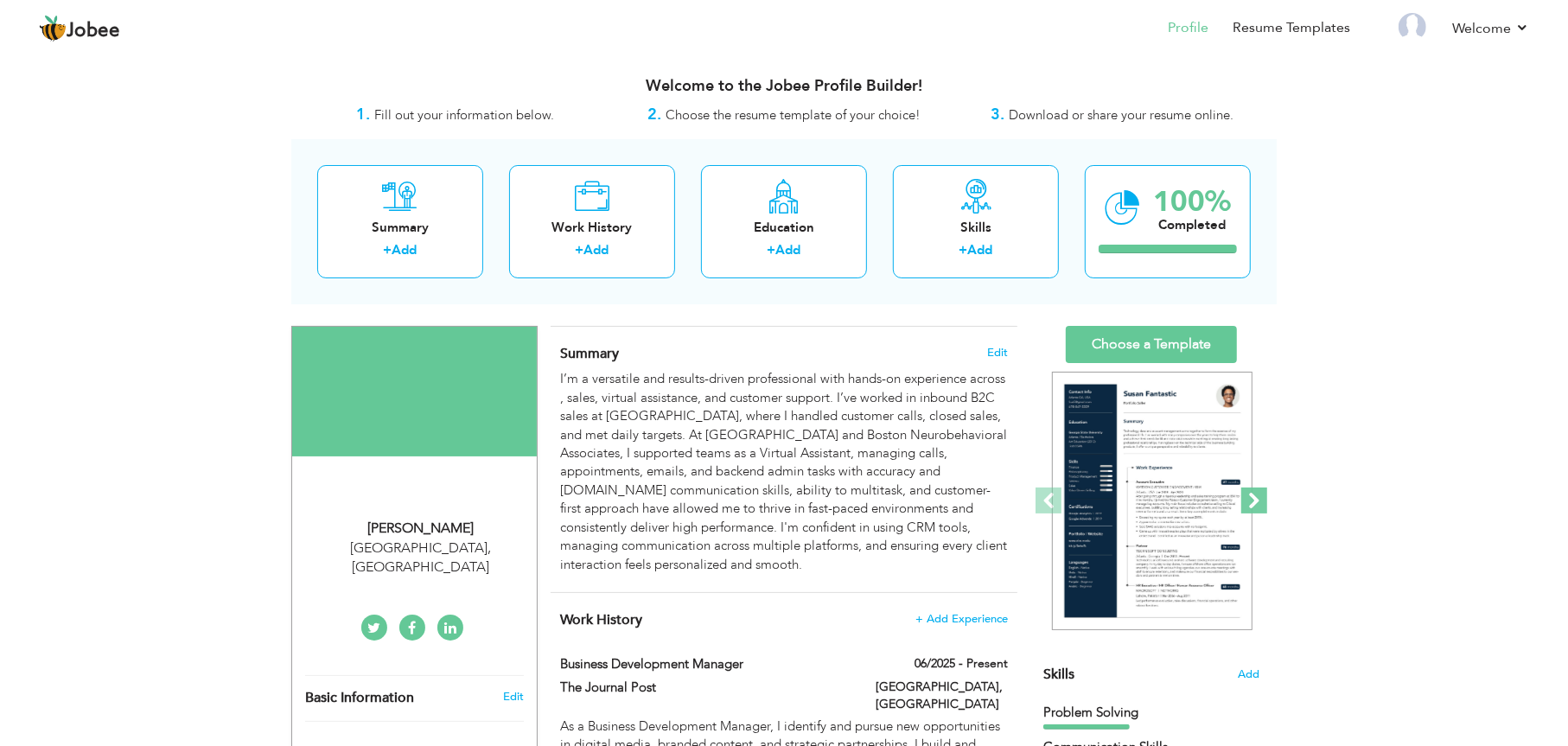
click at [1253, 514] on span at bounding box center [1253, 500] width 26 height 26
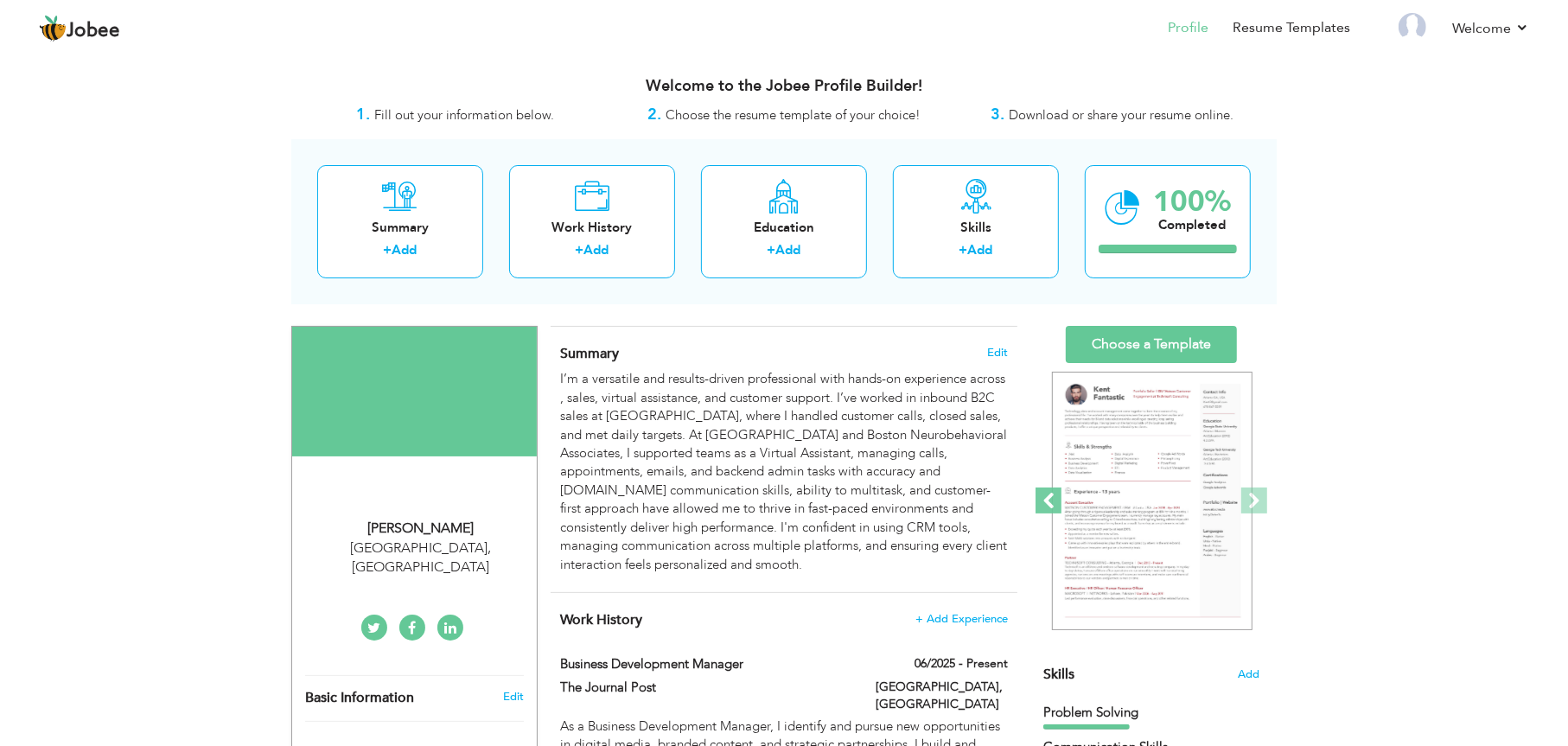
click at [1045, 514] on span at bounding box center [1047, 500] width 26 height 26
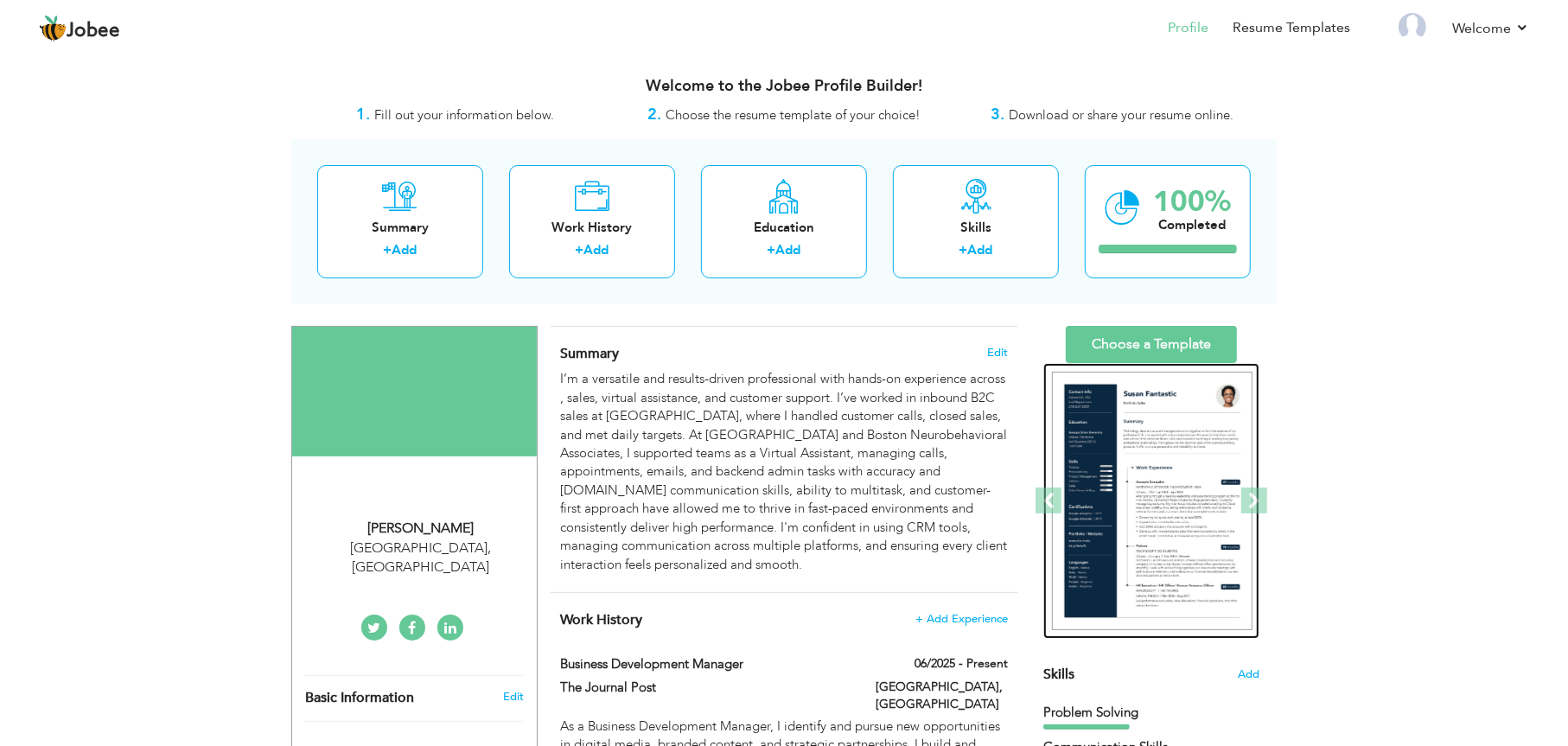
click at [1147, 495] on img at bounding box center [1152, 501] width 200 height 260
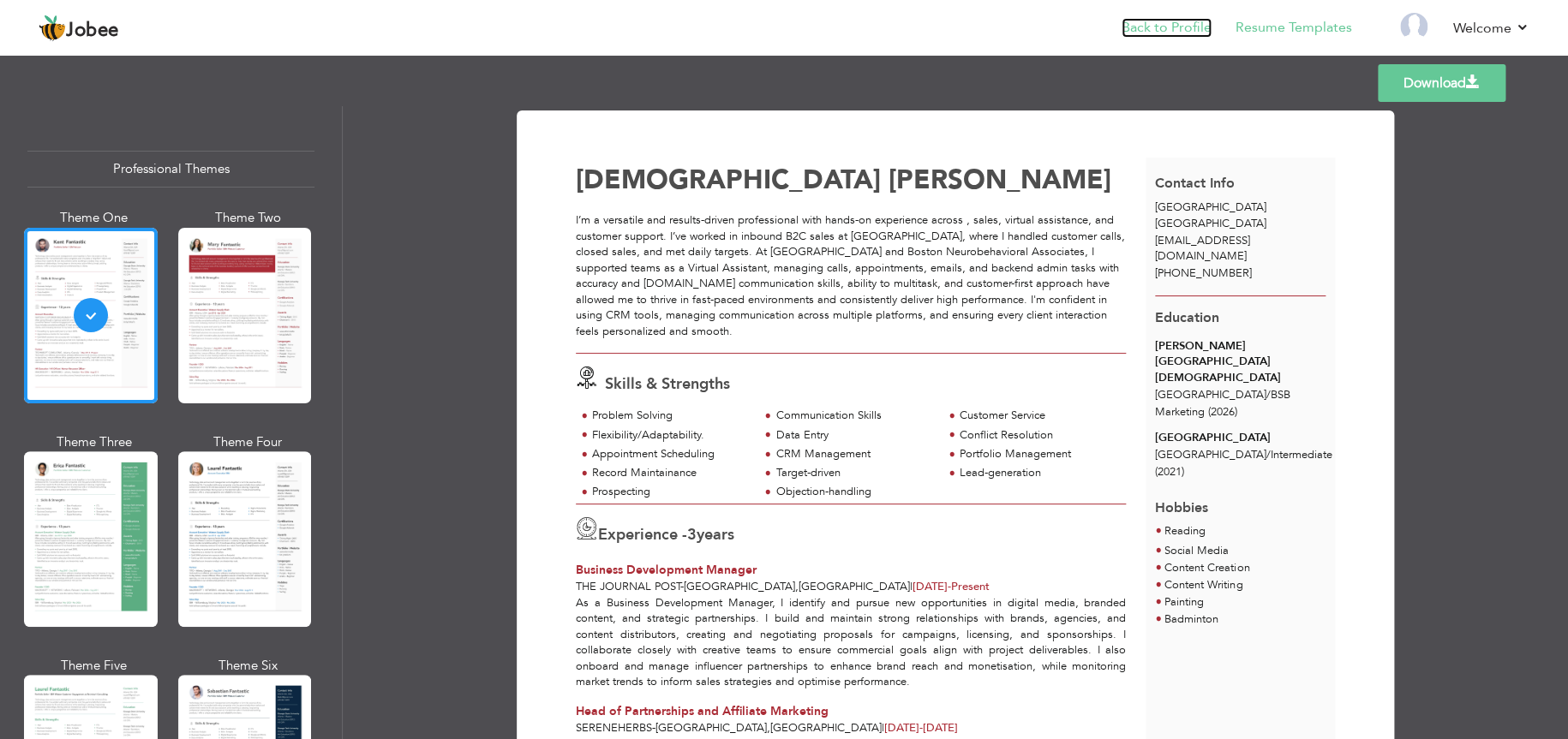
click at [1169, 30] on link "Back to Profile" at bounding box center [1166, 28] width 90 height 20
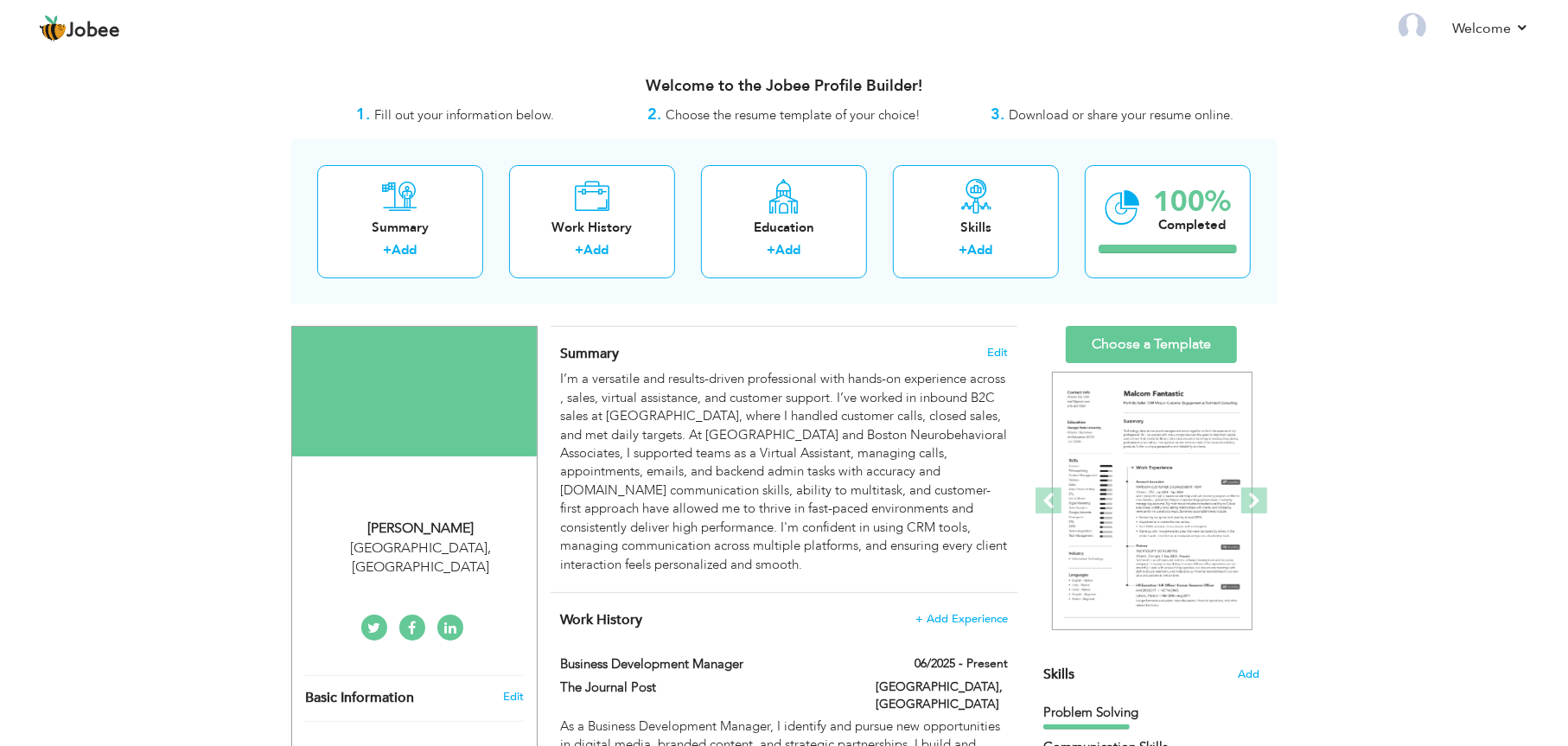
click at [450, 622] on icon at bounding box center [450, 629] width 12 height 14
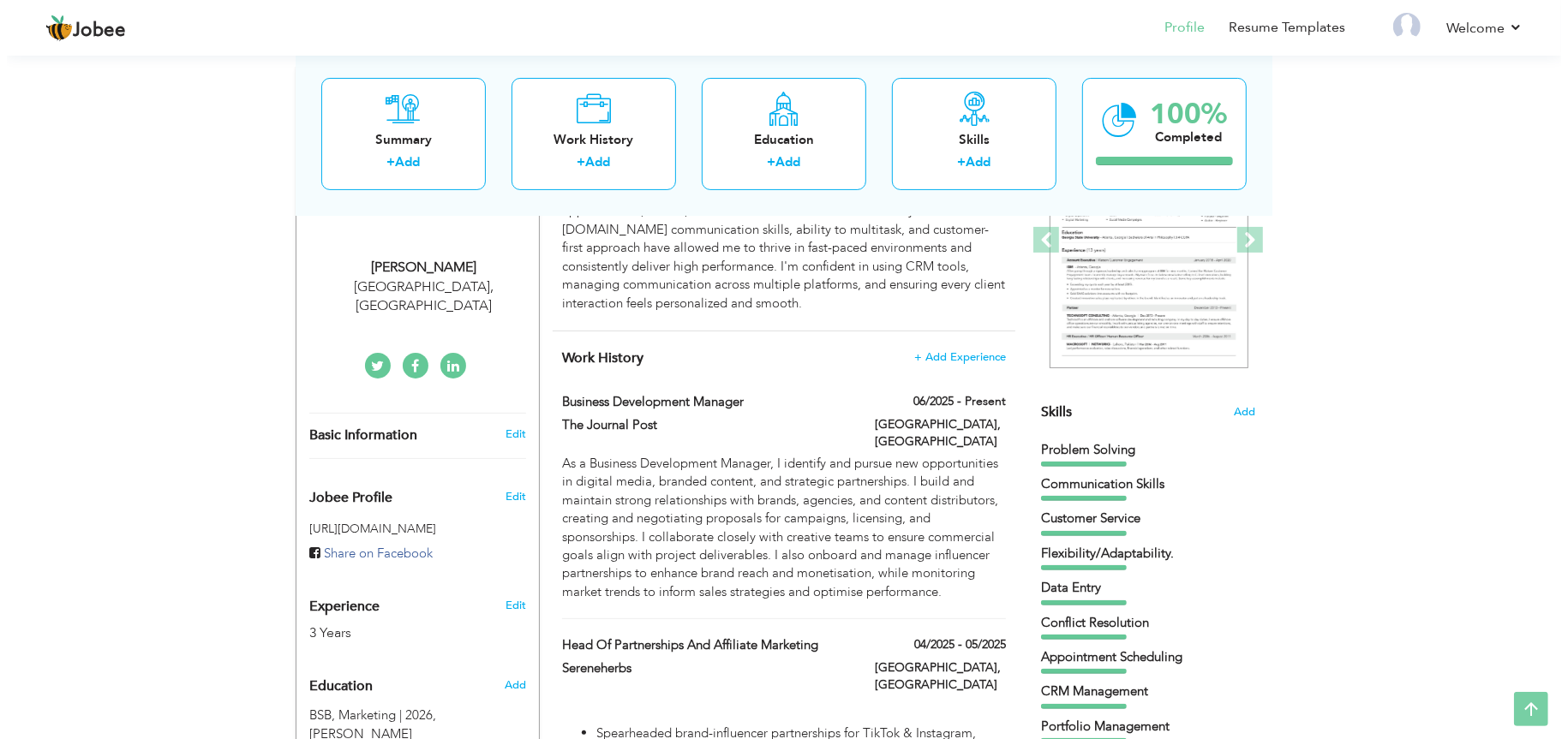
scroll to position [257, 0]
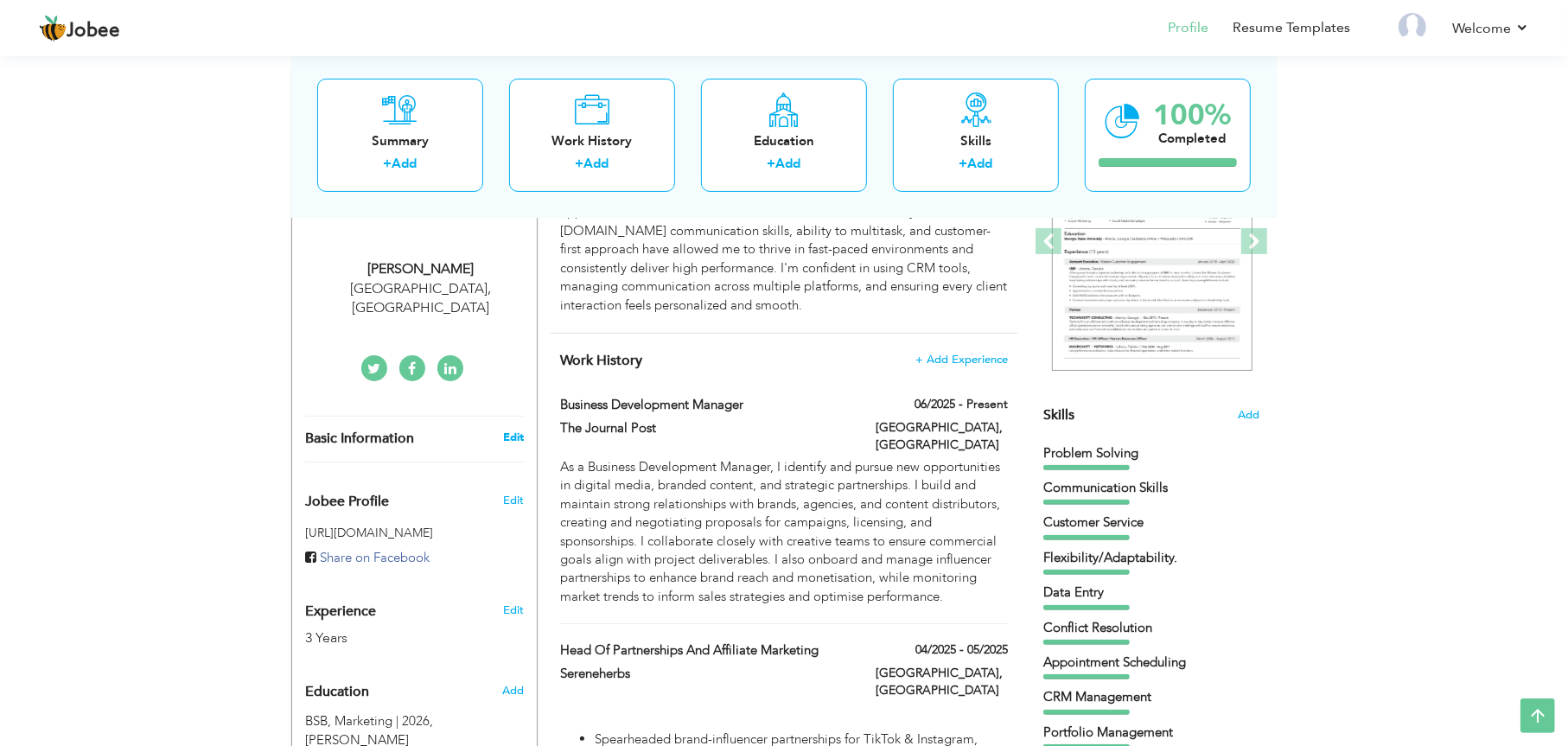
click at [517, 430] on link "Edit" at bounding box center [514, 438] width 21 height 16
type input "[DEMOGRAPHIC_DATA]"
type input "[PERSON_NAME]"
type input "+923035061238"
select select "number:166"
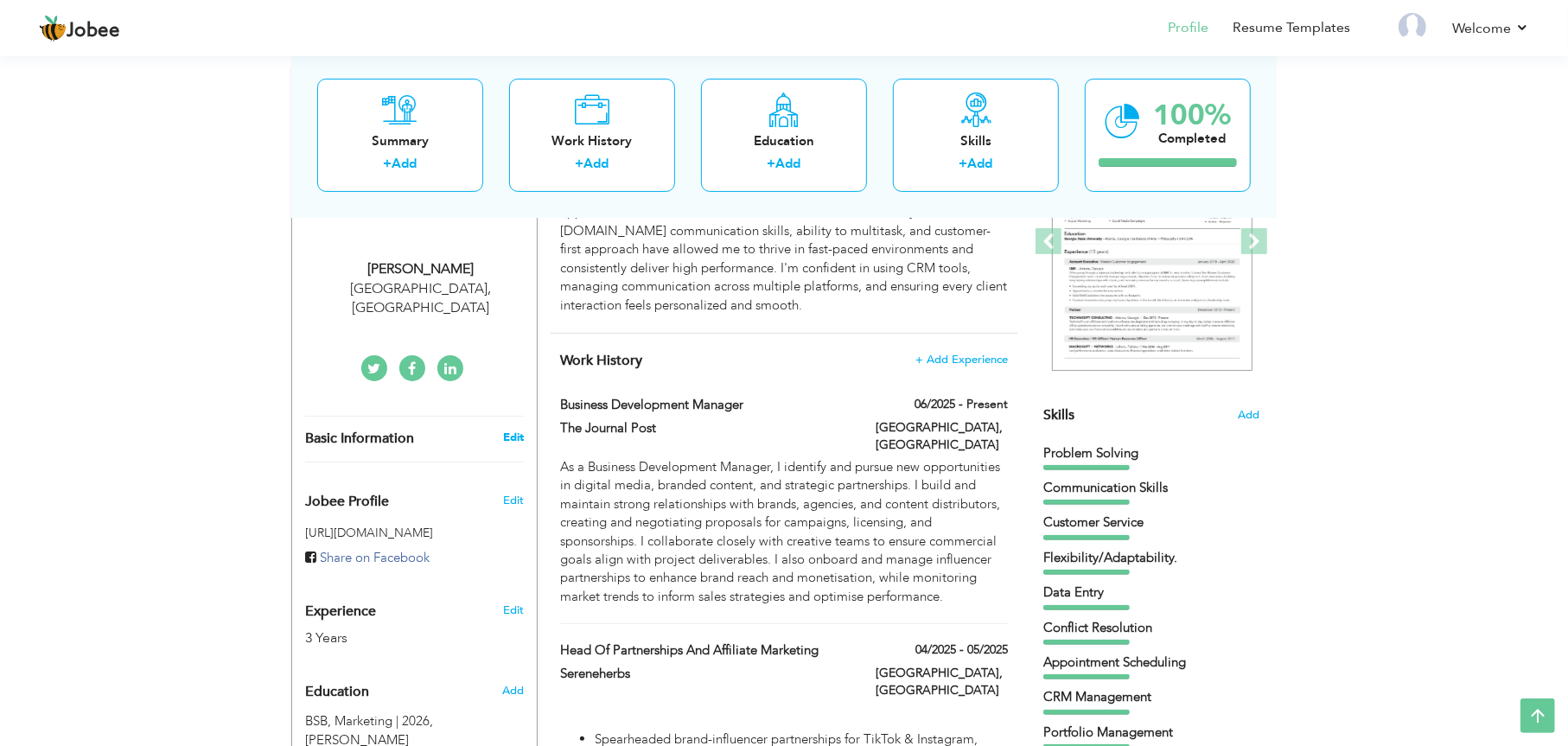
type input "[GEOGRAPHIC_DATA]"
select select "number:5"
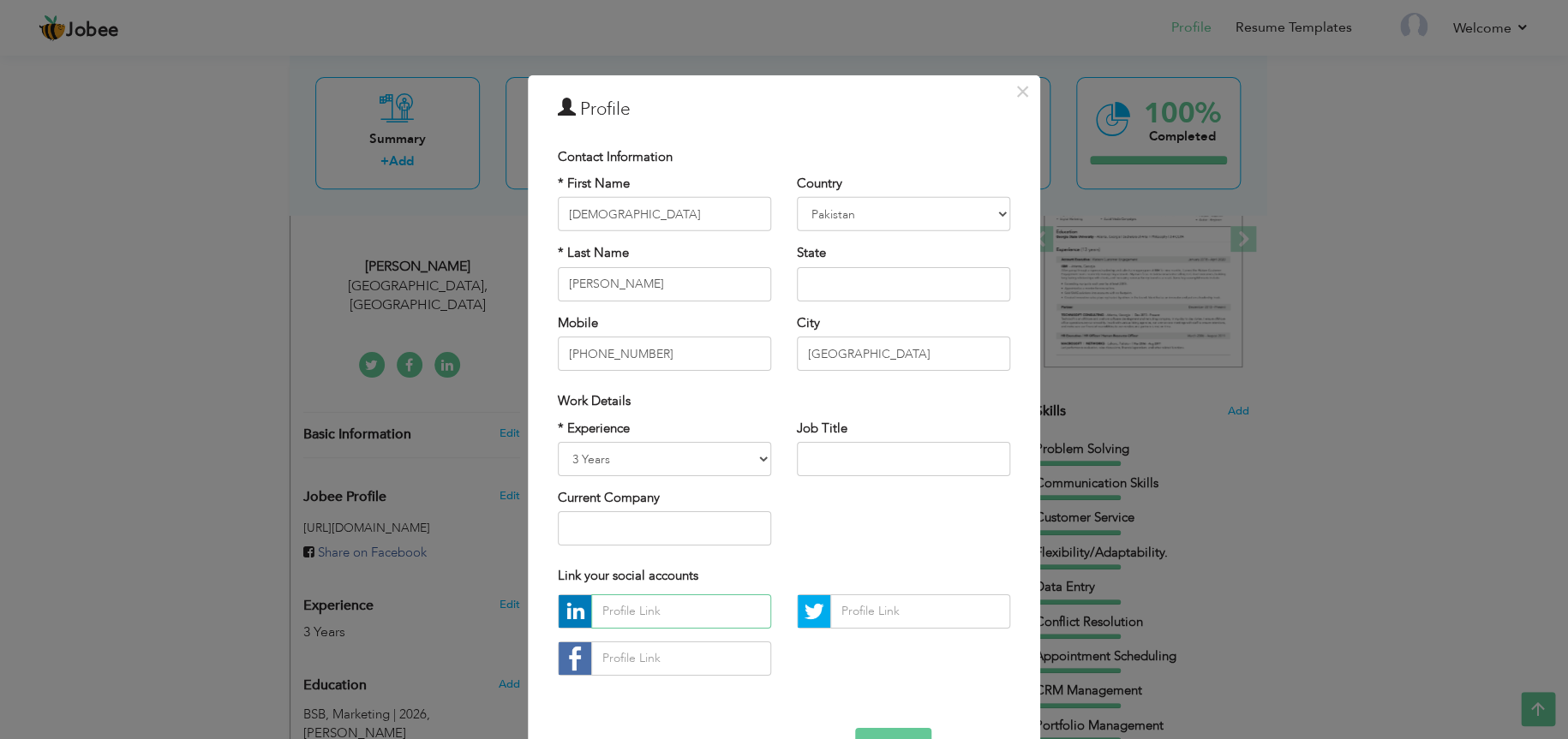
click at [670, 608] on input "text" at bounding box center [682, 611] width 180 height 34
paste input "https://www.linkedin.com/in/bisma-umar-90b125280"
click at [659, 610] on input "https://www.linkedin.com/in/bisma-umar-90b125280" at bounding box center [682, 611] width 180 height 34
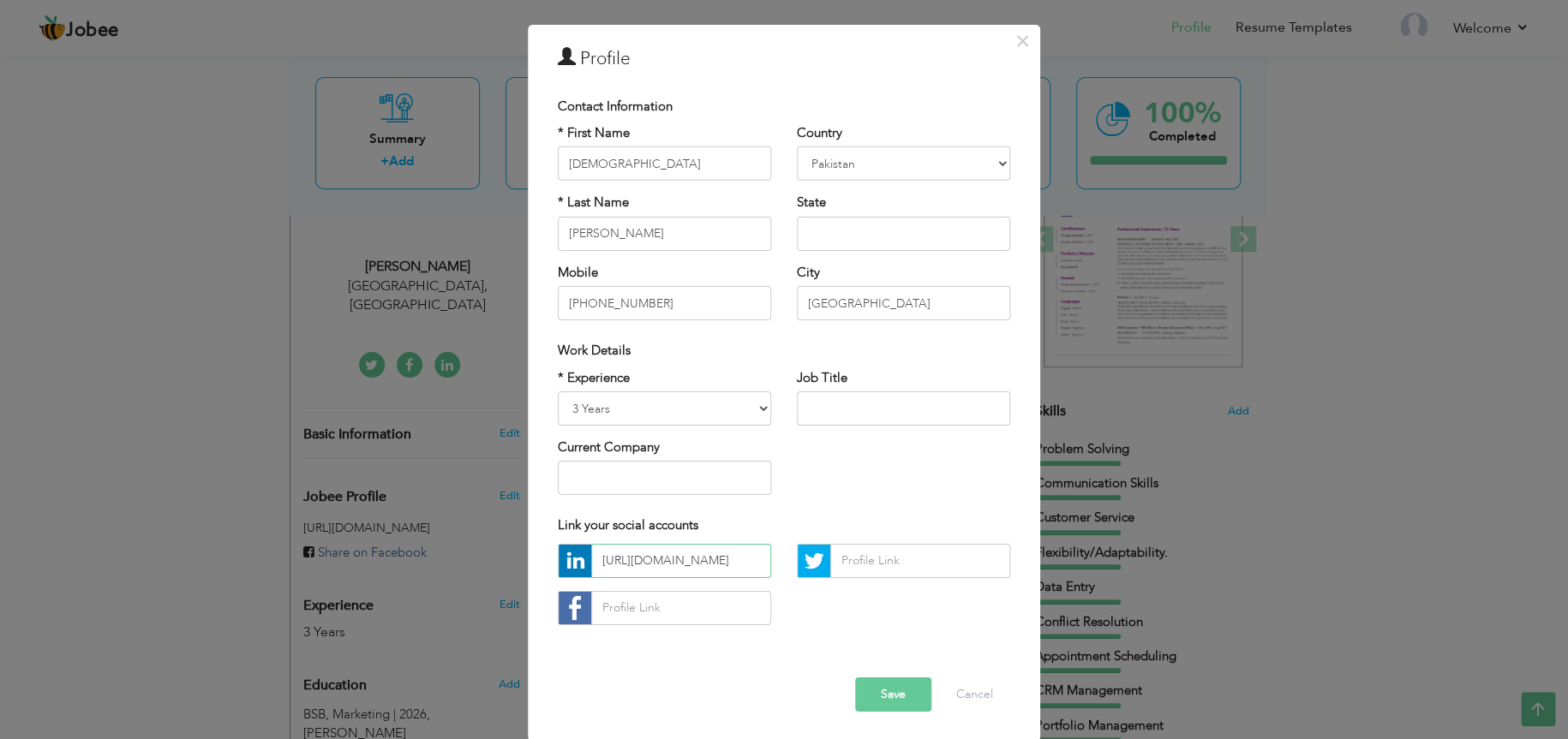
scroll to position [52, 0]
type input "https://www.linkedin.com/in/bisma-umar-90b125280"
click at [939, 234] on input "text" at bounding box center [904, 232] width 214 height 34
type input "Punjab"
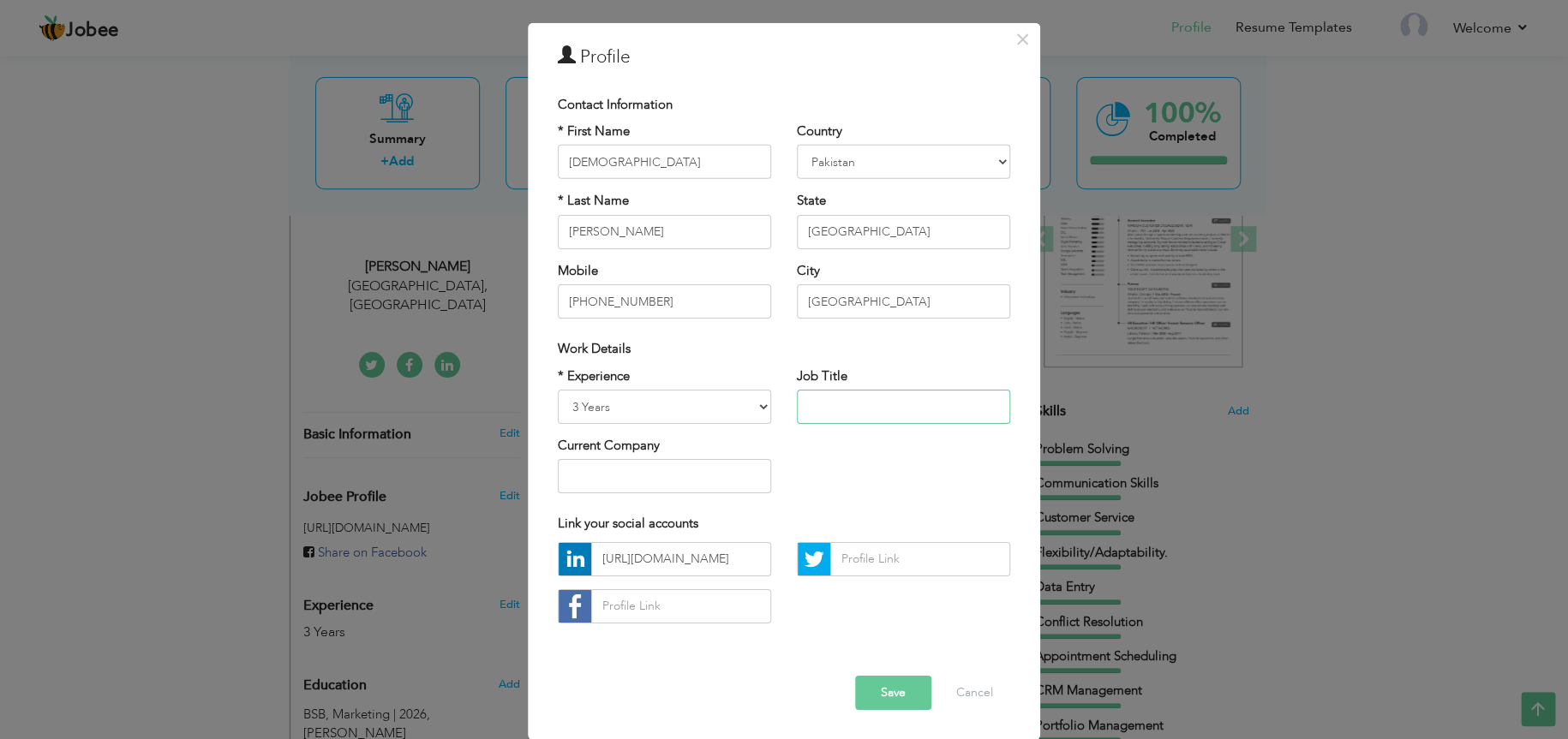
click at [863, 410] on input "text" at bounding box center [904, 407] width 214 height 34
type input "Business Development Manager"
click at [705, 478] on input "text" at bounding box center [665, 476] width 214 height 34
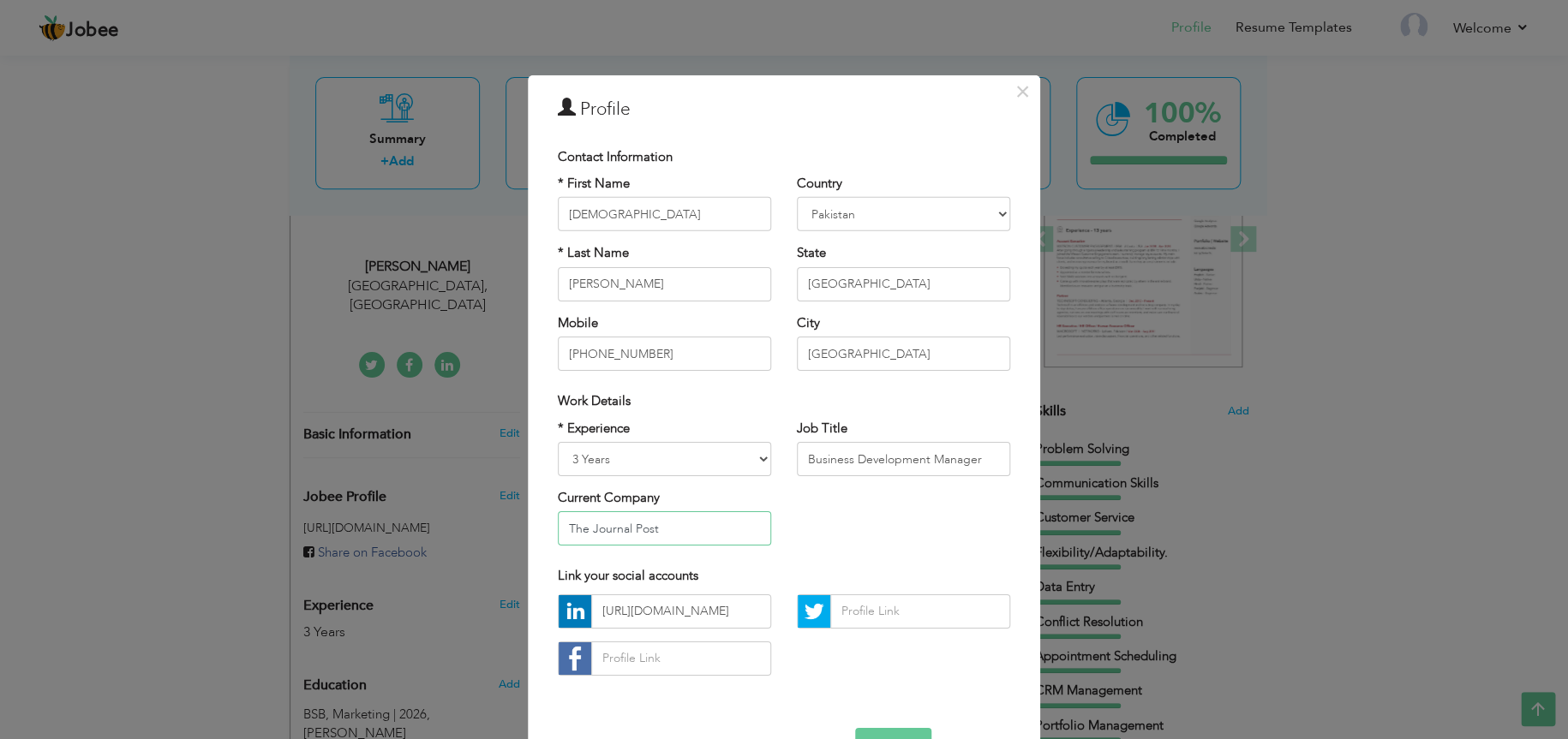
type input "The Journal Post"
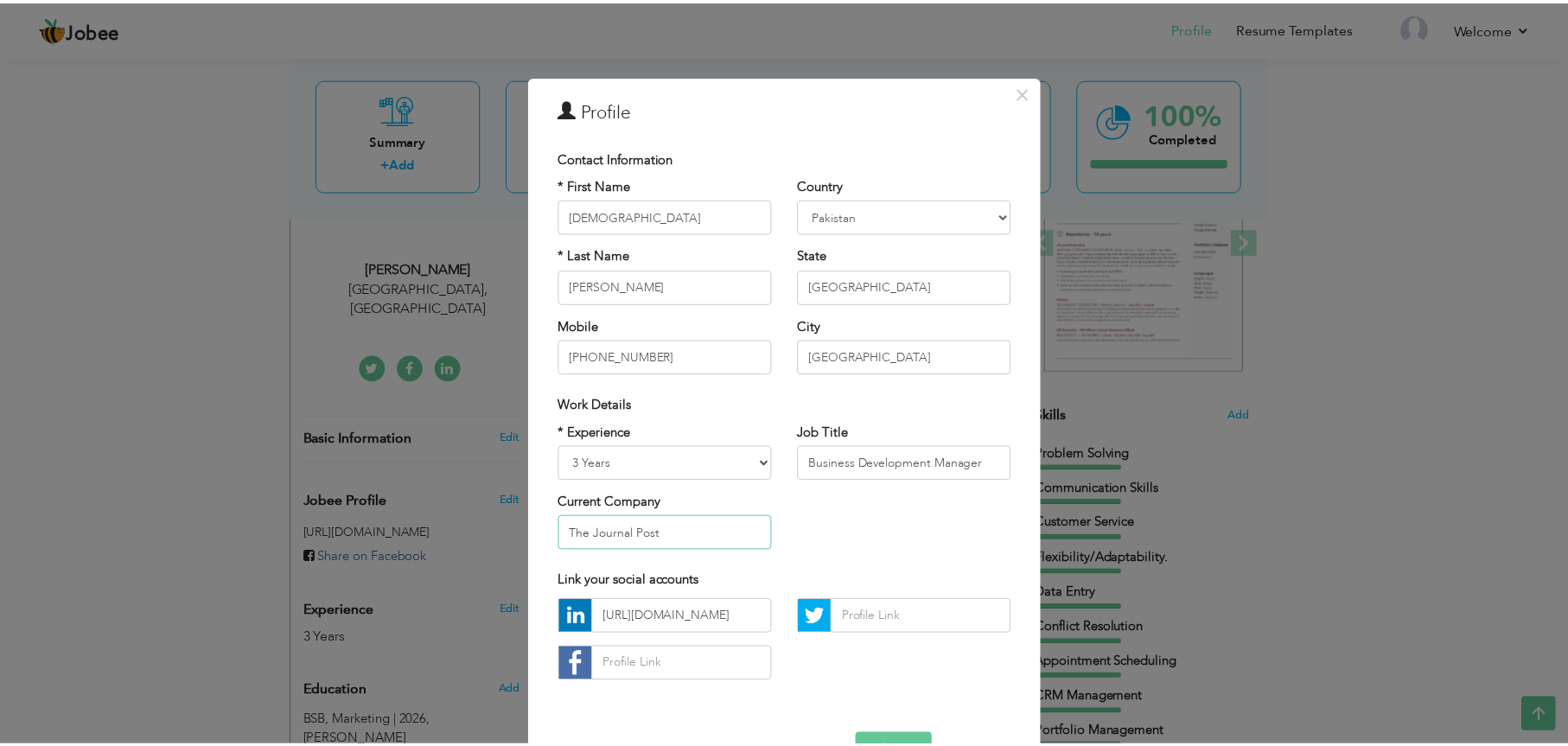
scroll to position [53, 0]
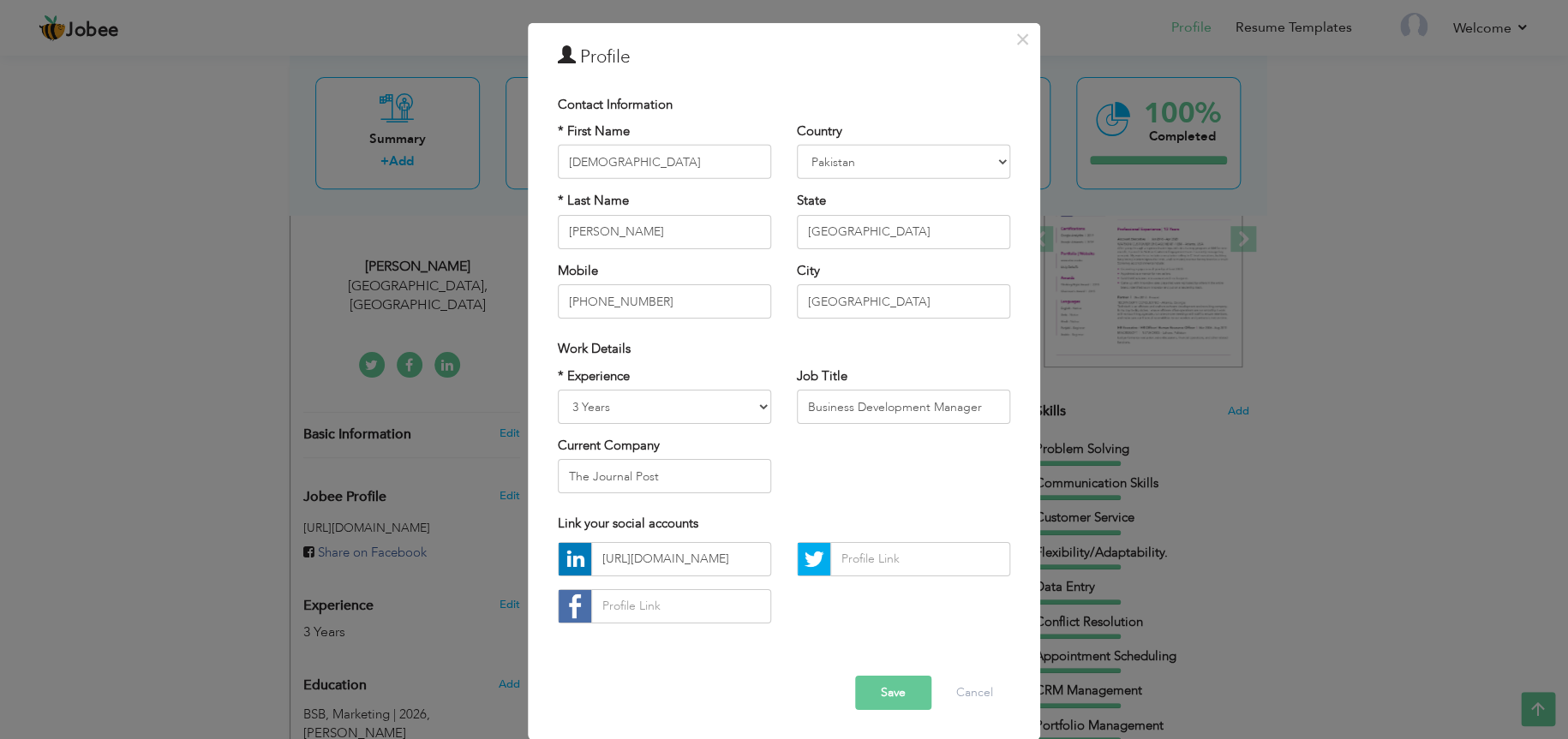
click at [893, 701] on button "Save" at bounding box center [892, 693] width 76 height 34
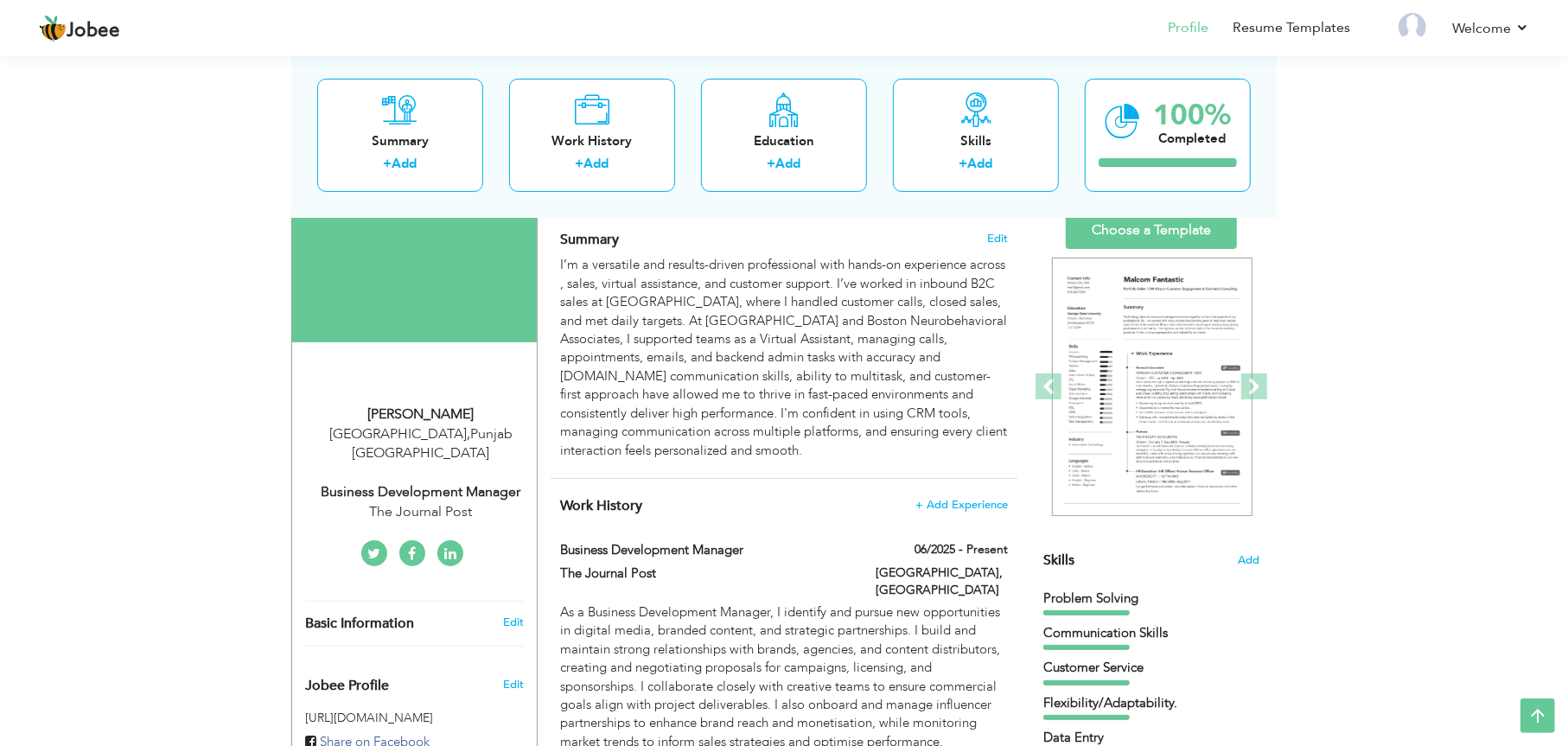
scroll to position [0, 0]
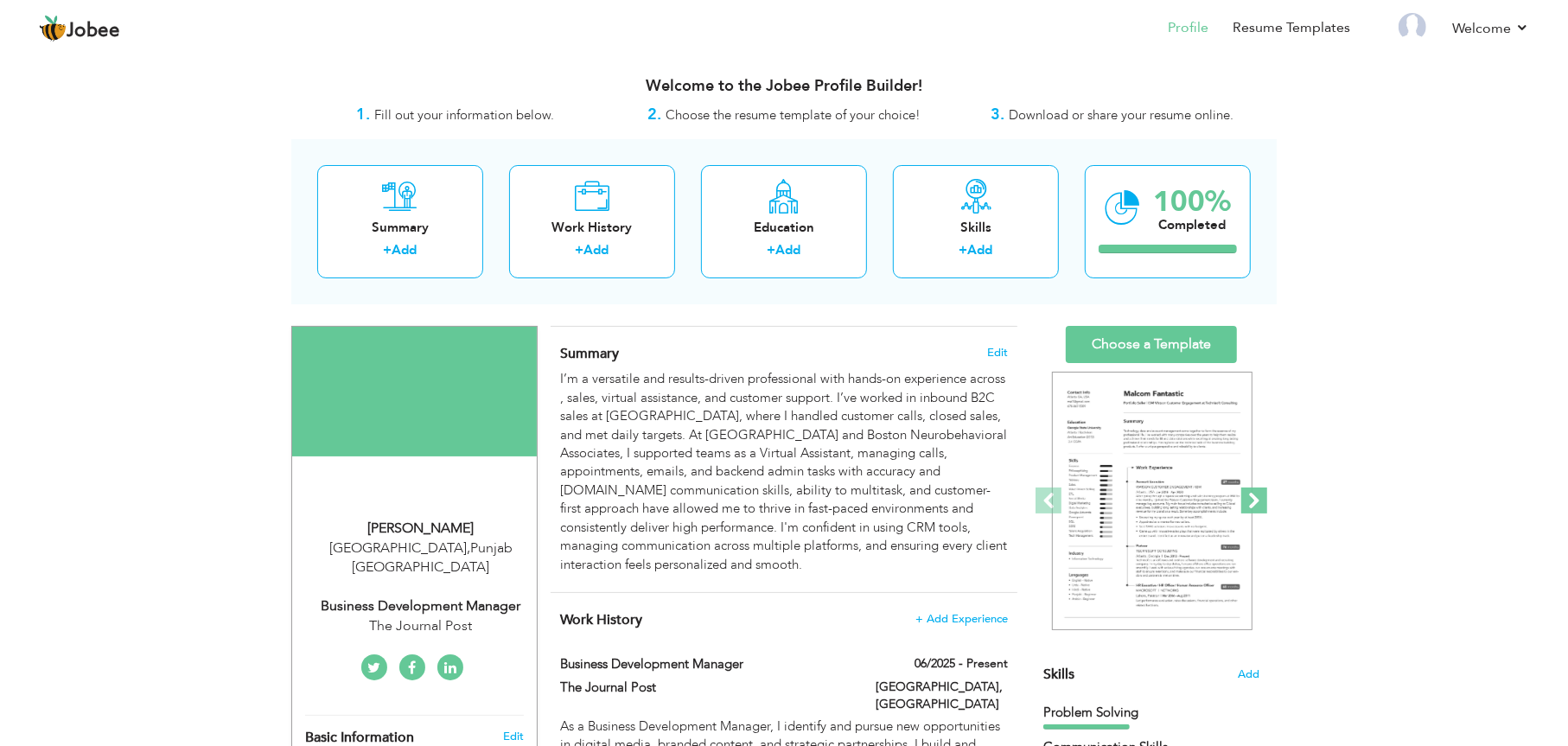
click at [1246, 514] on span at bounding box center [1253, 500] width 26 height 26
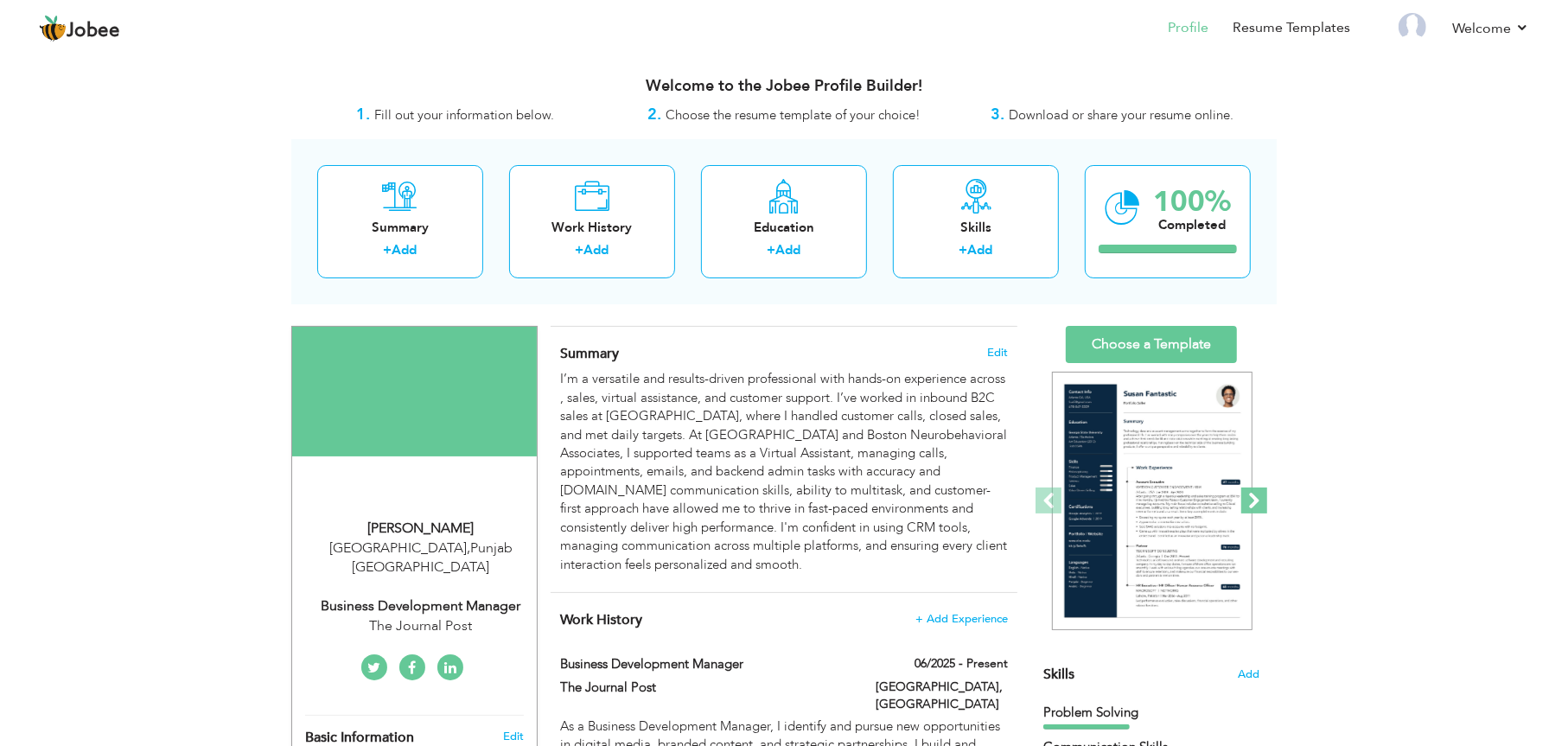
click at [1246, 514] on span at bounding box center [1253, 500] width 26 height 26
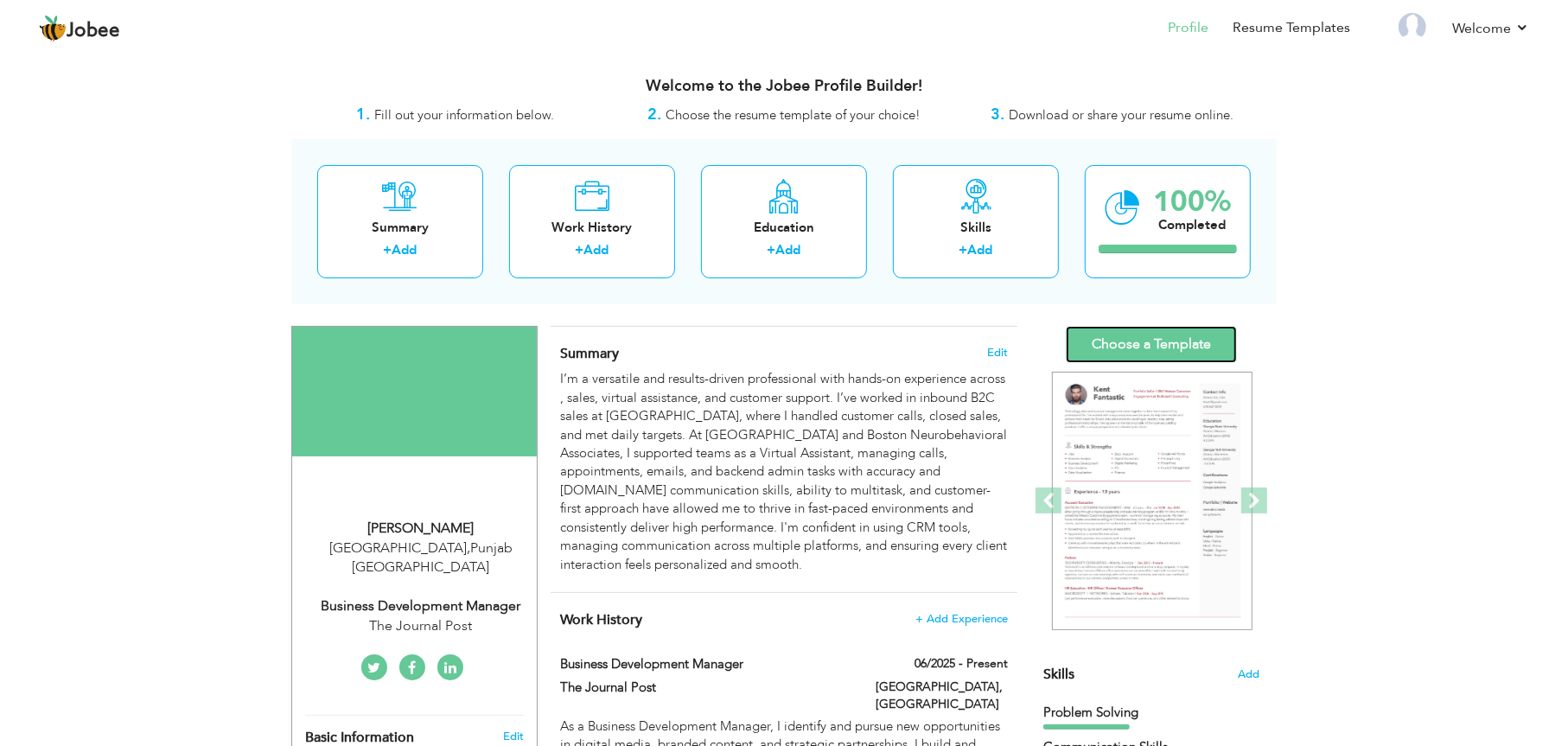
click at [1181, 349] on link "Choose a Template" at bounding box center [1152, 344] width 171 height 37
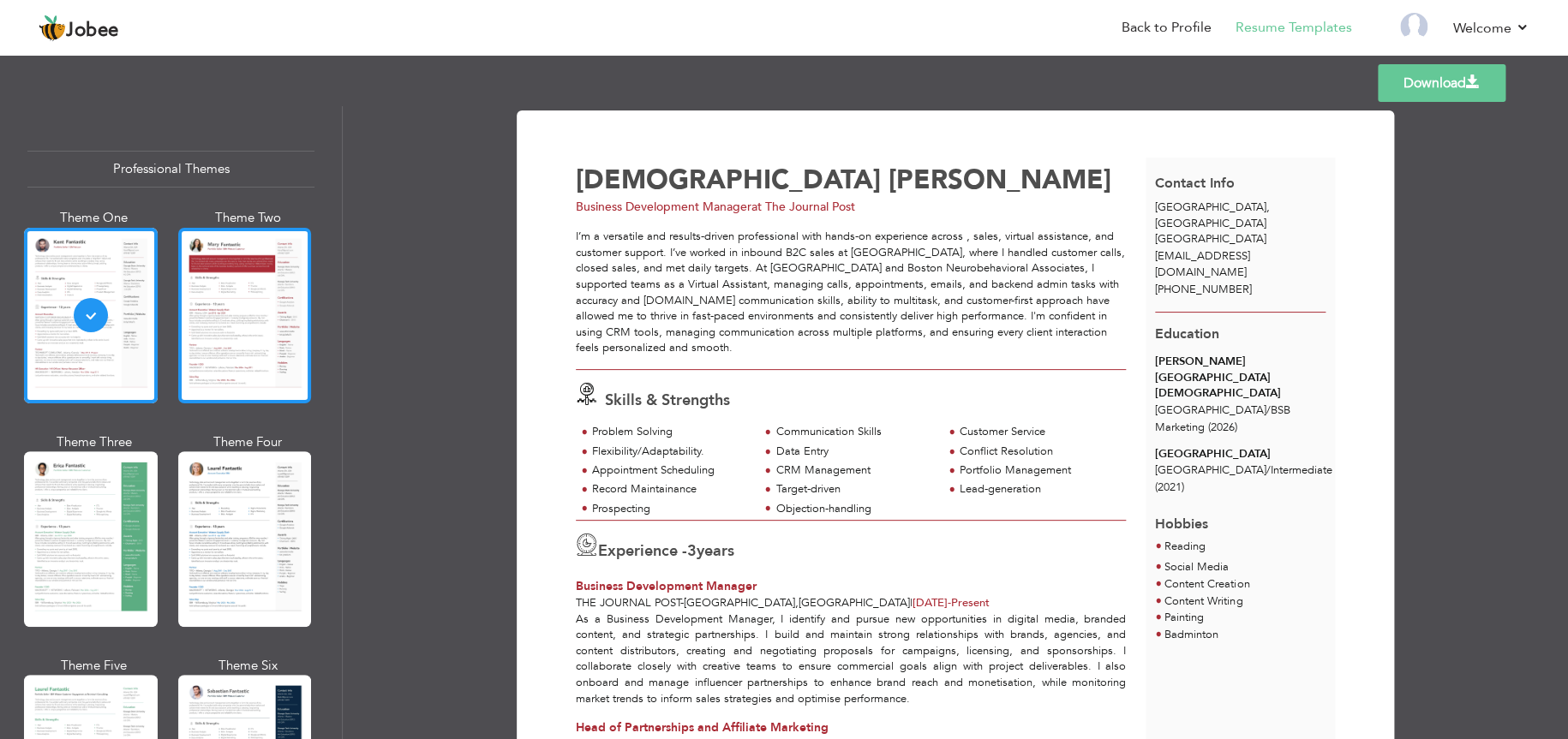
click at [252, 295] on div at bounding box center [245, 316] width 134 height 176
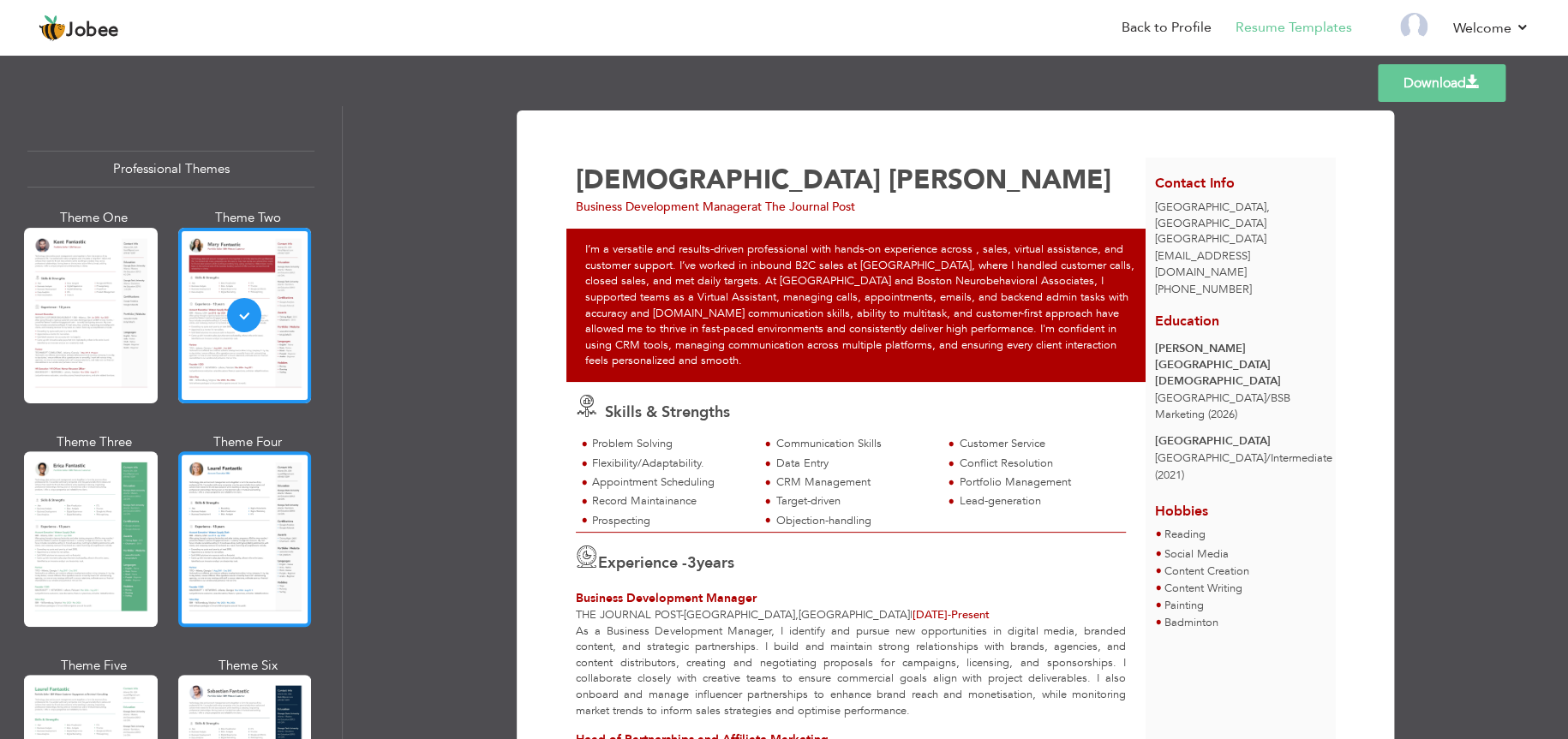
click at [233, 514] on div at bounding box center [245, 539] width 134 height 176
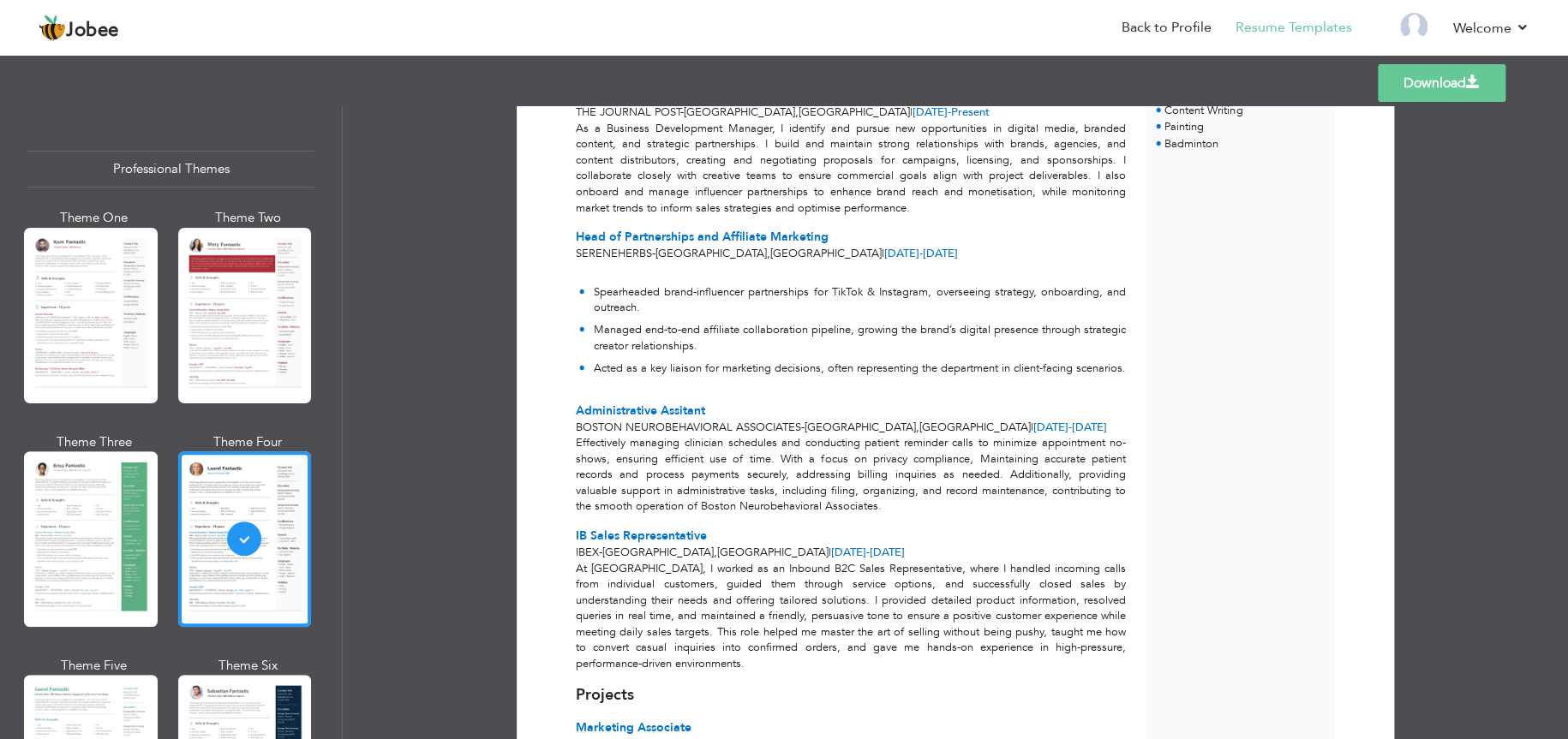
scroll to position [411, 0]
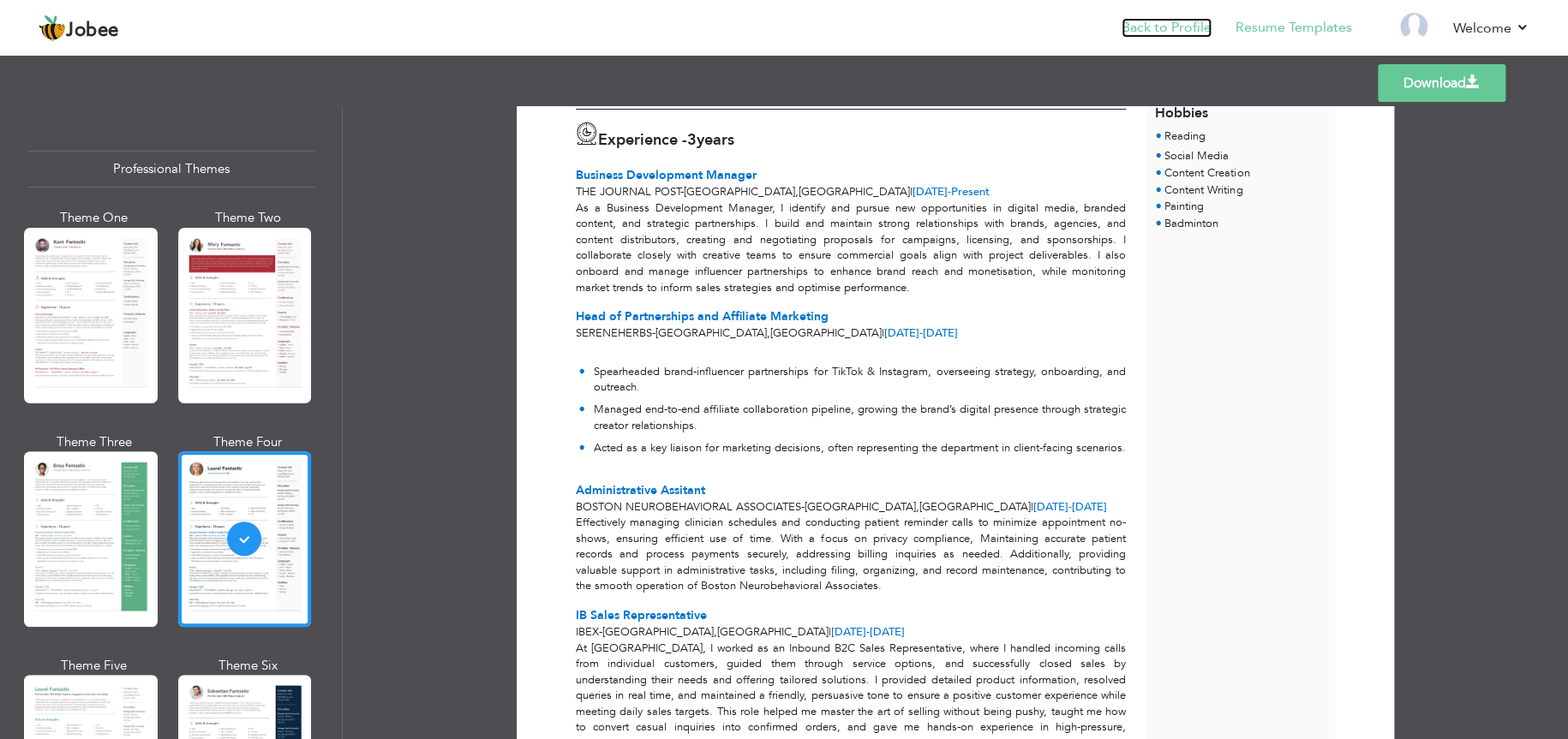
click at [1156, 24] on link "Back to Profile" at bounding box center [1166, 28] width 90 height 20
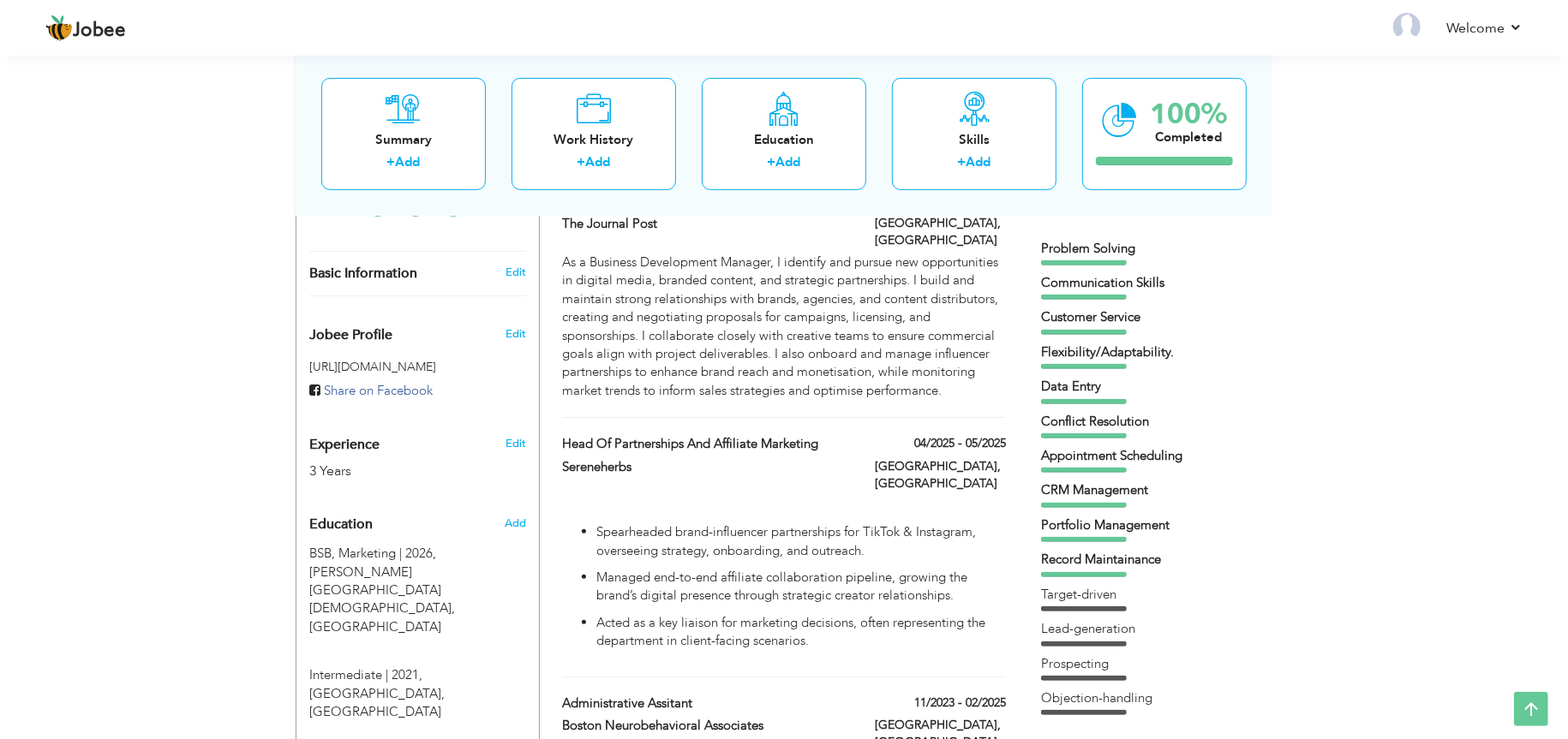
scroll to position [464, 0]
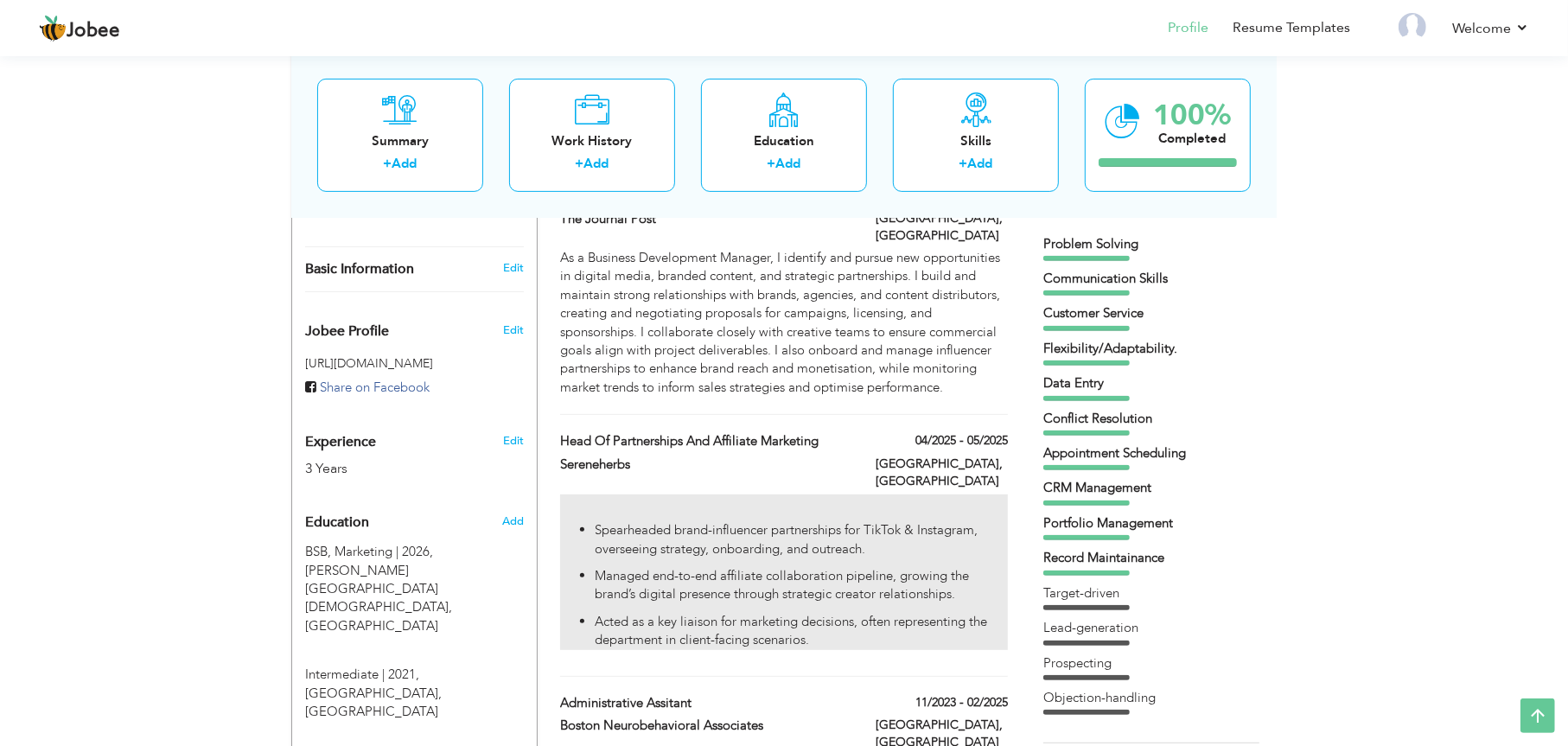
click at [962, 494] on div "Spearheaded brand-influencer partnerships for TikTok & Instagram, overseeing st…" at bounding box center [784, 572] width 447 height 155
type input "Head of Partnerships and Affiliate Marketing"
type input "Sereneherbs"
type input "04/2025"
type input "05/2025"
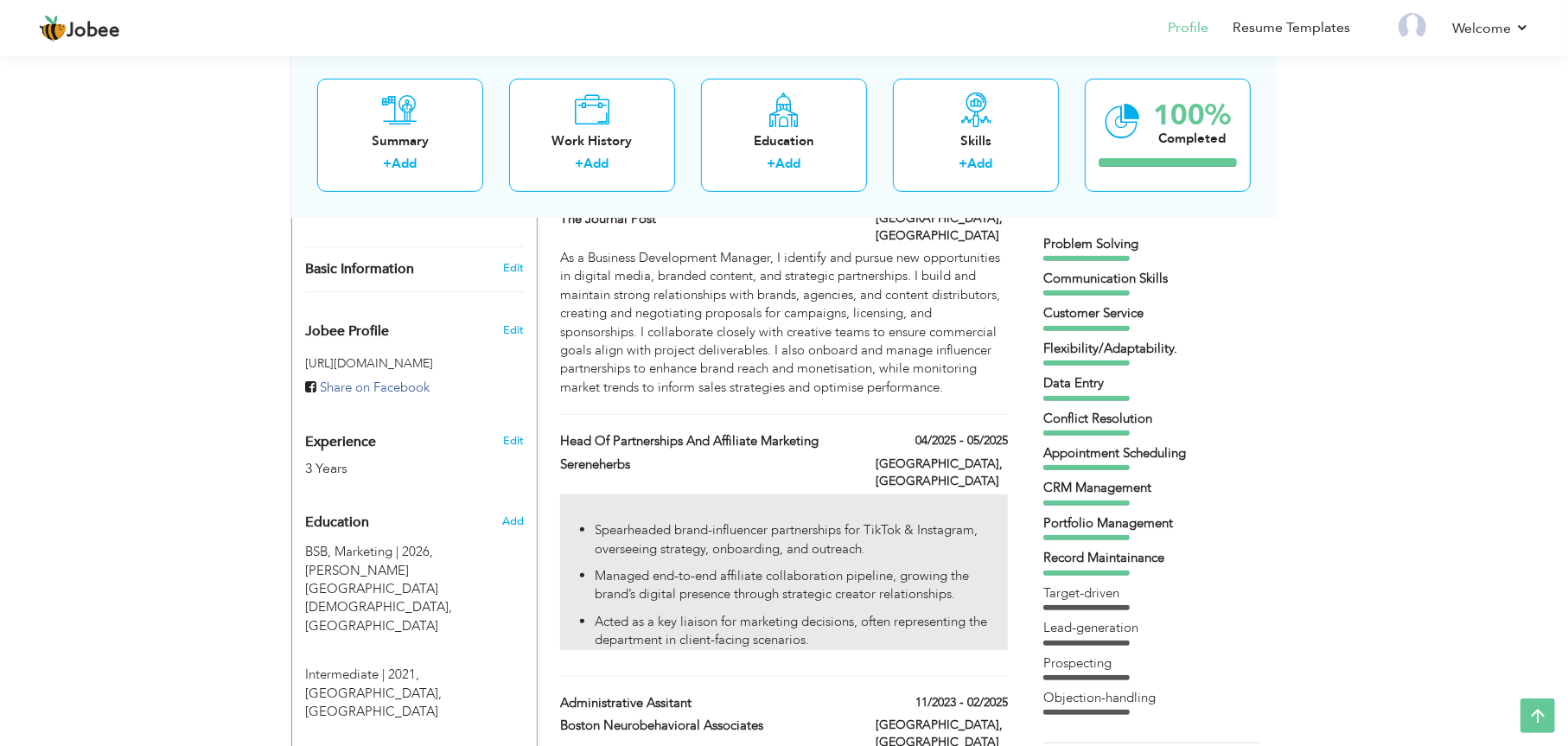
type input "[GEOGRAPHIC_DATA]"
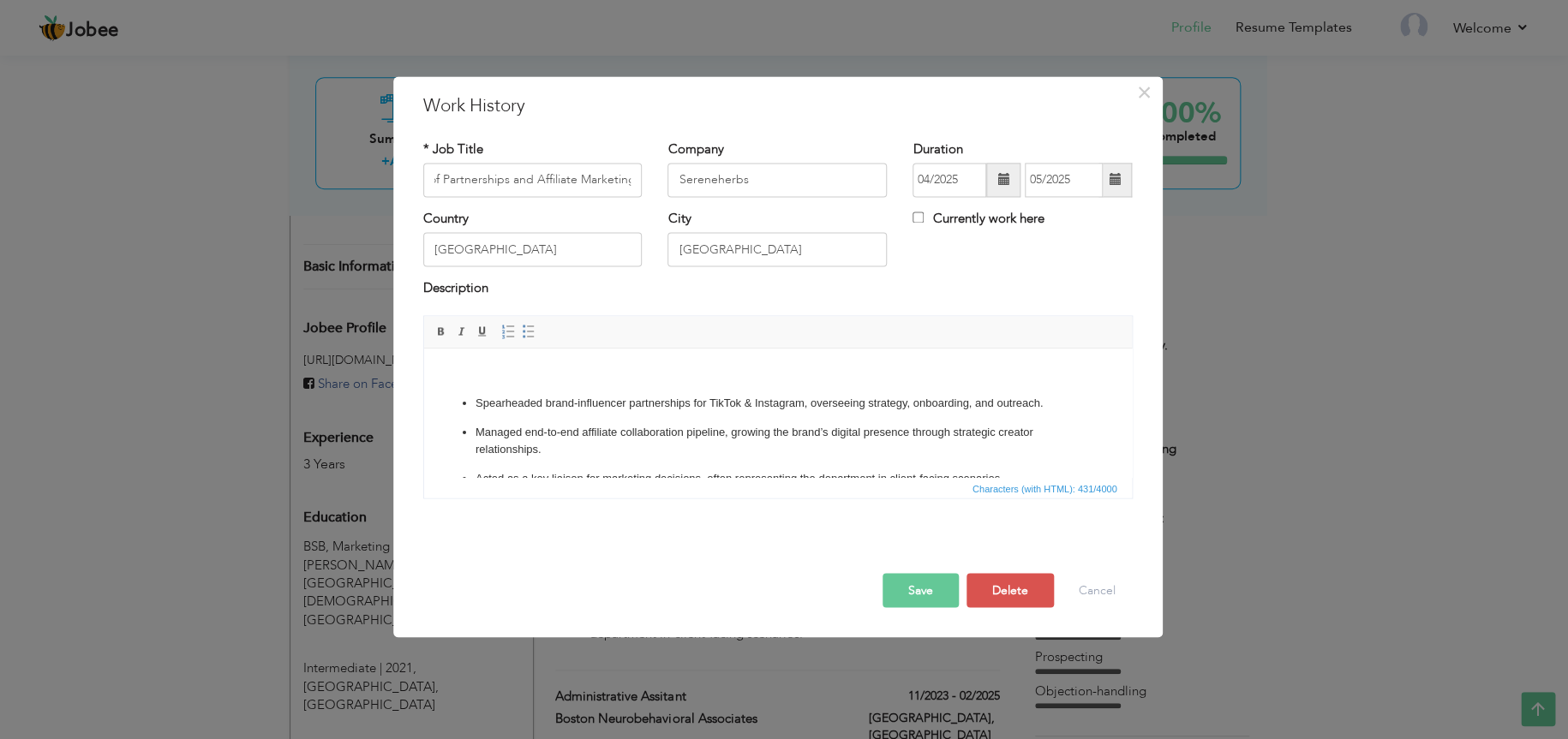
scroll to position [0, 0]
click at [720, 418] on ul "Spearheaded brand-influencer partnerships for TikTok & Instagram, overseeing st…" at bounding box center [777, 442] width 674 height 94
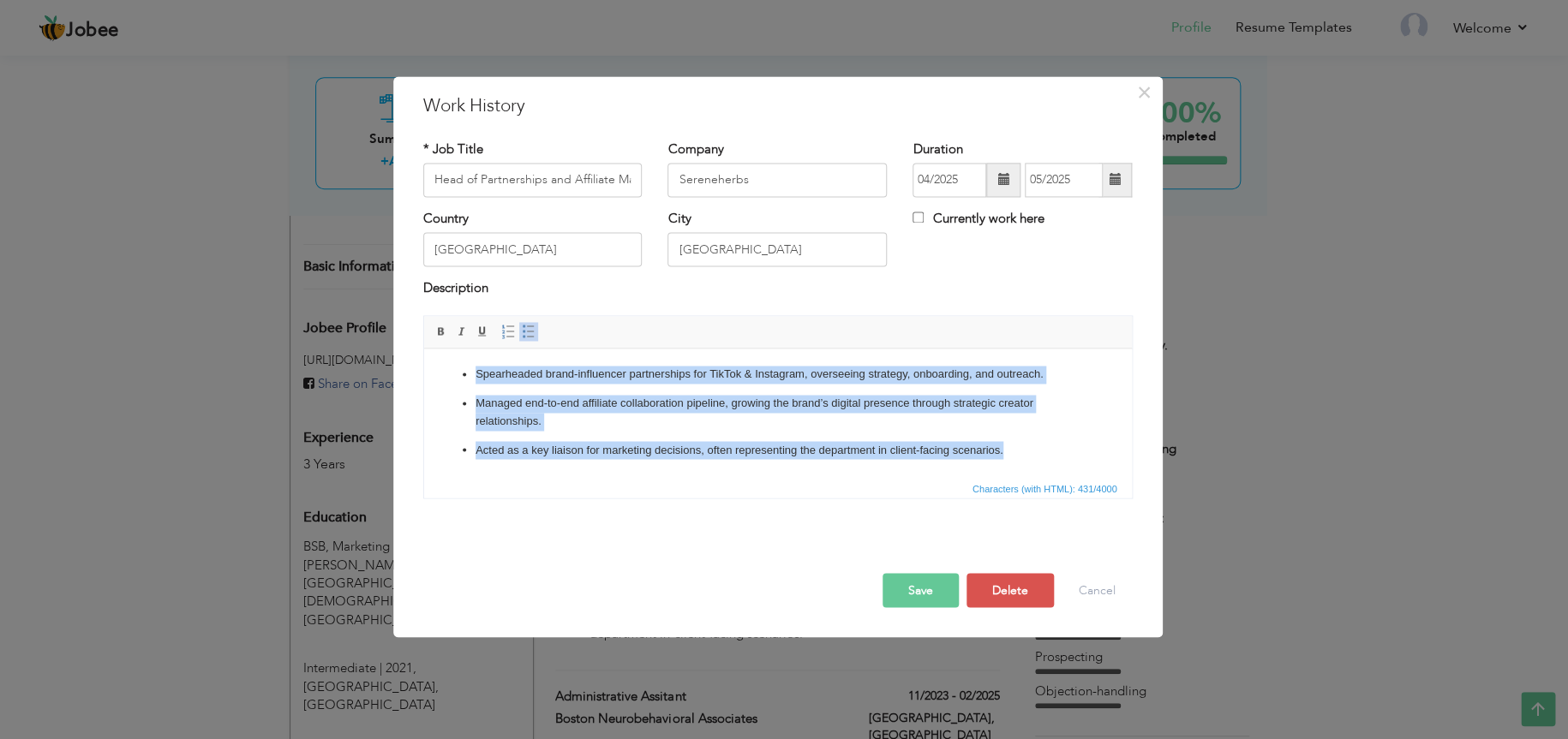
click at [531, 334] on span at bounding box center [528, 331] width 14 height 14
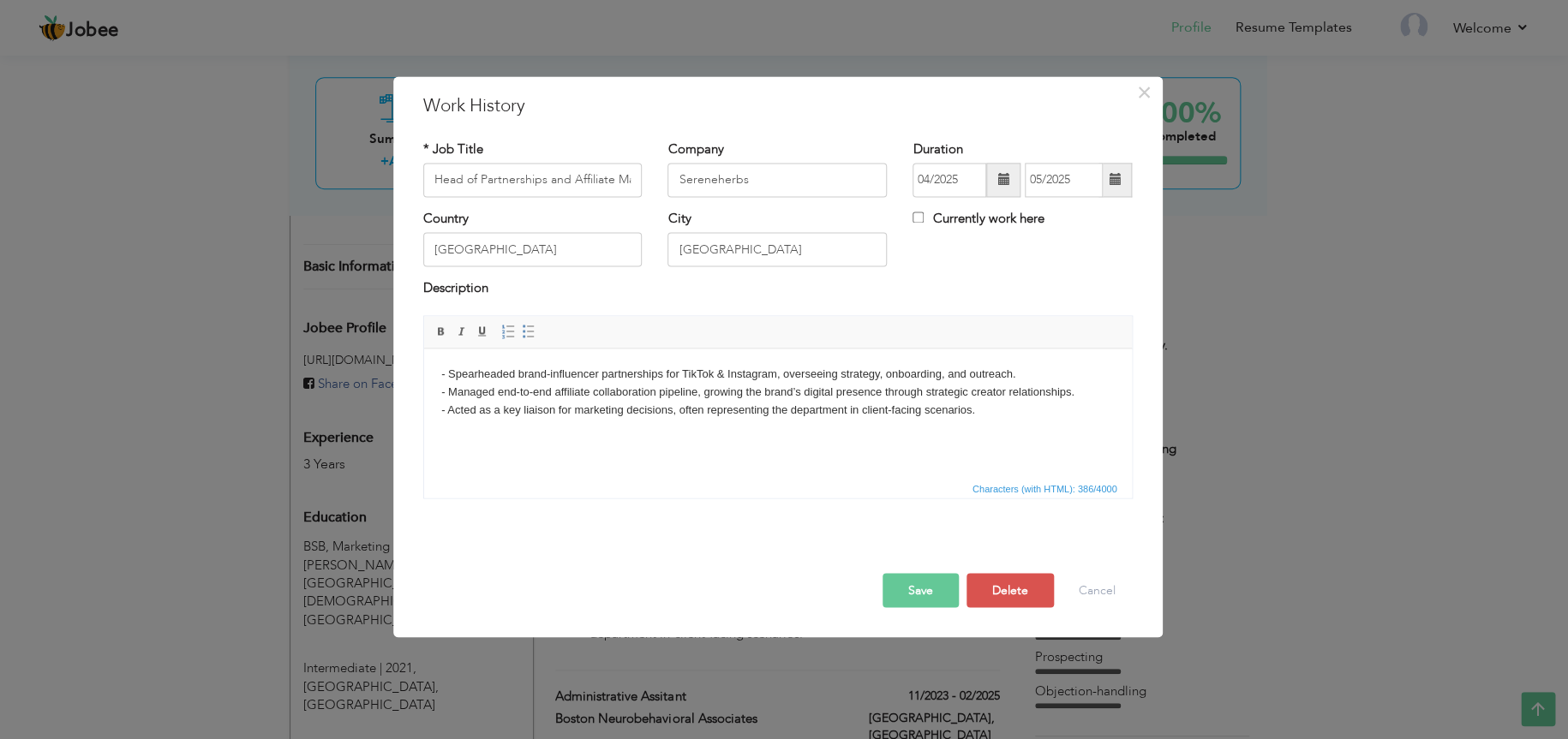
click at [910, 585] on button "Save" at bounding box center [920, 589] width 76 height 34
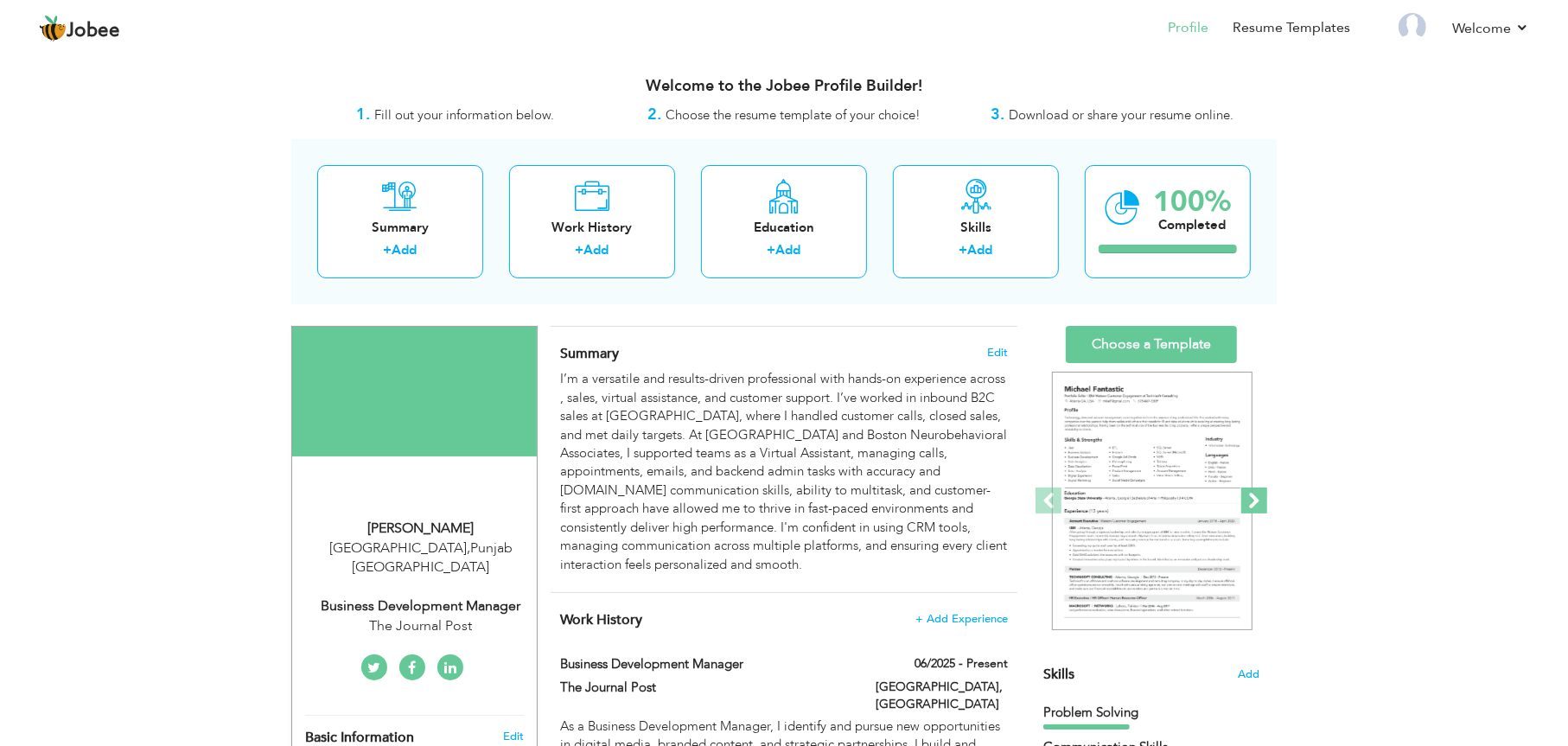
click at [1262, 514] on span at bounding box center [1253, 500] width 26 height 26
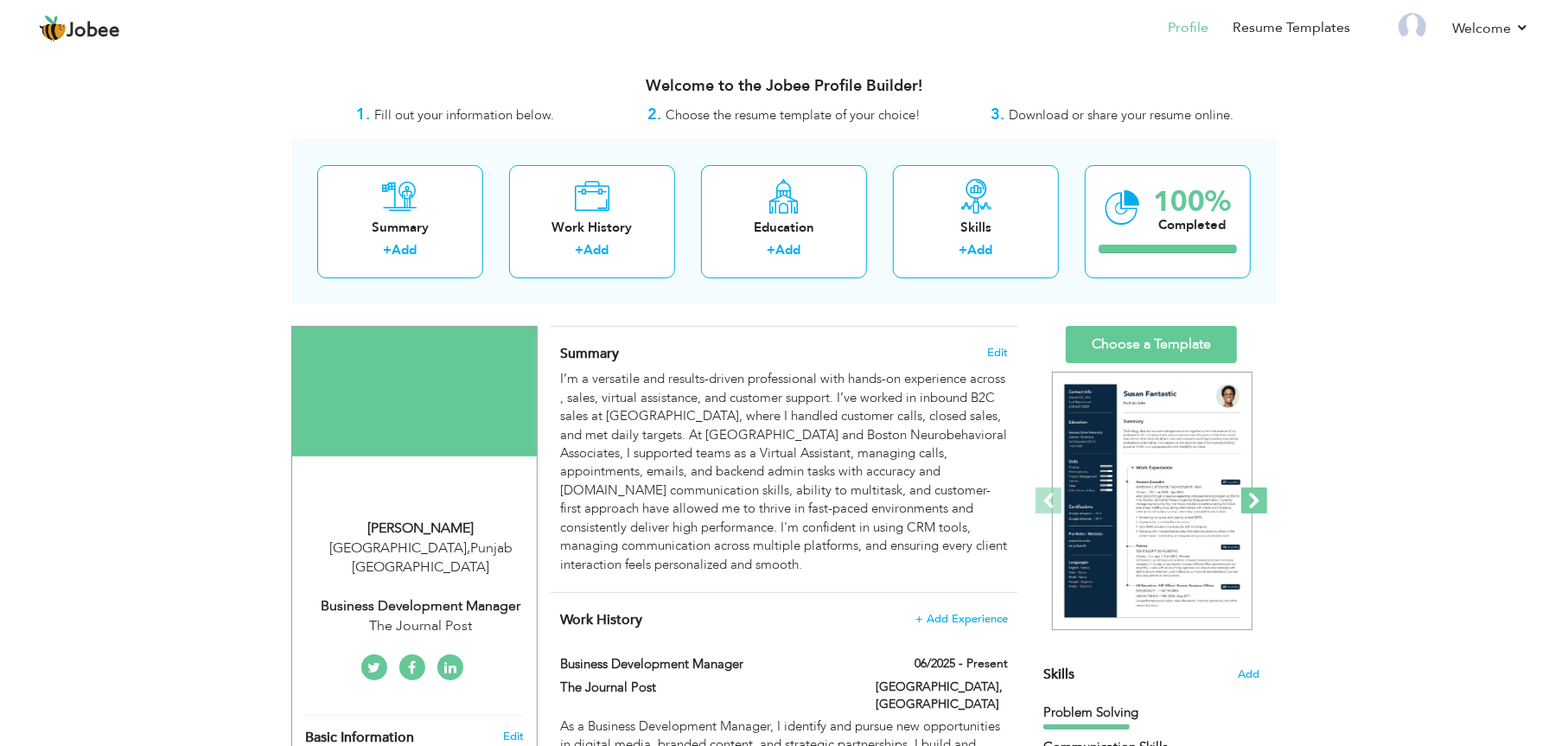
click at [1262, 514] on span at bounding box center [1253, 500] width 26 height 26
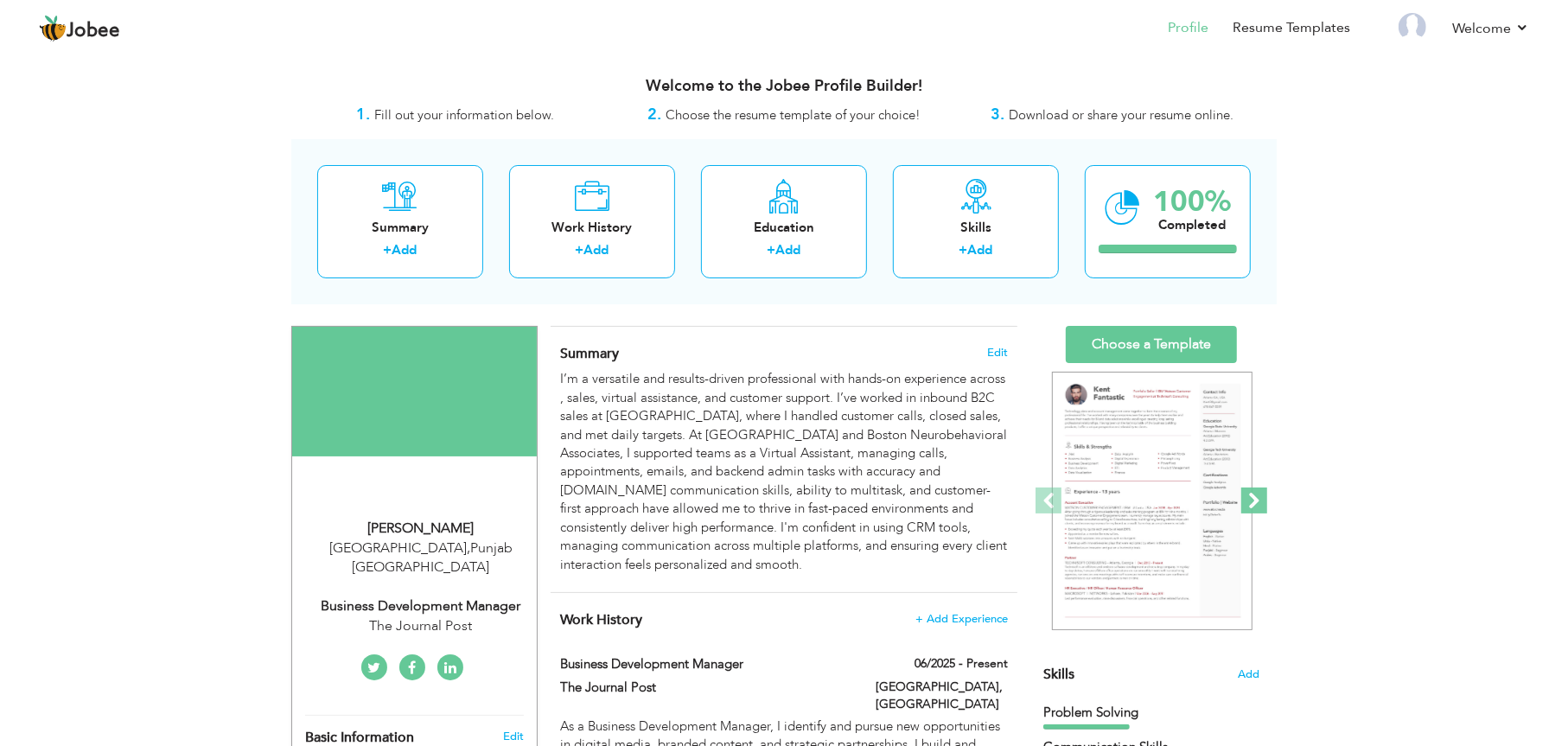
click at [1262, 514] on span at bounding box center [1253, 500] width 26 height 26
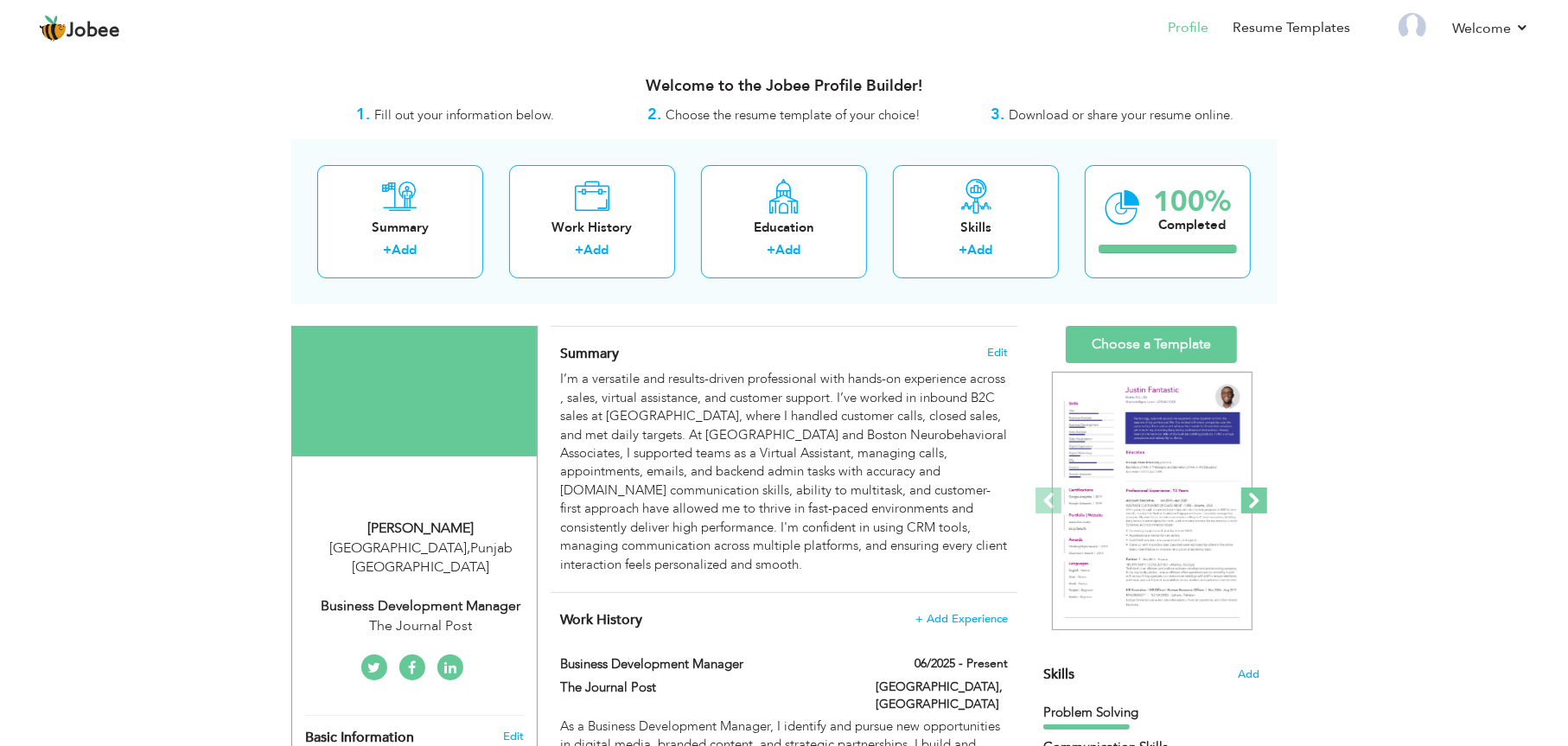
click at [1255, 514] on span at bounding box center [1253, 500] width 26 height 26
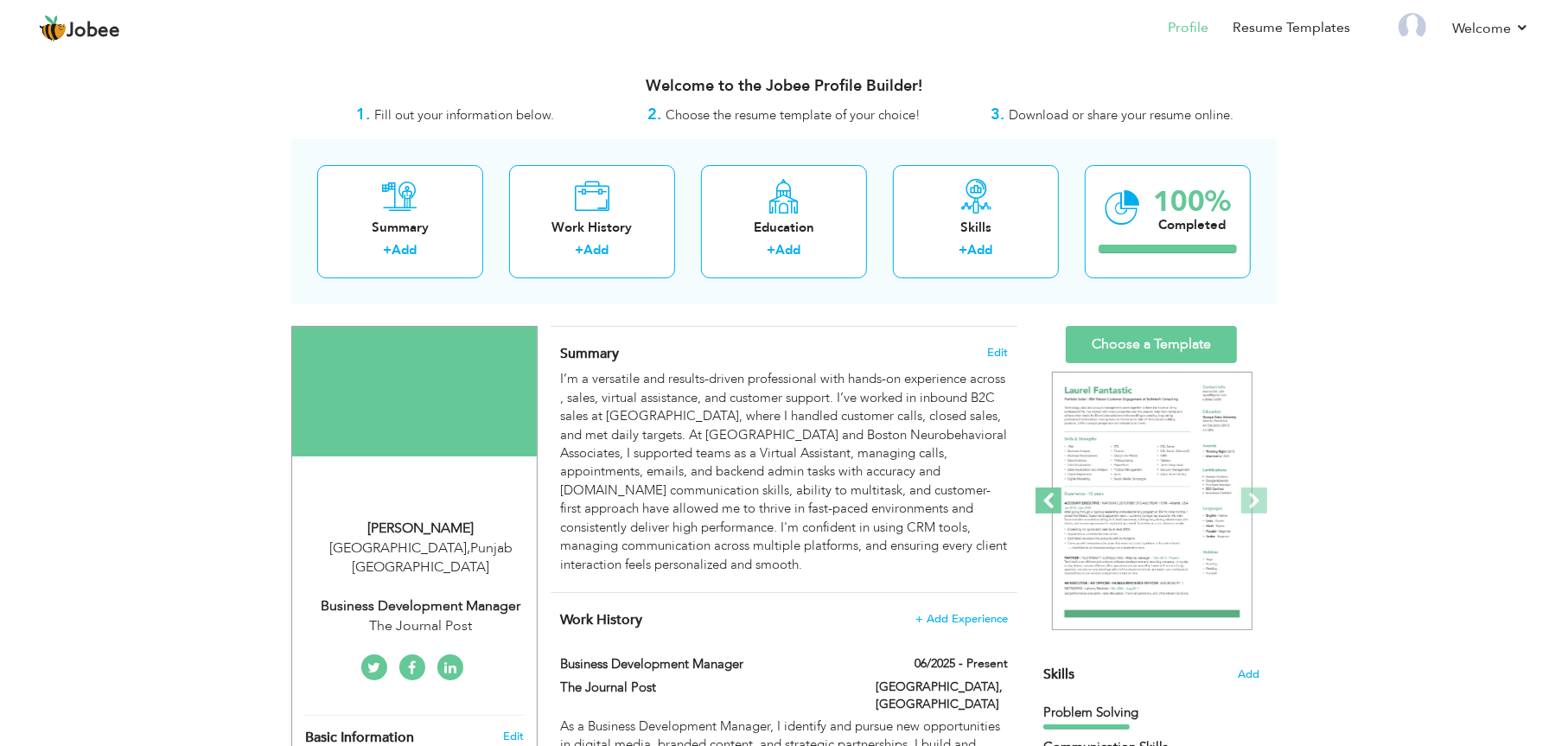
click at [1049, 514] on span at bounding box center [1047, 500] width 26 height 26
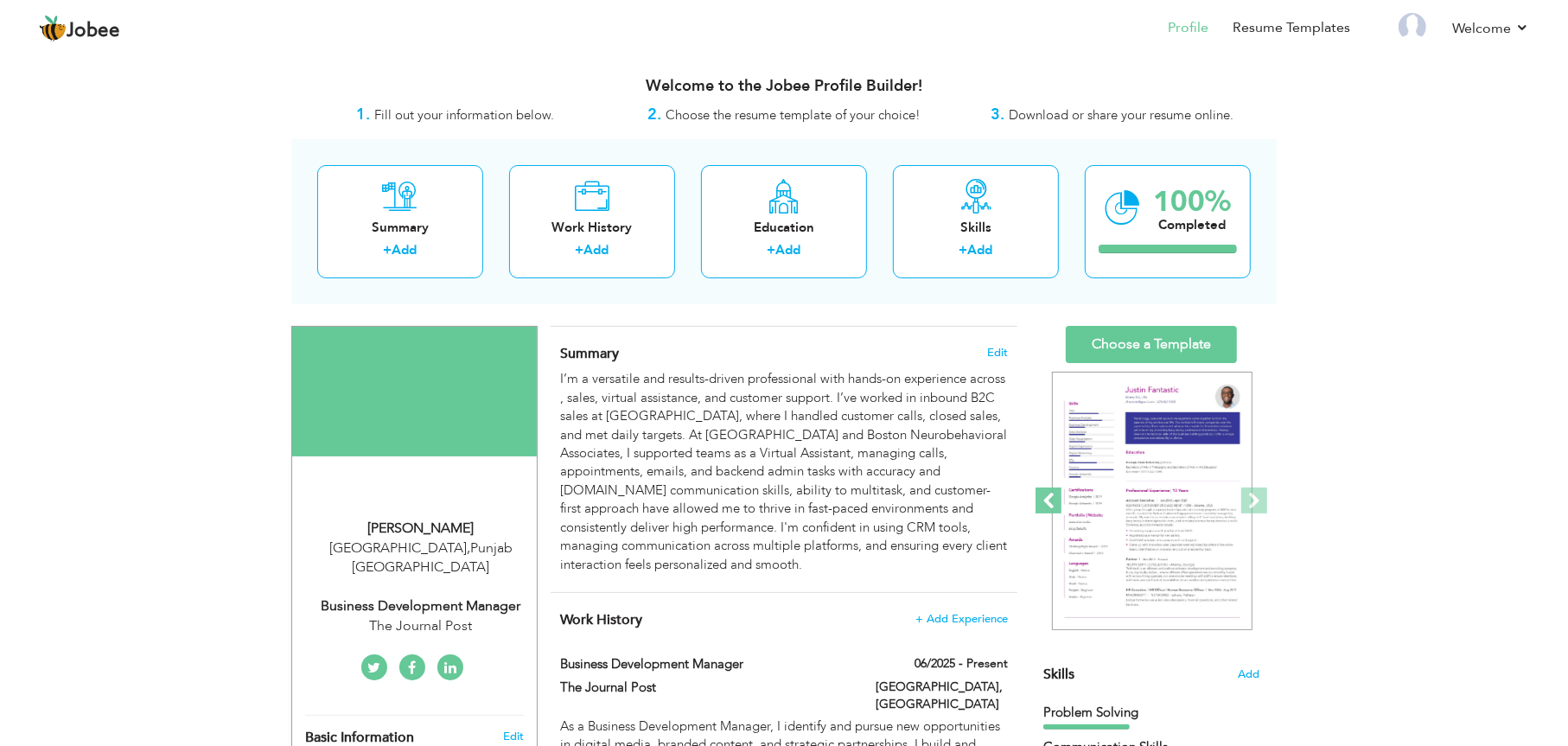
click at [1049, 514] on span at bounding box center [1047, 500] width 26 height 26
click at [1163, 341] on link "Choose a Template" at bounding box center [1152, 344] width 171 height 37
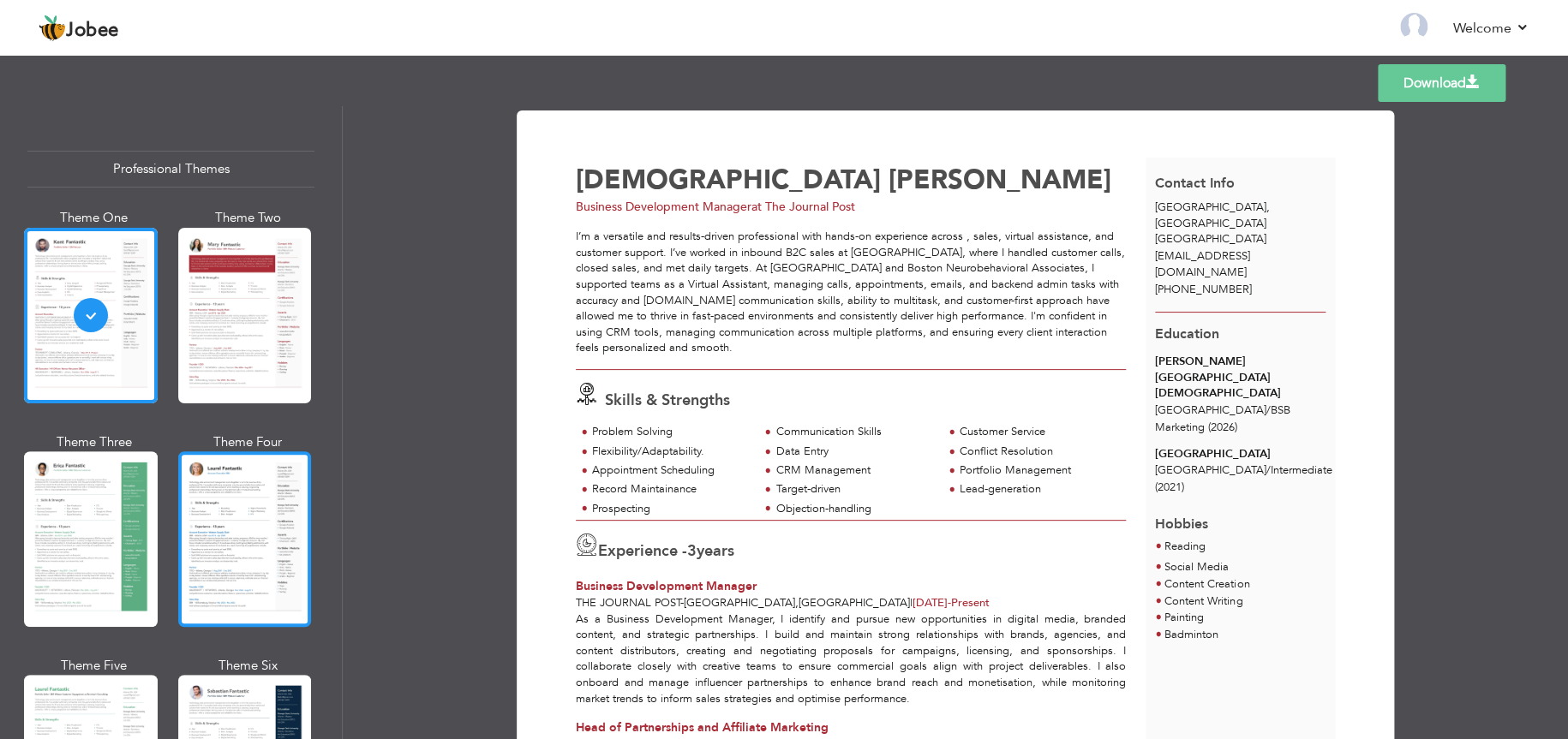
click at [244, 496] on div at bounding box center [245, 539] width 134 height 176
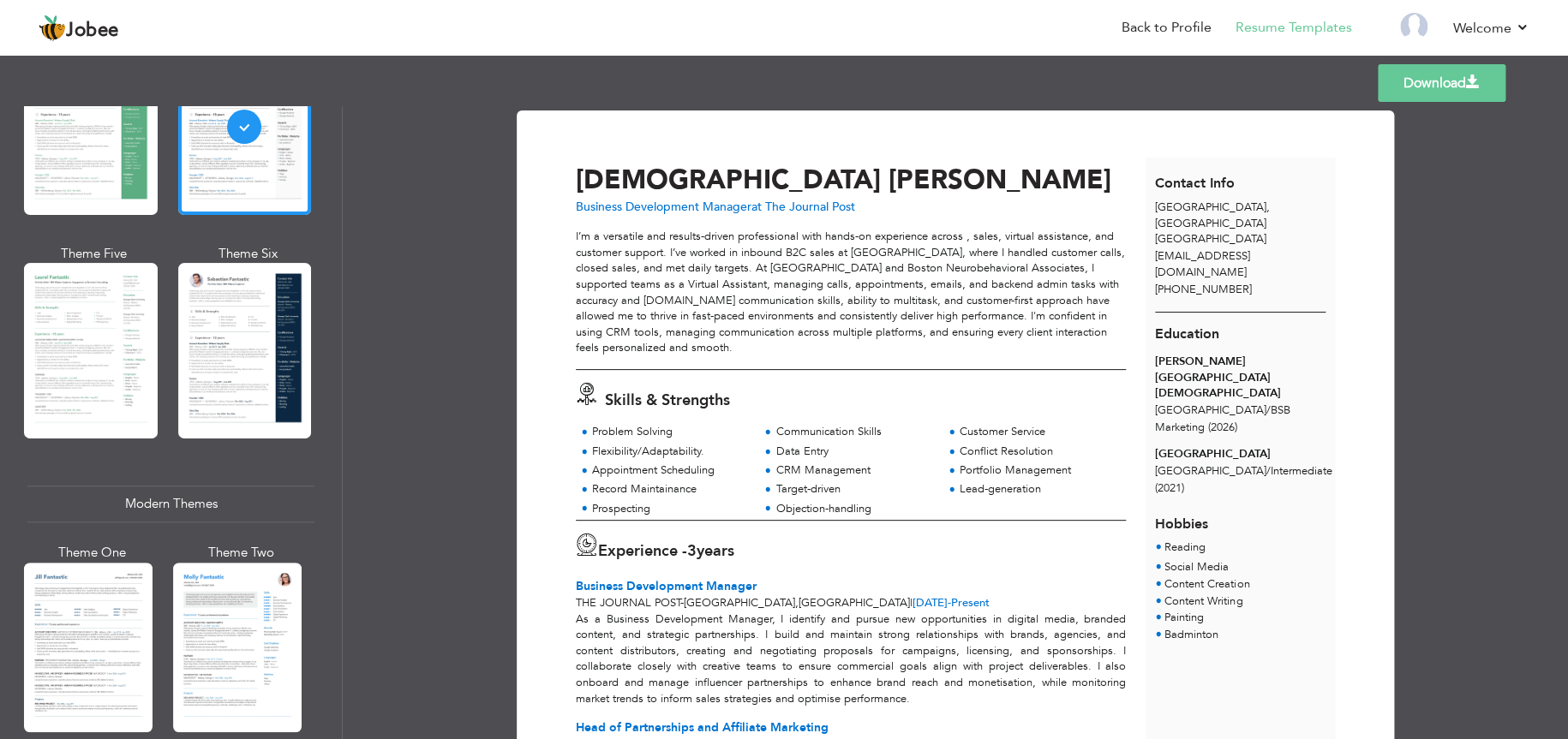
click at [1433, 93] on link "Download" at bounding box center [1442, 82] width 128 height 38
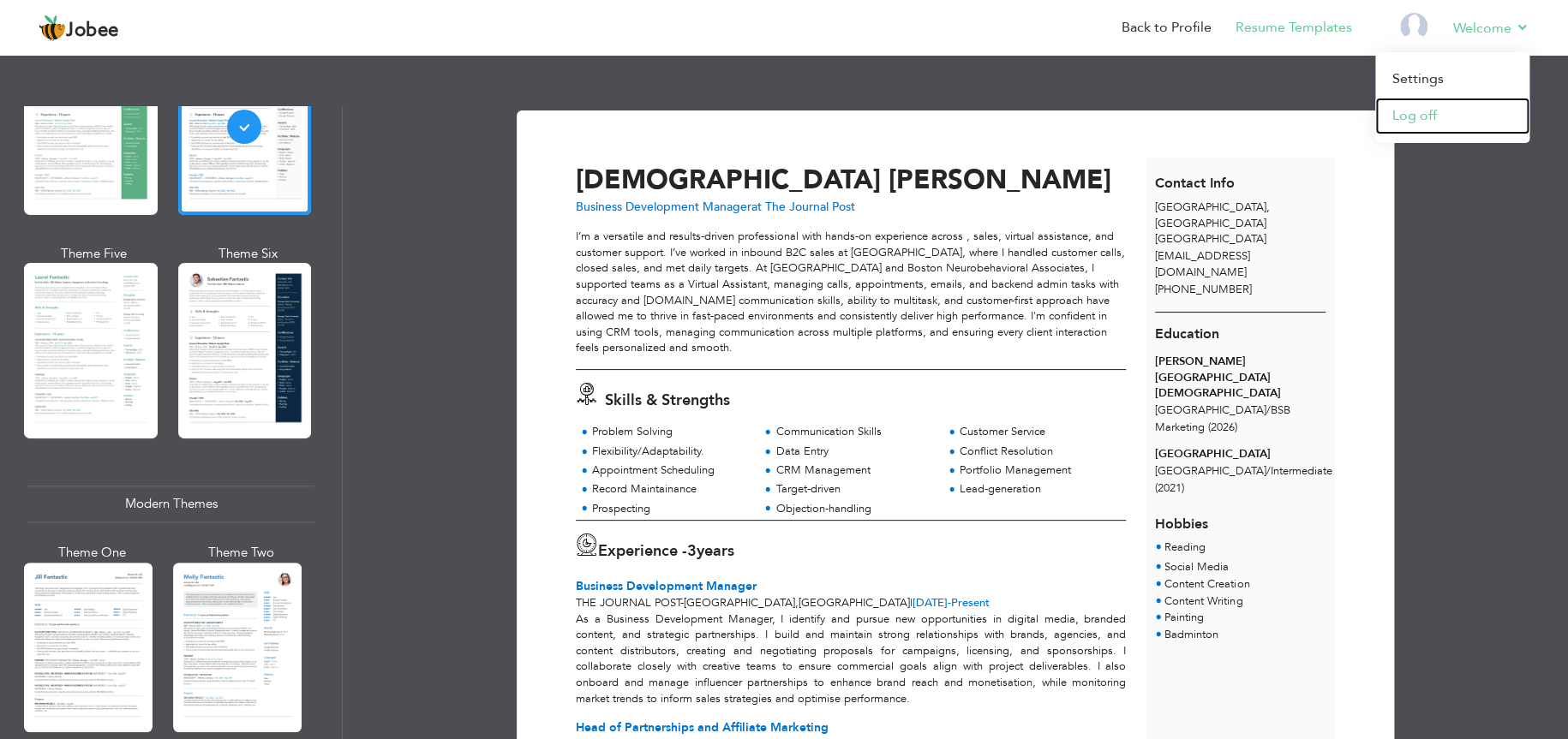
click at [1419, 119] on link "Log off" at bounding box center [1452, 116] width 154 height 37
